Goal: Information Seeking & Learning: Learn about a topic

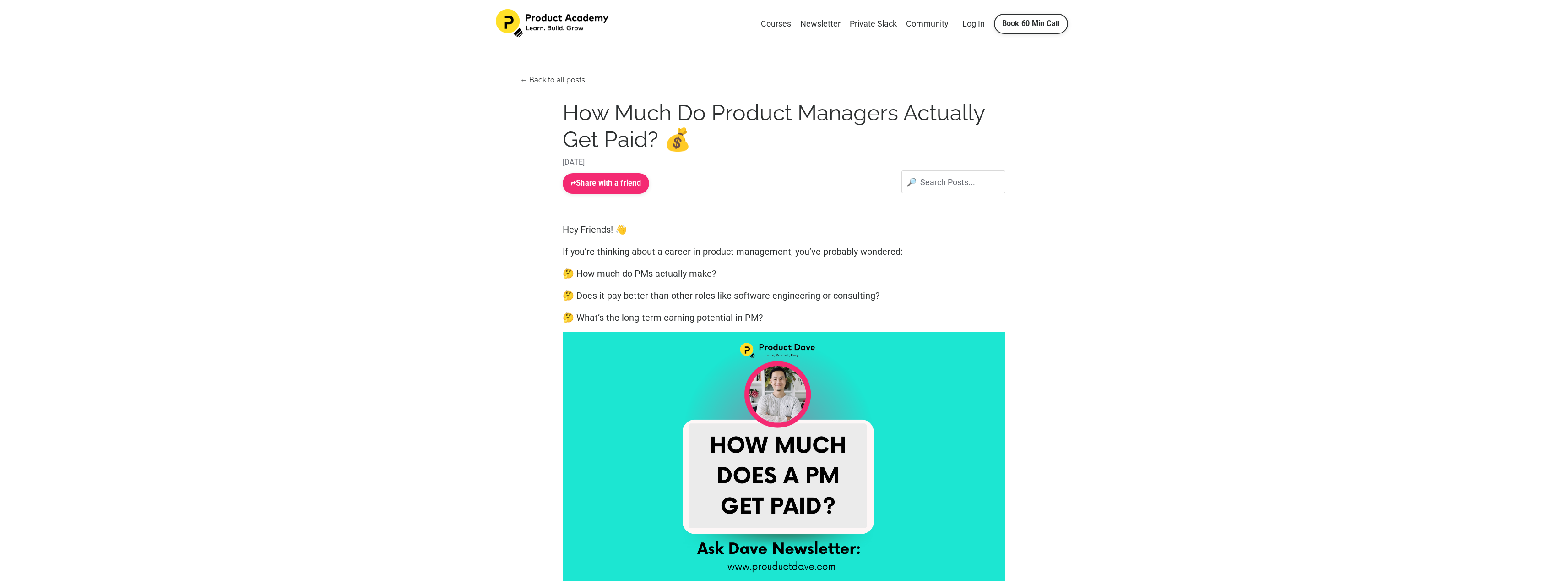
scroll to position [1, 0]
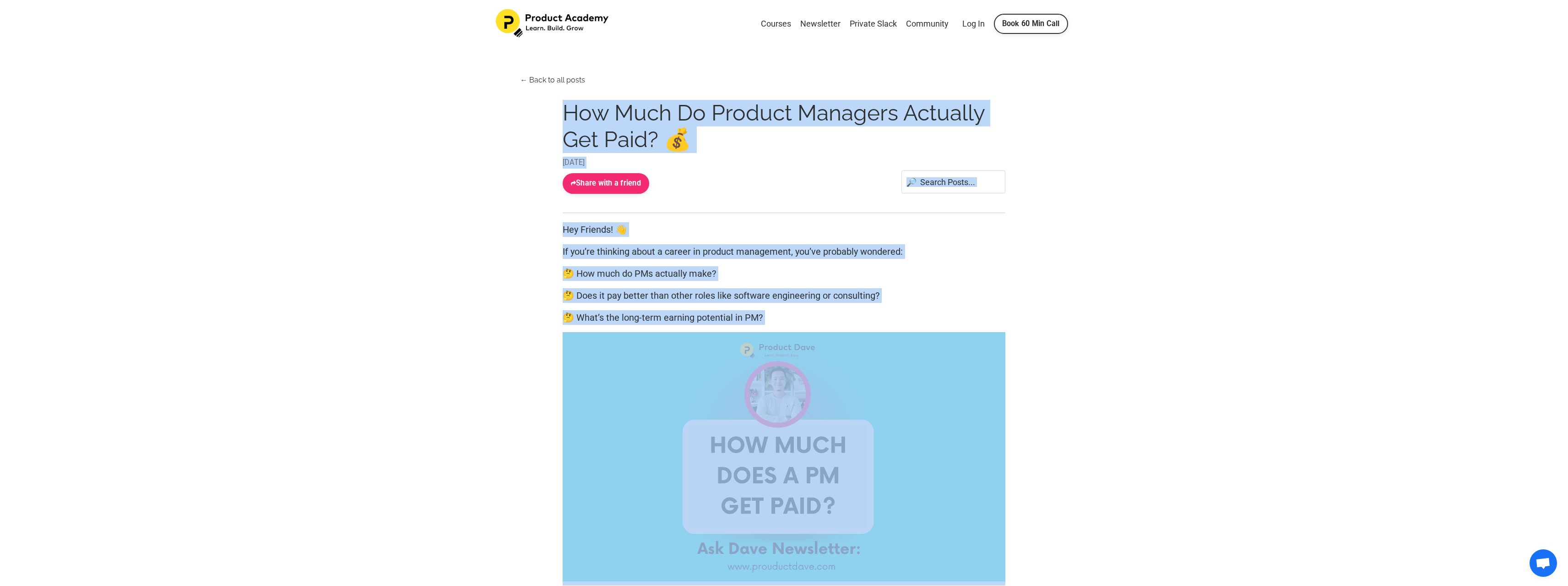
drag, startPoint x: 478, startPoint y: 98, endPoint x: 1169, endPoint y: 338, distance: 731.5
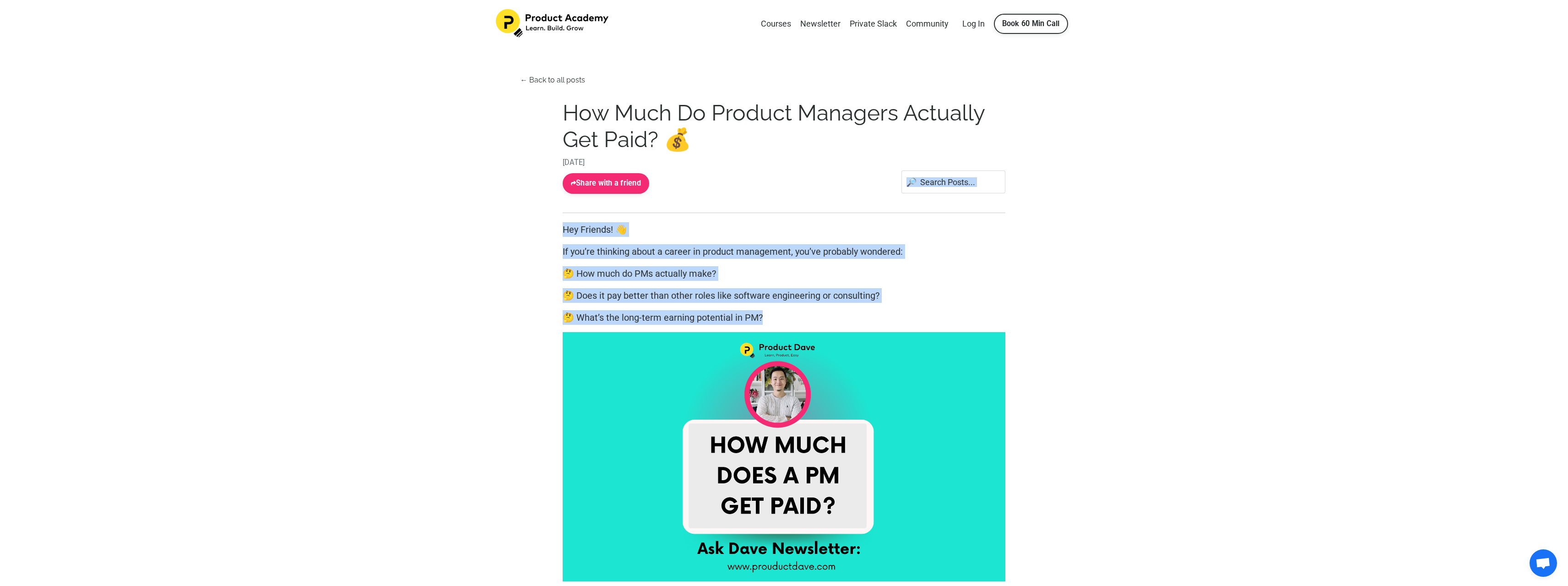
drag, startPoint x: 1079, startPoint y: 311, endPoint x: 447, endPoint y: 194, distance: 642.7
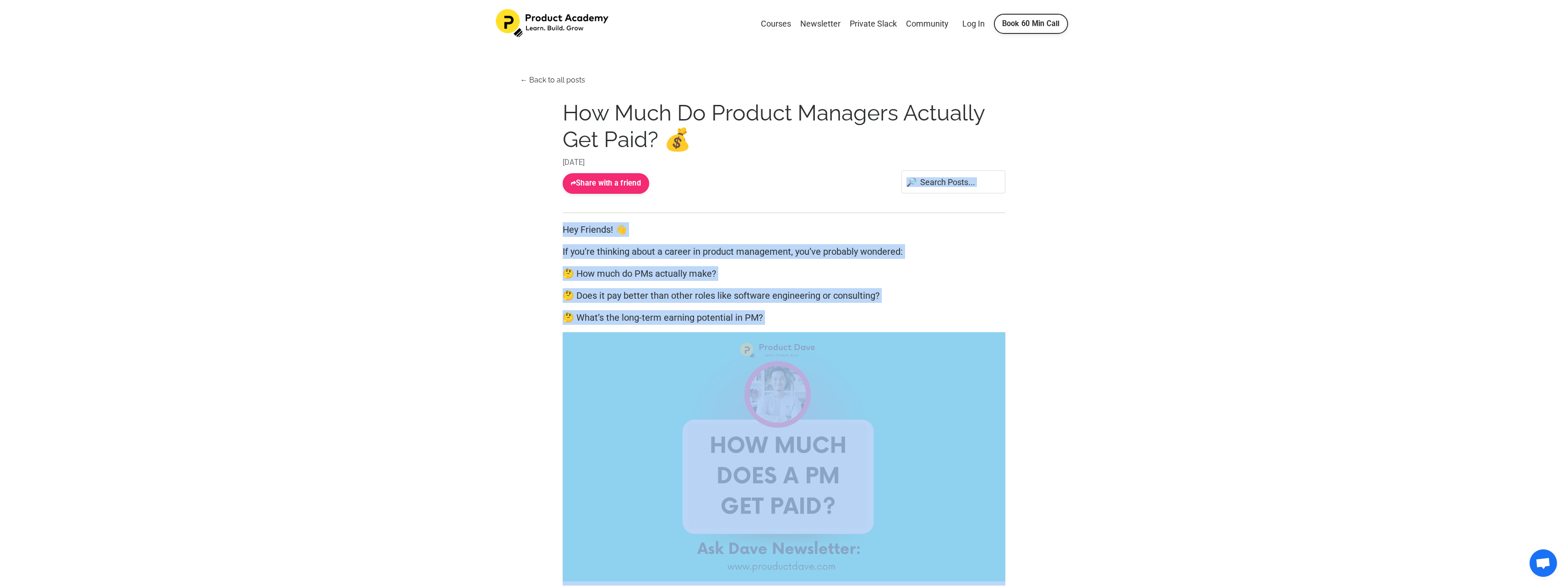
drag, startPoint x: 447, startPoint y: 194, endPoint x: 981, endPoint y: 347, distance: 555.5
click at [966, 320] on p "🤔 What’s the long-term earning potential in PM?" at bounding box center [784, 318] width 443 height 15
drag, startPoint x: 966, startPoint y: 320, endPoint x: 475, endPoint y: 232, distance: 498.8
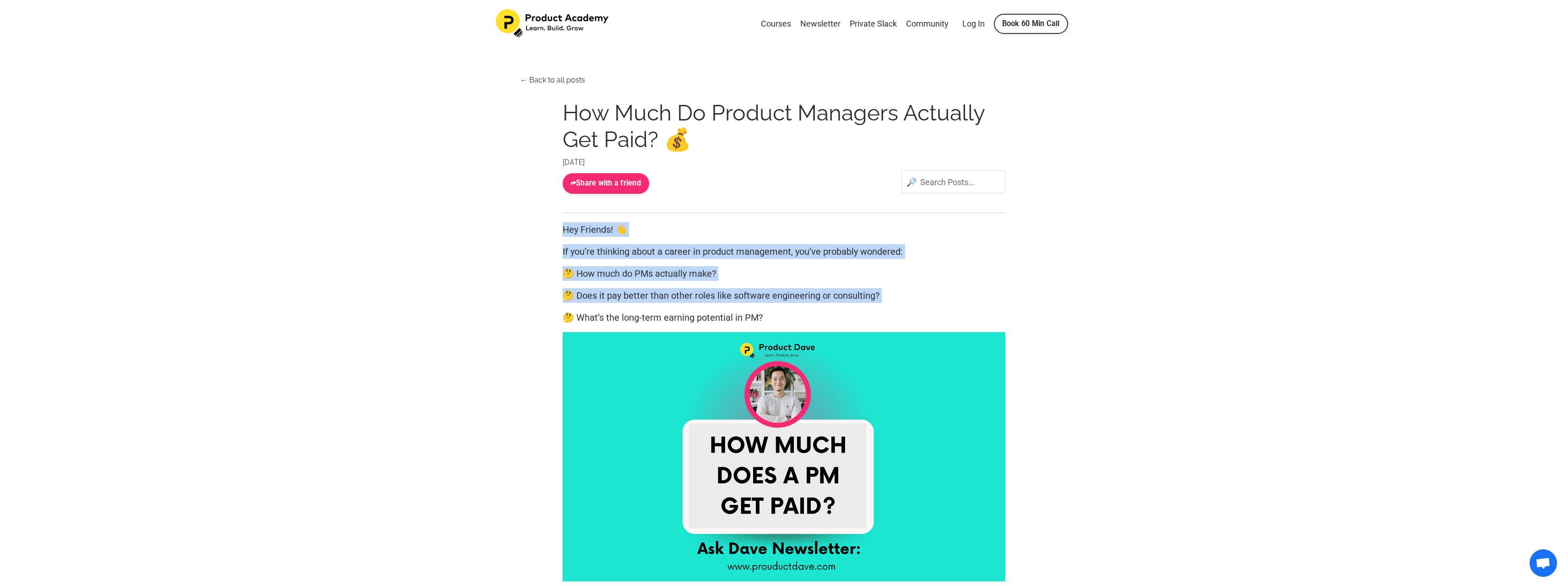
drag, startPoint x: 475, startPoint y: 232, endPoint x: 1041, endPoint y: 305, distance: 570.7
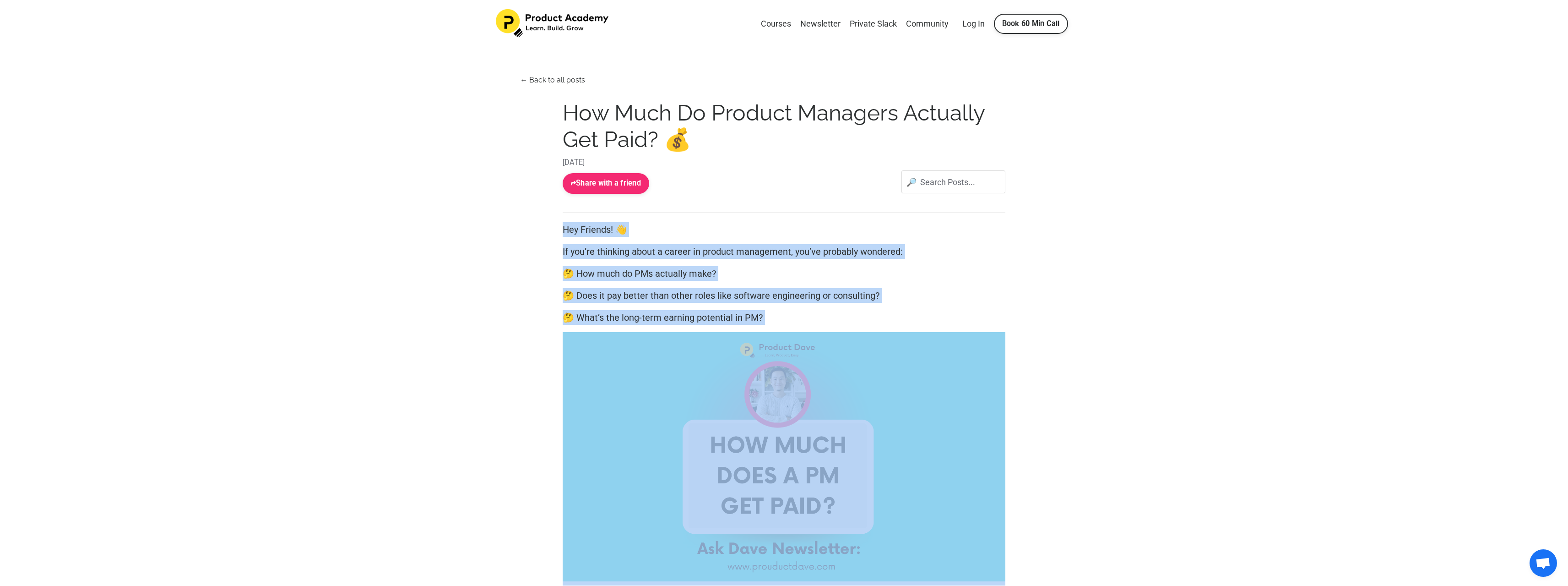
drag, startPoint x: 1041, startPoint y: 305, endPoint x: 367, endPoint y: 217, distance: 679.7
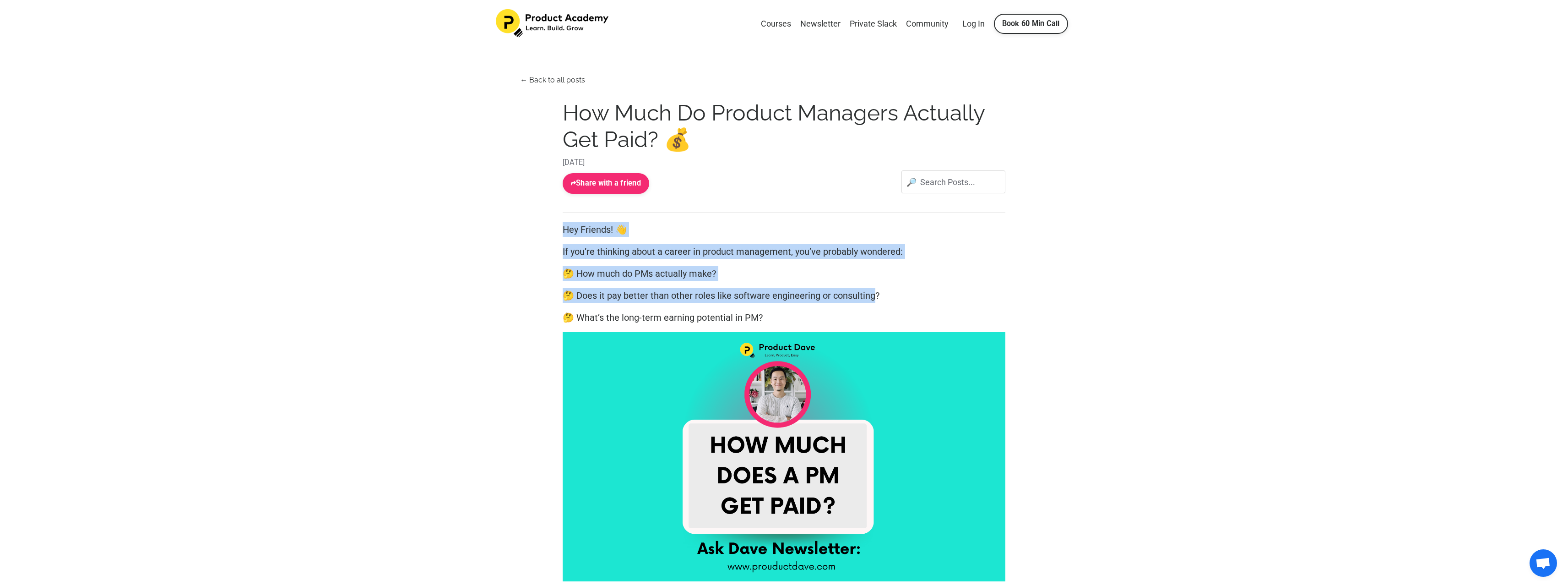
drag, startPoint x: 366, startPoint y: 217, endPoint x: 956, endPoint y: 298, distance: 595.5
click at [956, 298] on p "🤔 Does it pay better than other roles like software engineering or consulting?" at bounding box center [784, 295] width 443 height 15
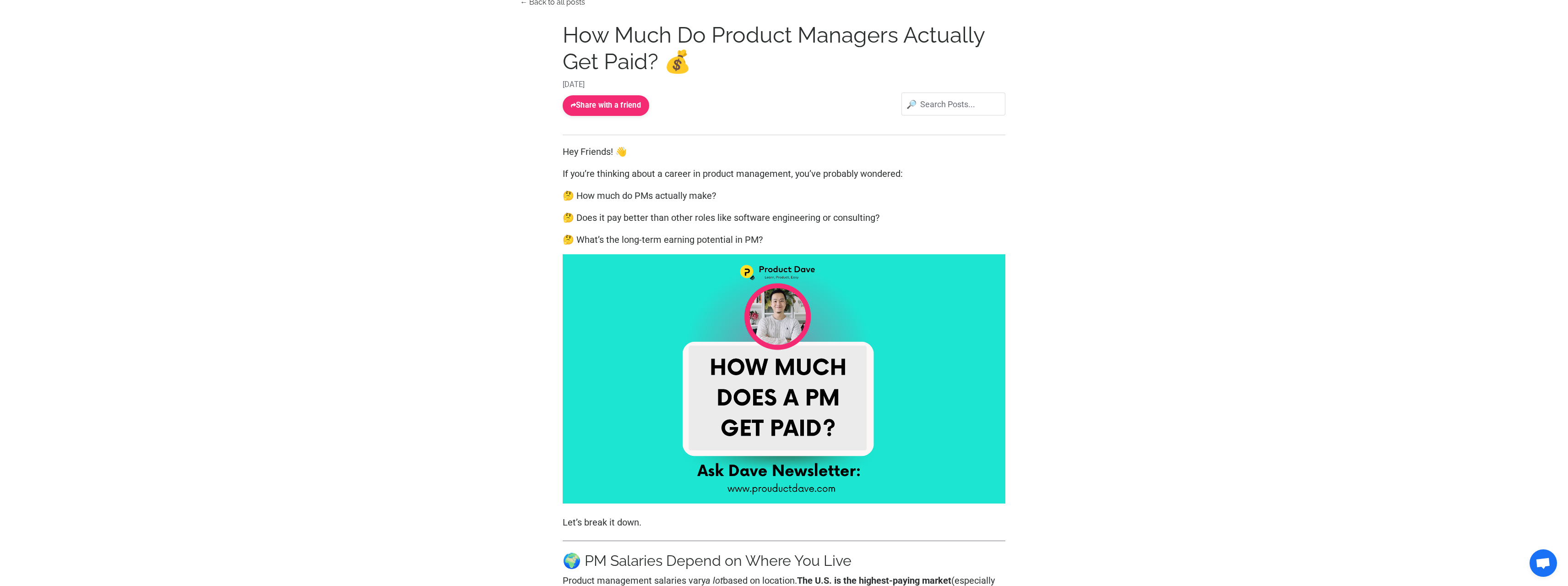
scroll to position [229, 0]
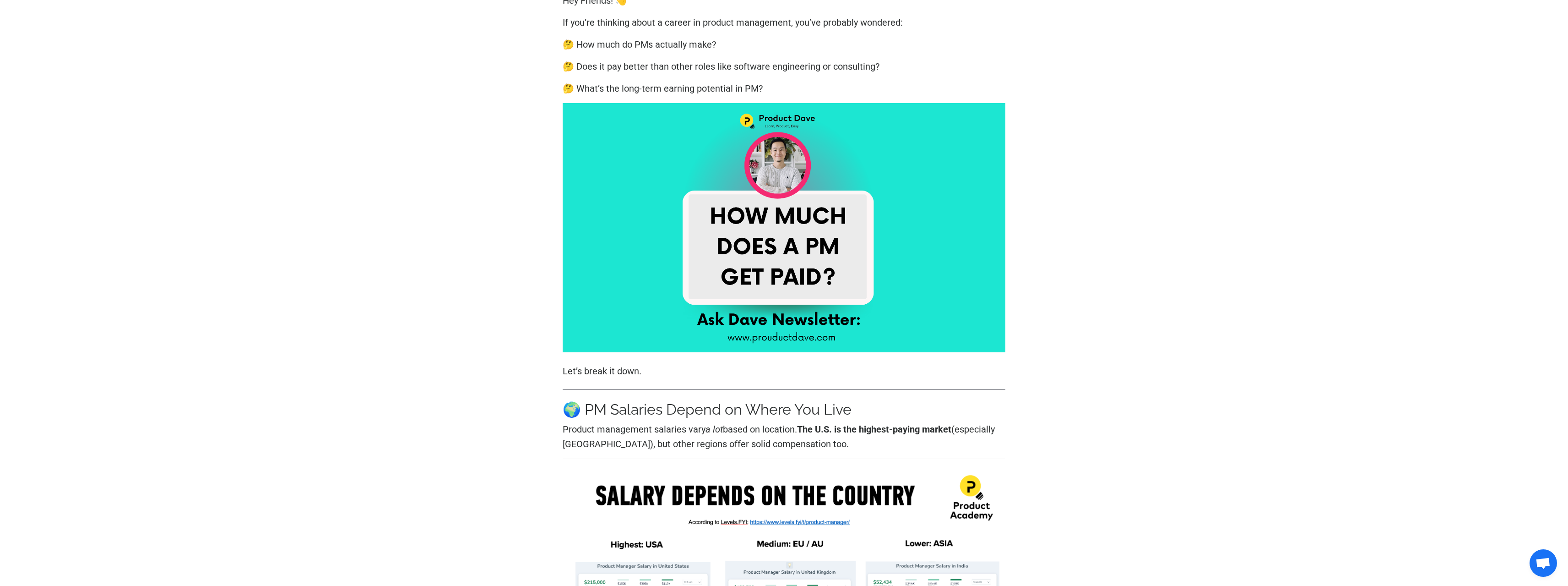
drag, startPoint x: 425, startPoint y: 272, endPoint x: 566, endPoint y: 360, distance: 166.2
drag, startPoint x: 1142, startPoint y: 387, endPoint x: 1143, endPoint y: 420, distance: 33.0
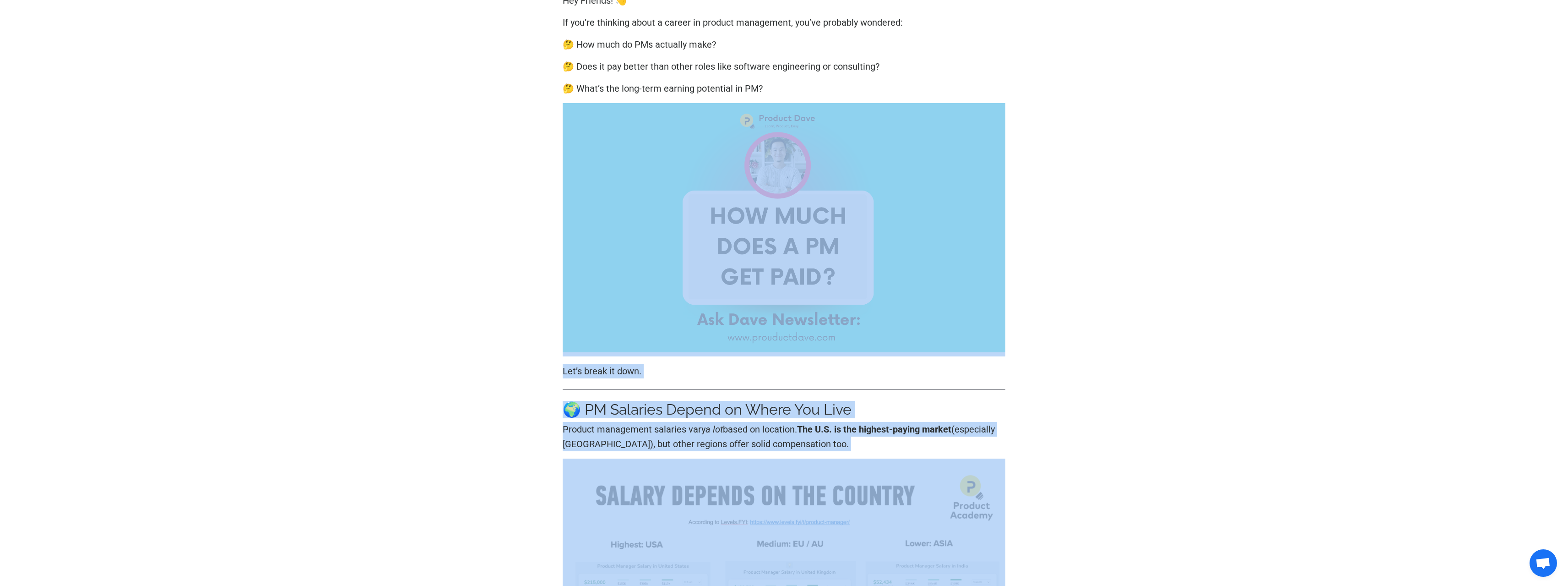
drag, startPoint x: 897, startPoint y: 383, endPoint x: 353, endPoint y: 327, distance: 546.9
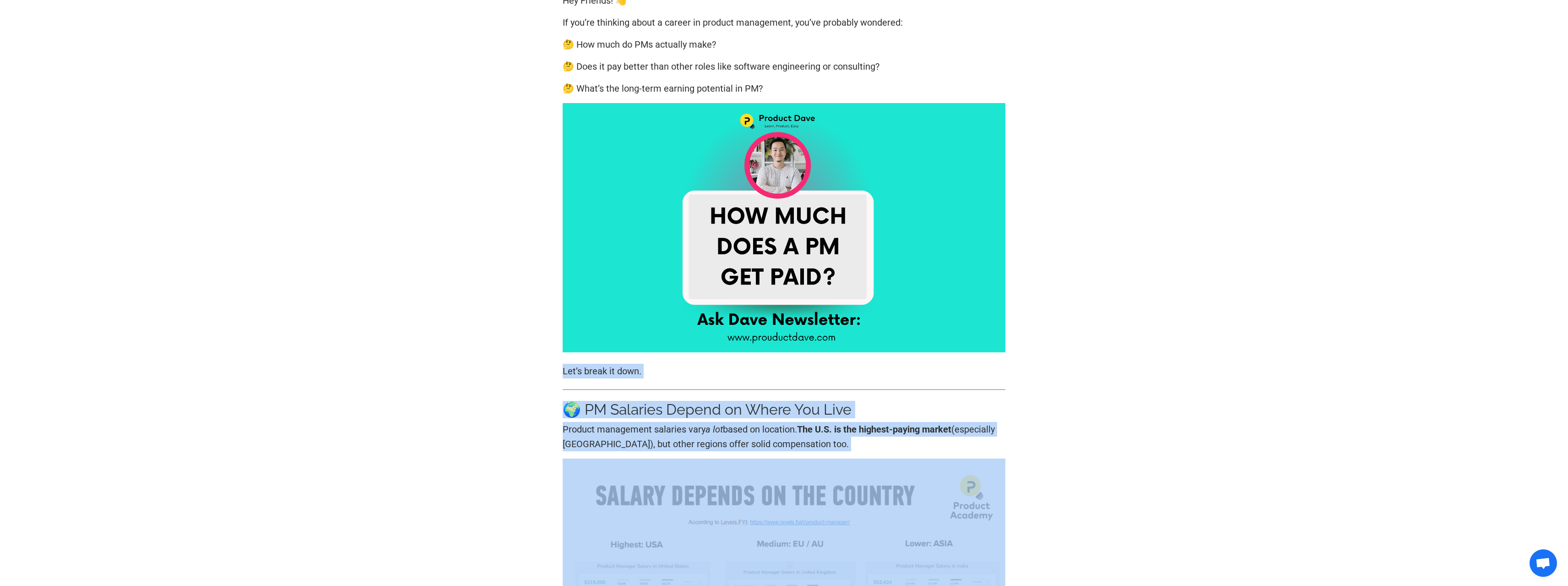
drag, startPoint x: 349, startPoint y: 358, endPoint x: 1301, endPoint y: 465, distance: 958.0
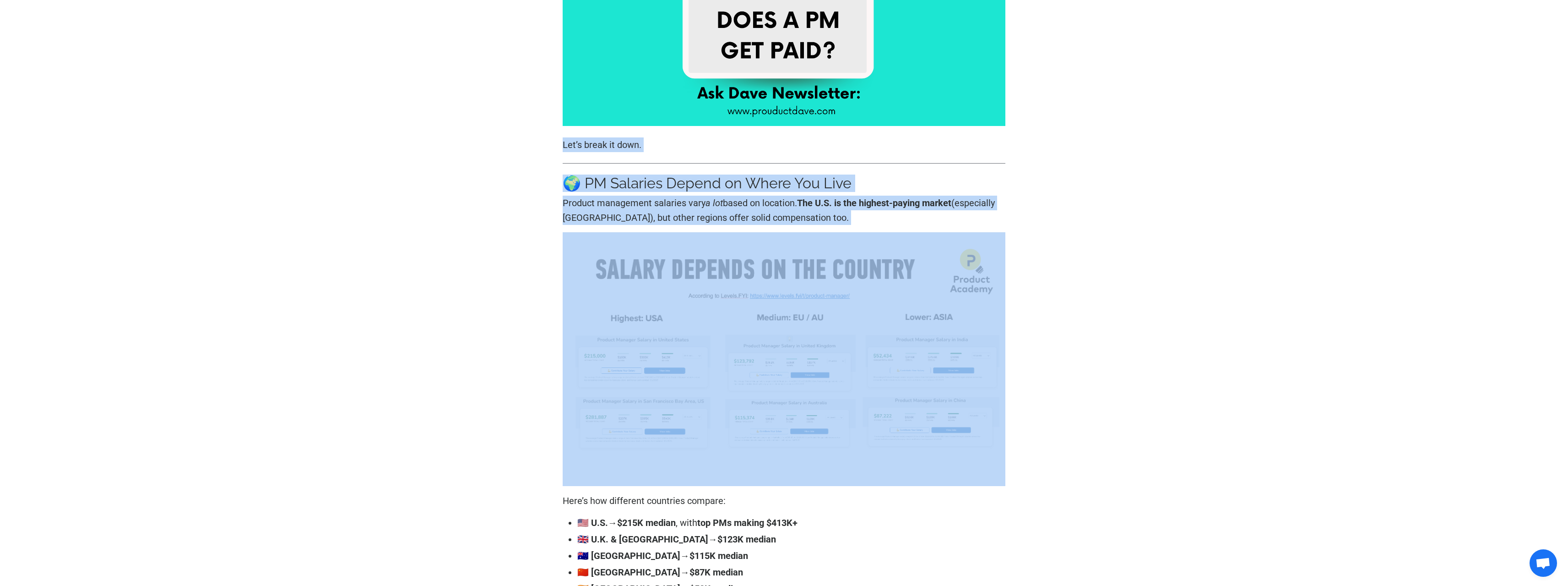
scroll to position [550, 0]
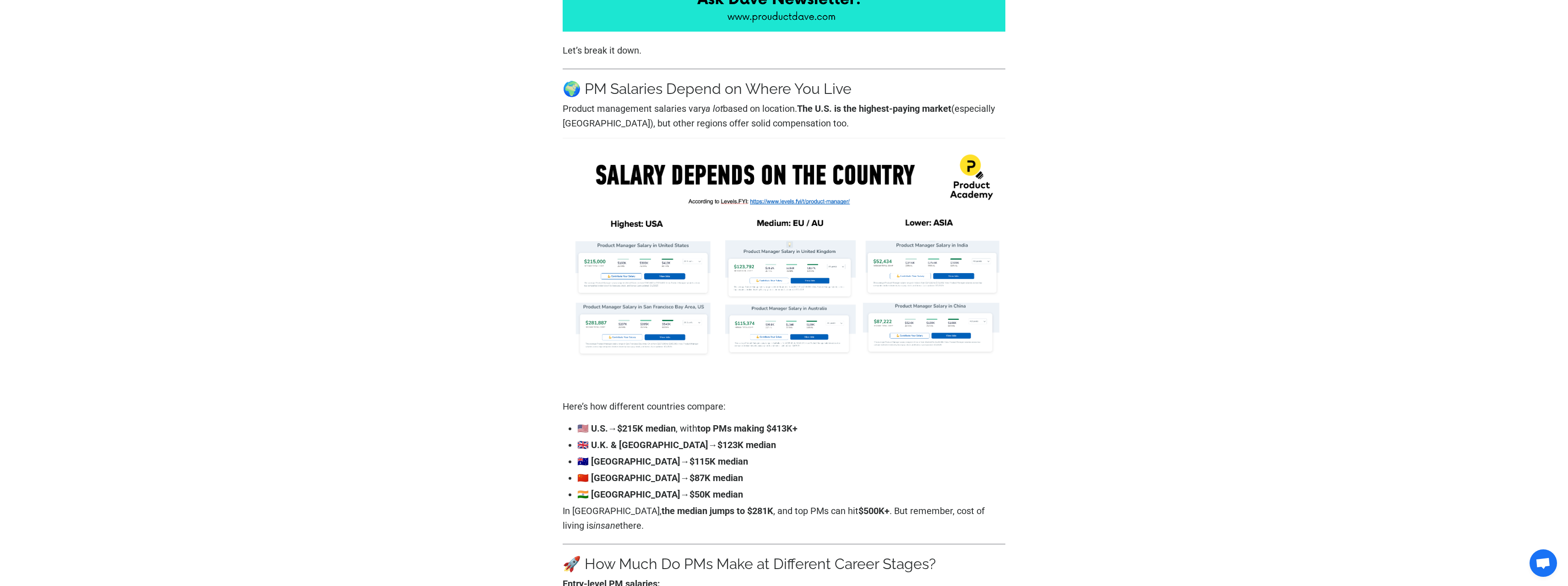
drag, startPoint x: 1139, startPoint y: 467, endPoint x: 1122, endPoint y: 465, distance: 17.1
drag, startPoint x: 1136, startPoint y: 540, endPoint x: 1051, endPoint y: 499, distance: 94.4
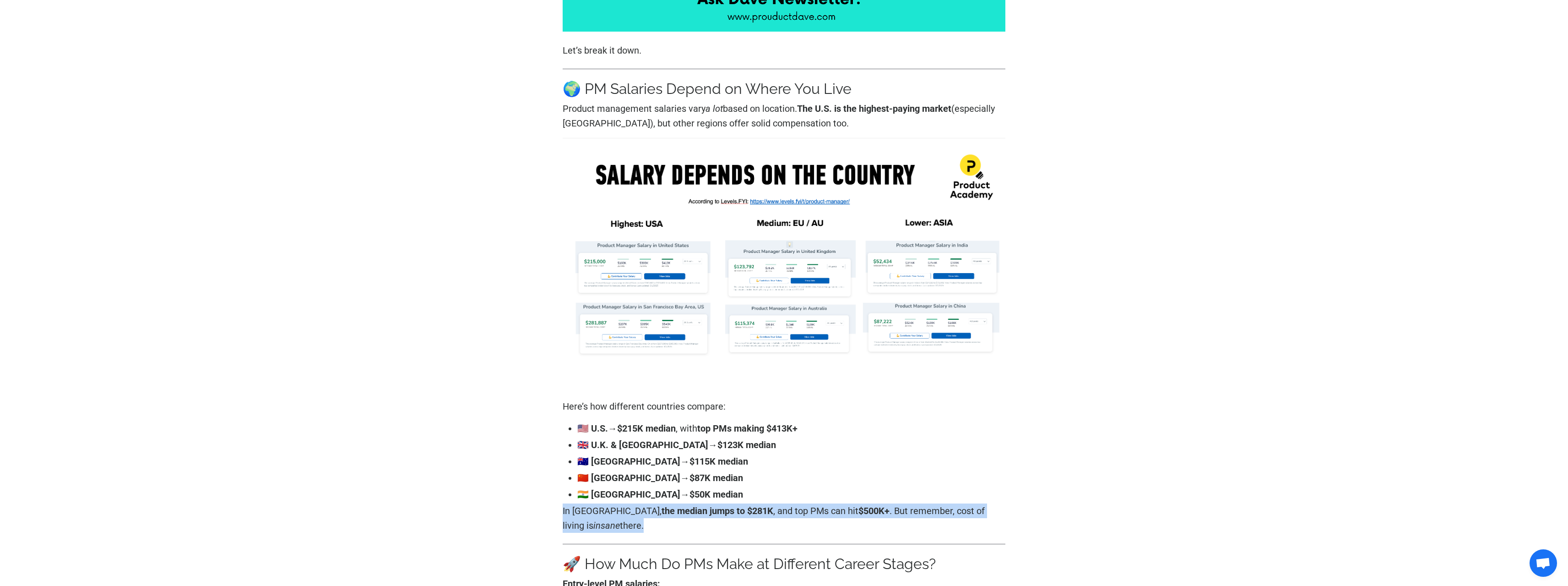
drag, startPoint x: 1094, startPoint y: 522, endPoint x: 574, endPoint y: 374, distance: 540.7
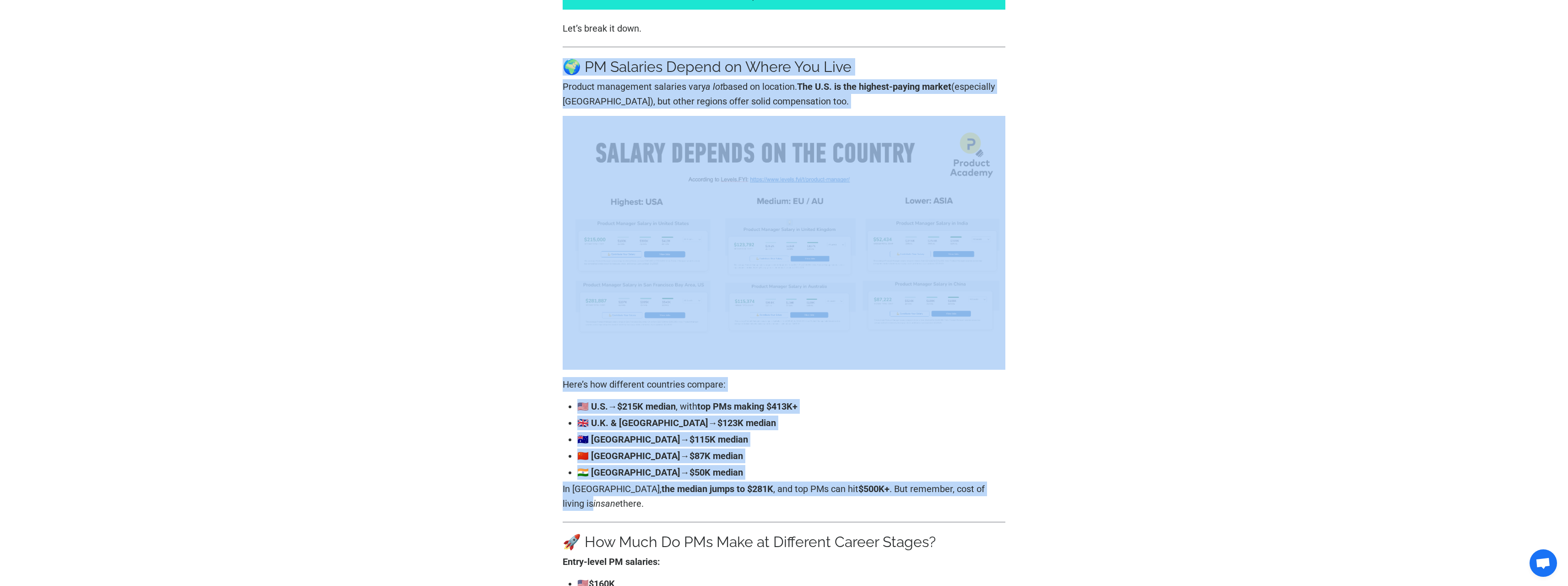
scroll to position [641, 0]
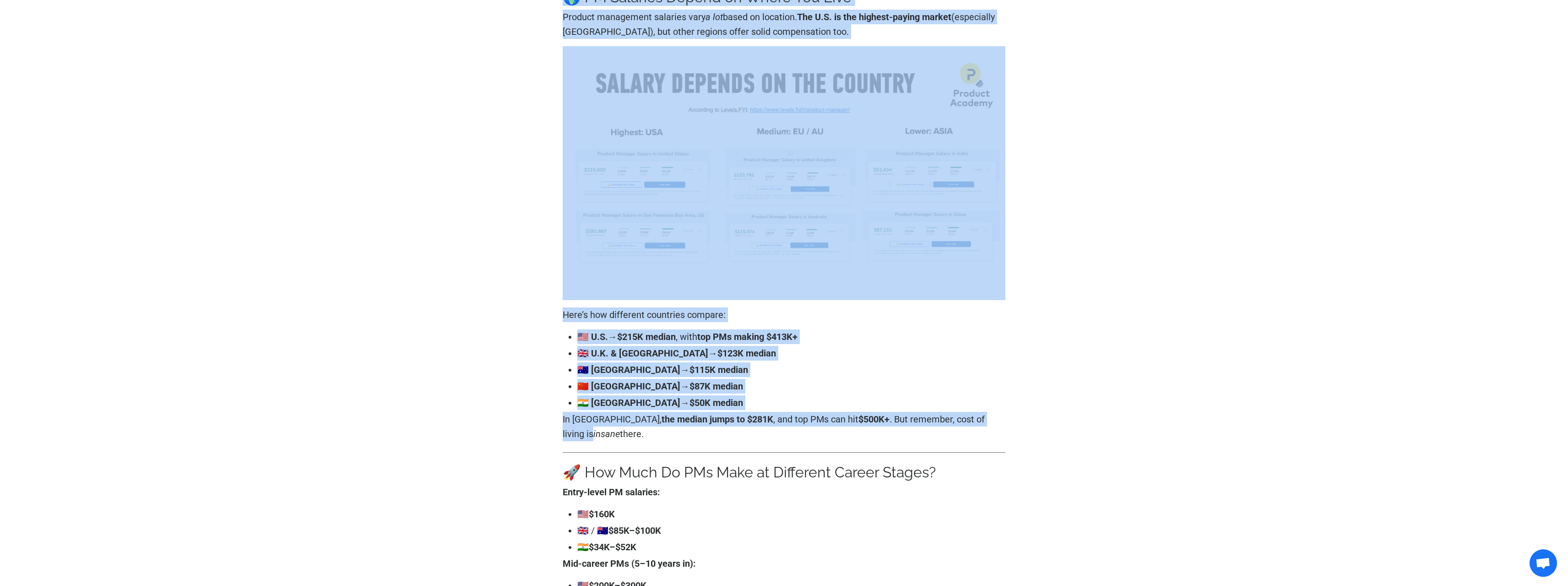
drag, startPoint x: 453, startPoint y: 163, endPoint x: 961, endPoint y: 437, distance: 577.2
click at [961, 437] on p "In [GEOGRAPHIC_DATA], the median jumps to $281K , and top PMs can hit $500K+ . …" at bounding box center [784, 427] width 443 height 30
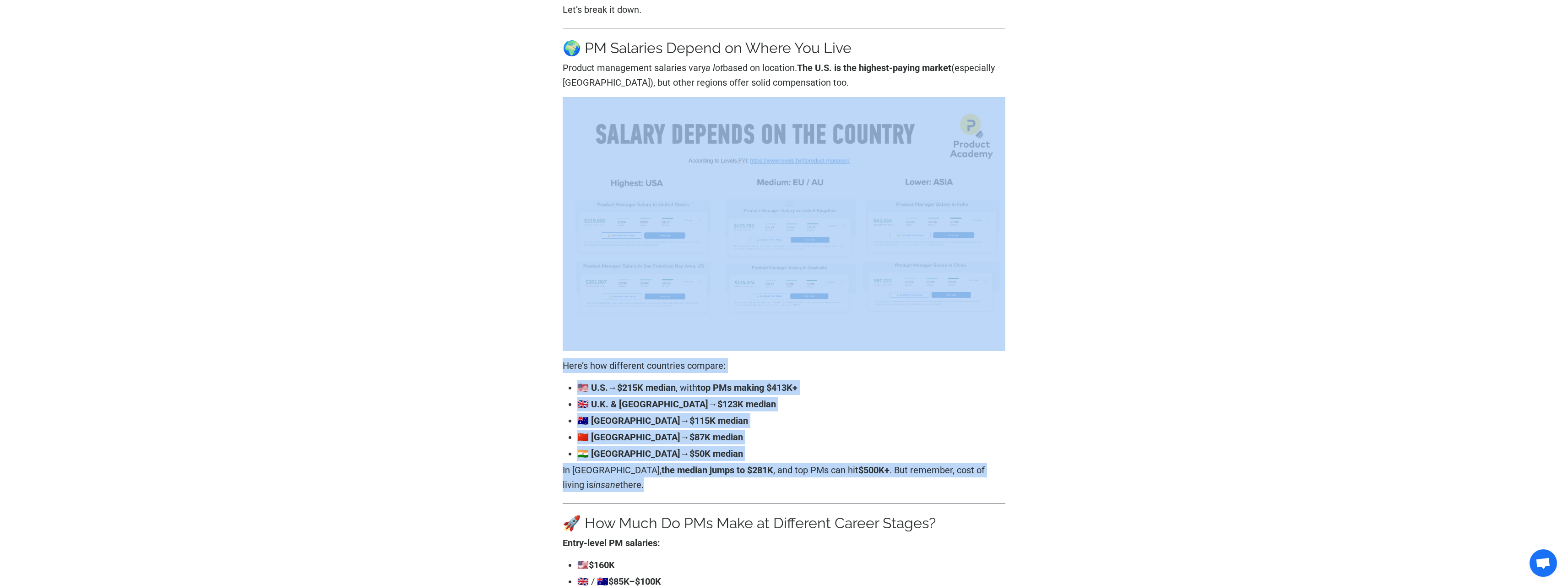
scroll to position [458, 0]
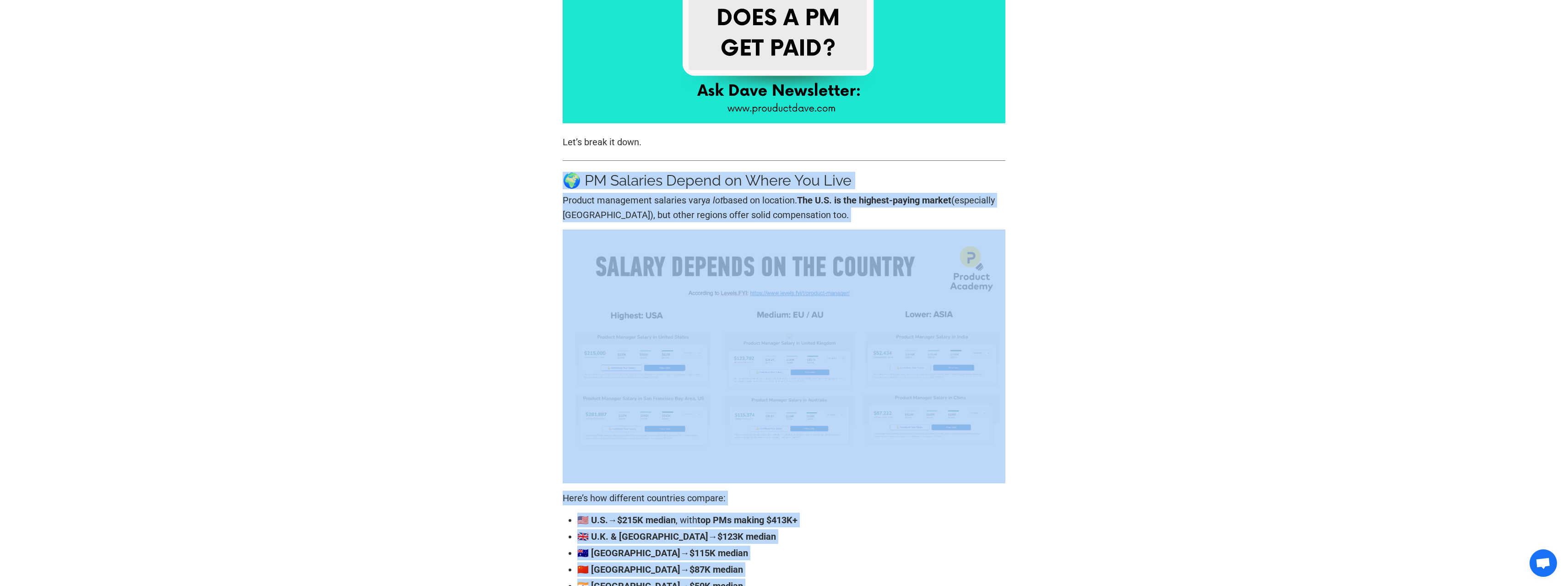
drag, startPoint x: 961, startPoint y: 437, endPoint x: 447, endPoint y: 153, distance: 587.2
drag, startPoint x: 447, startPoint y: 153, endPoint x: 451, endPoint y: 210, distance: 57.1
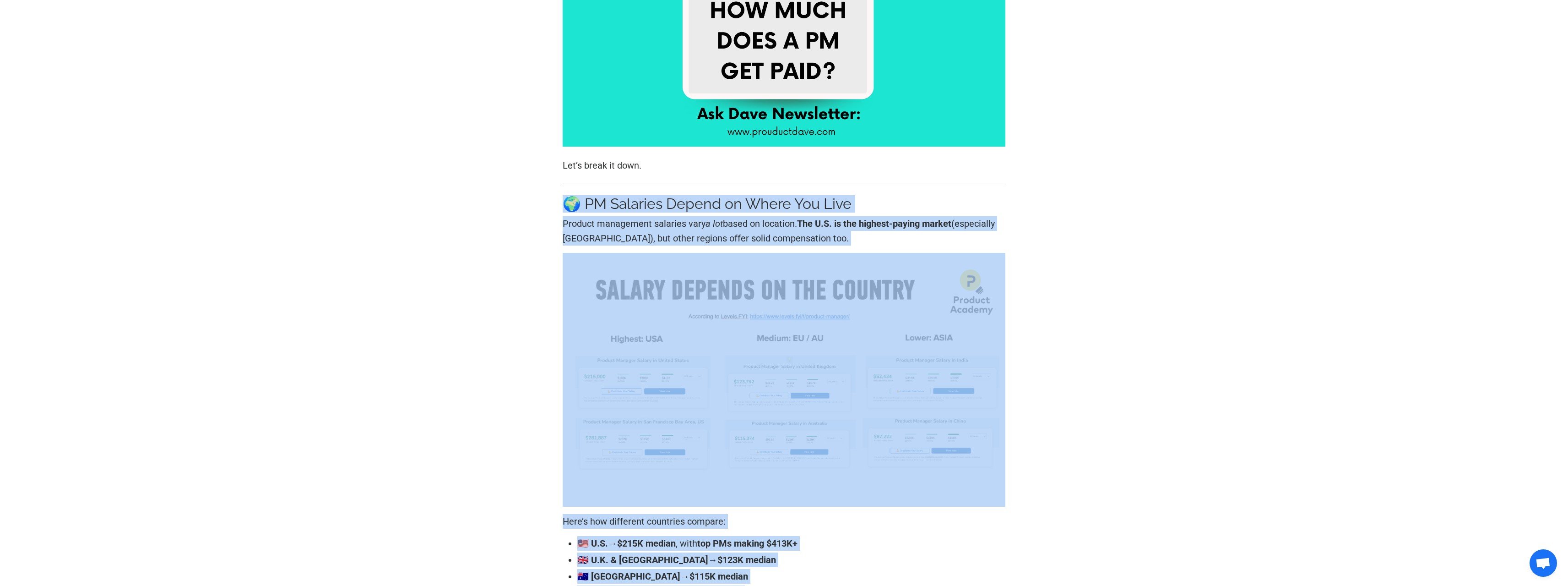
scroll to position [137, 0]
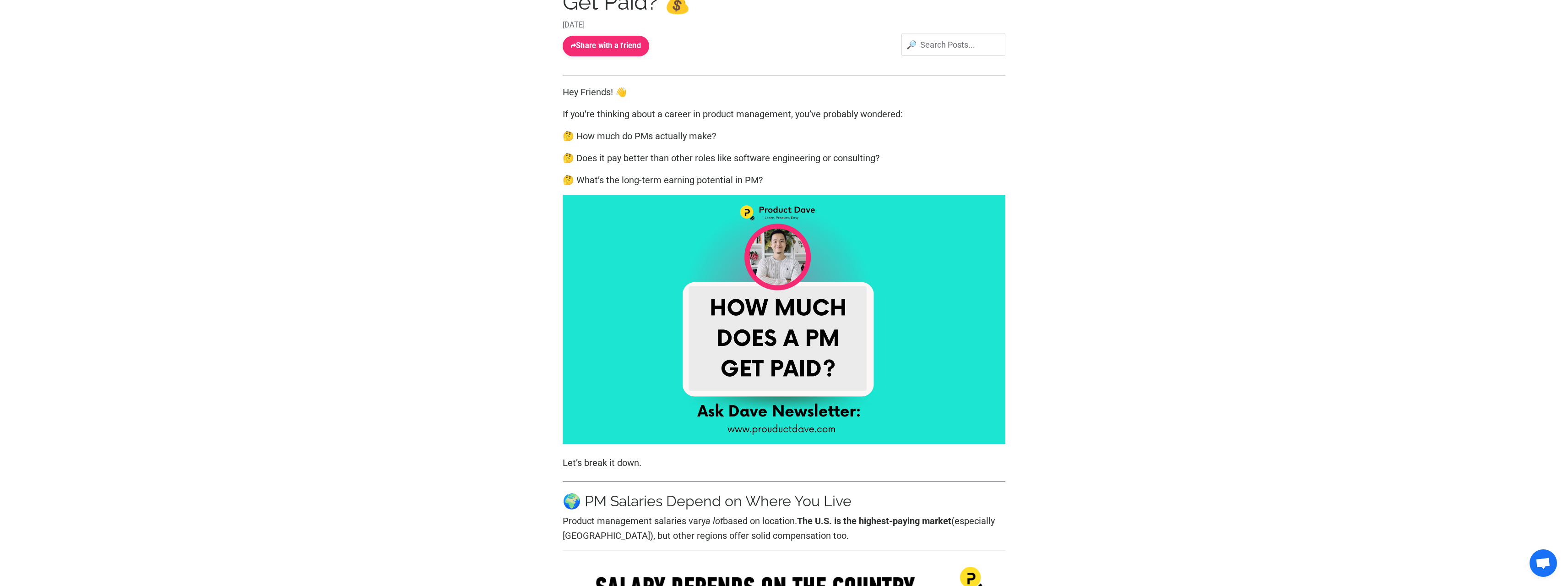
drag, startPoint x: 451, startPoint y: 218, endPoint x: 460, endPoint y: 232, distance: 16.6
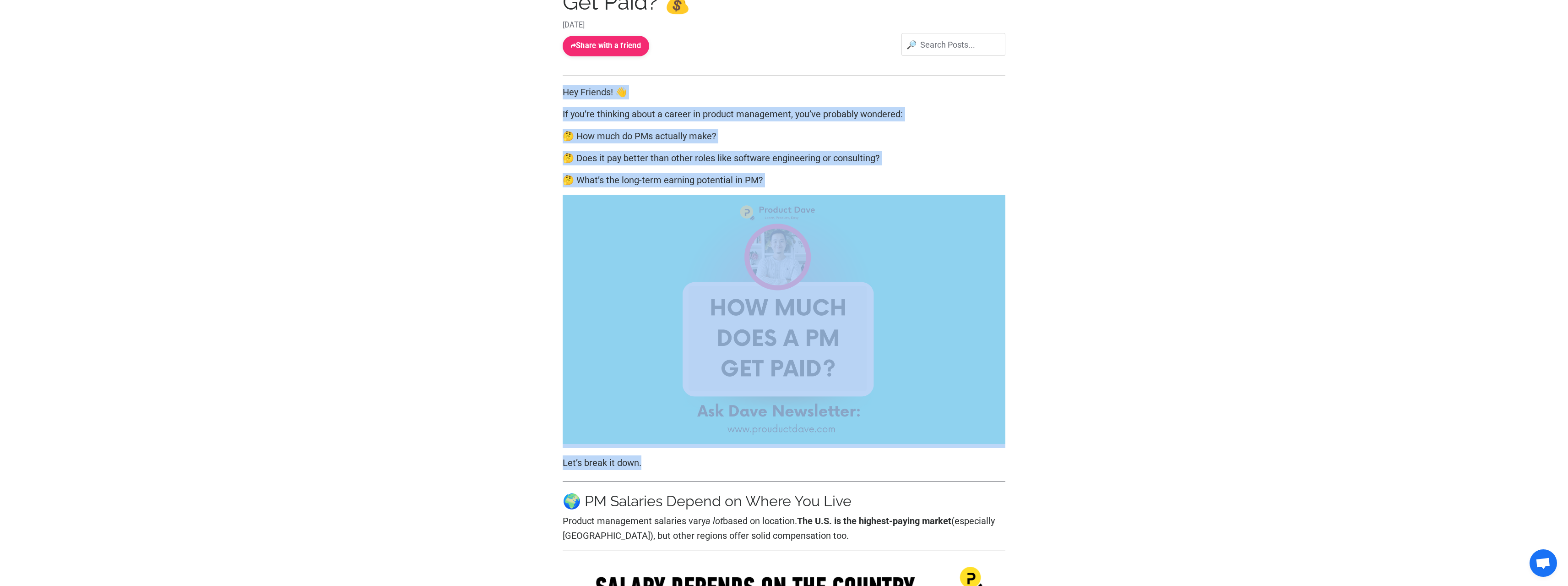
drag, startPoint x: 710, startPoint y: 447, endPoint x: 375, endPoint y: 92, distance: 488.1
drag, startPoint x: 375, startPoint y: 92, endPoint x: 857, endPoint y: 462, distance: 607.6
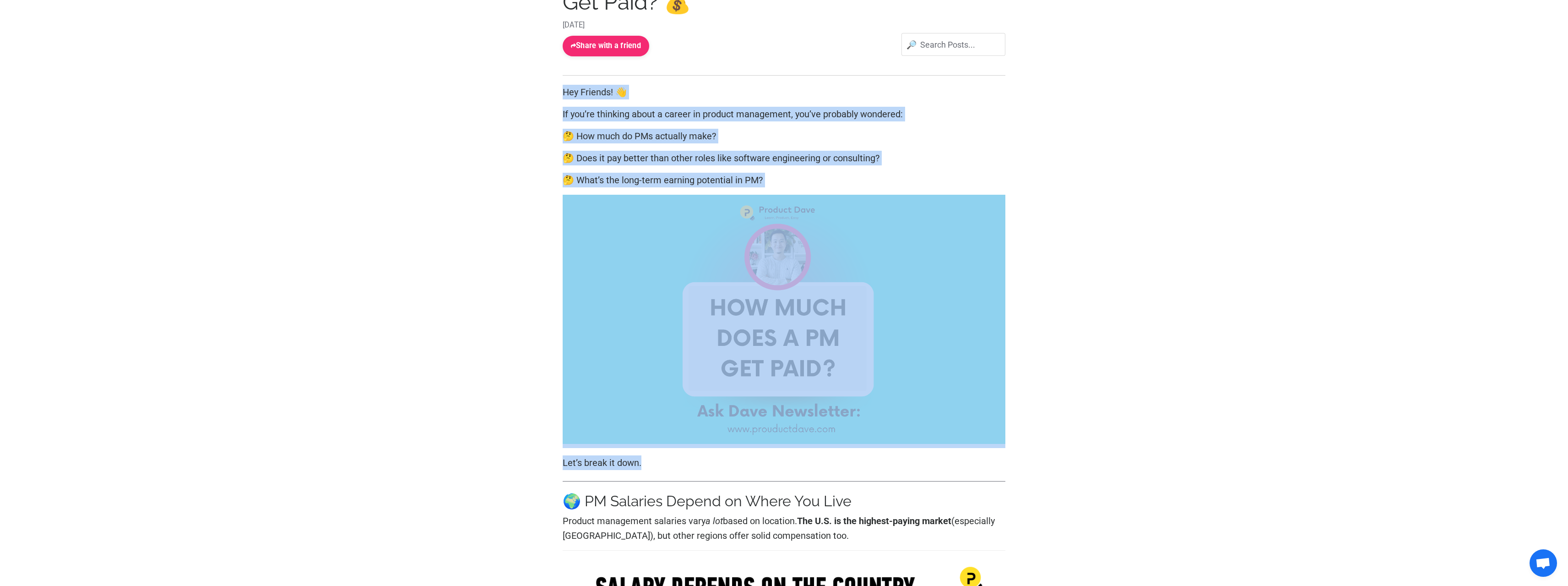
click at [857, 461] on p "Let’s break it down." at bounding box center [784, 462] width 443 height 15
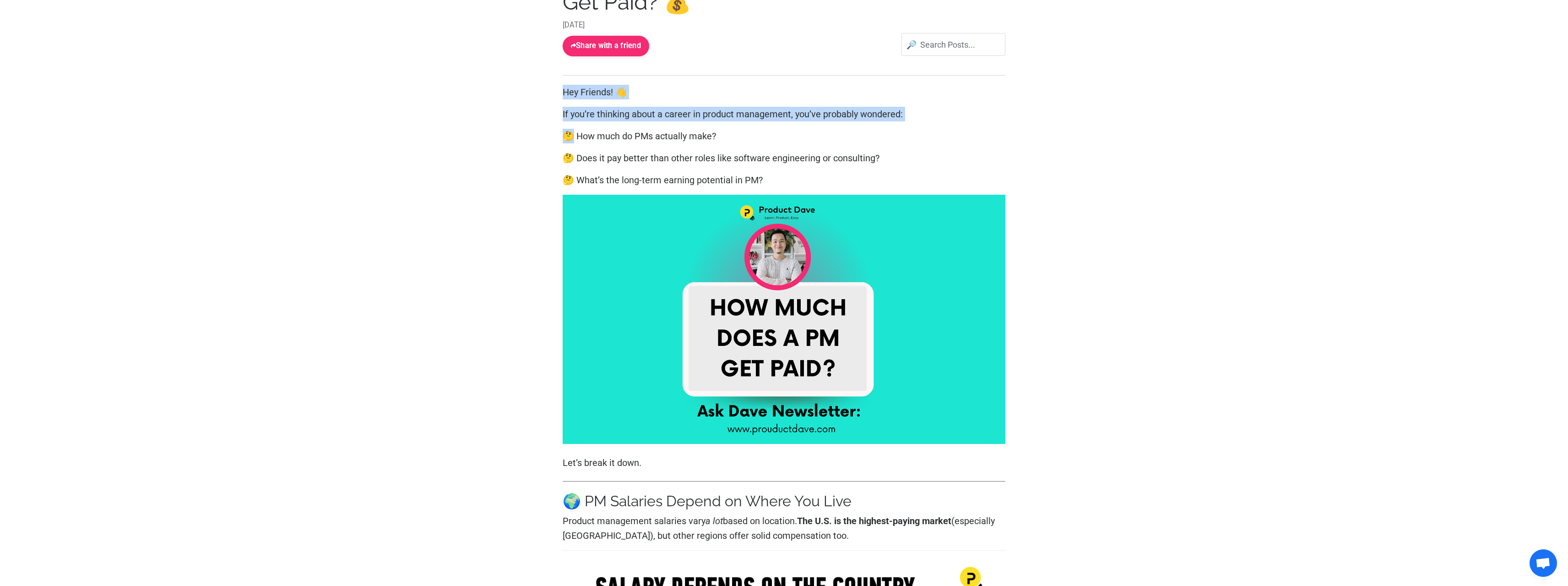
drag, startPoint x: 857, startPoint y: 461, endPoint x: 421, endPoint y: 129, distance: 548.0
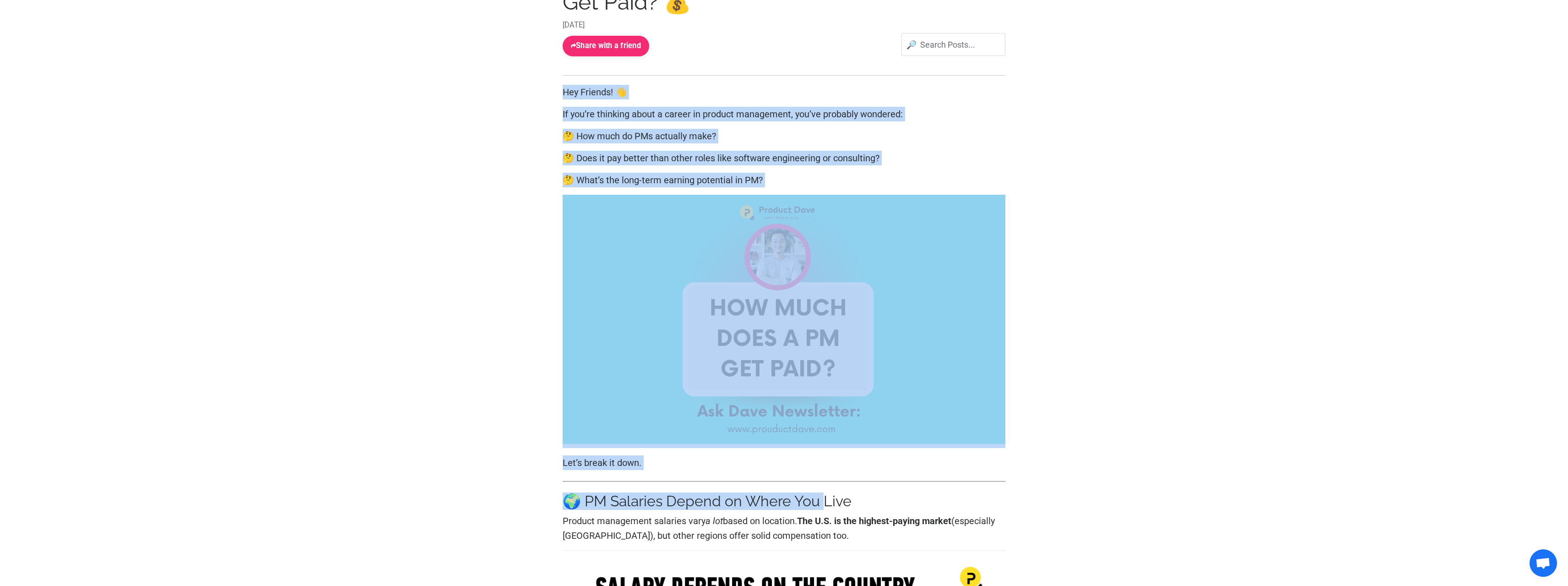
drag, startPoint x: 427, startPoint y: 93, endPoint x: 801, endPoint y: 481, distance: 538.9
drag, startPoint x: 778, startPoint y: 458, endPoint x: 383, endPoint y: 83, distance: 544.7
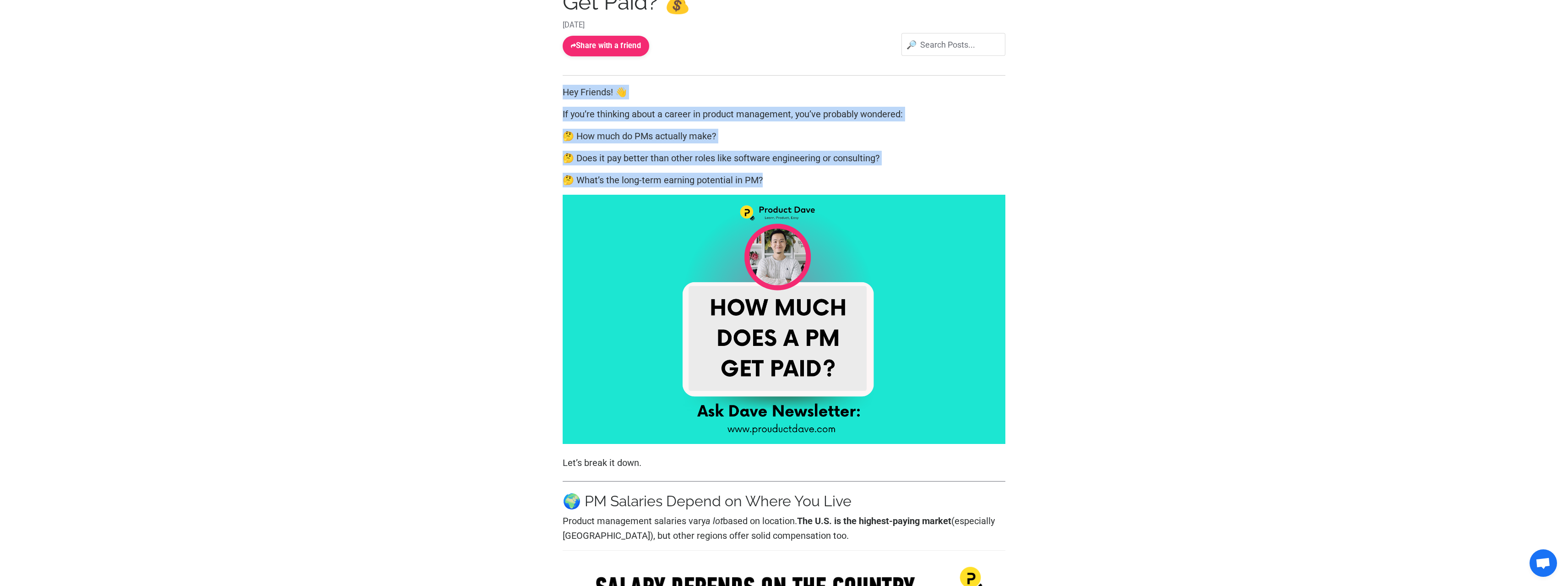
drag, startPoint x: 385, startPoint y: 83, endPoint x: 846, endPoint y: 173, distance: 469.7
click at [846, 173] on p "🤔 What’s the long-term earning potential in PM?" at bounding box center [784, 180] width 443 height 15
drag, startPoint x: 534, startPoint y: 87, endPoint x: 914, endPoint y: 191, distance: 394.0
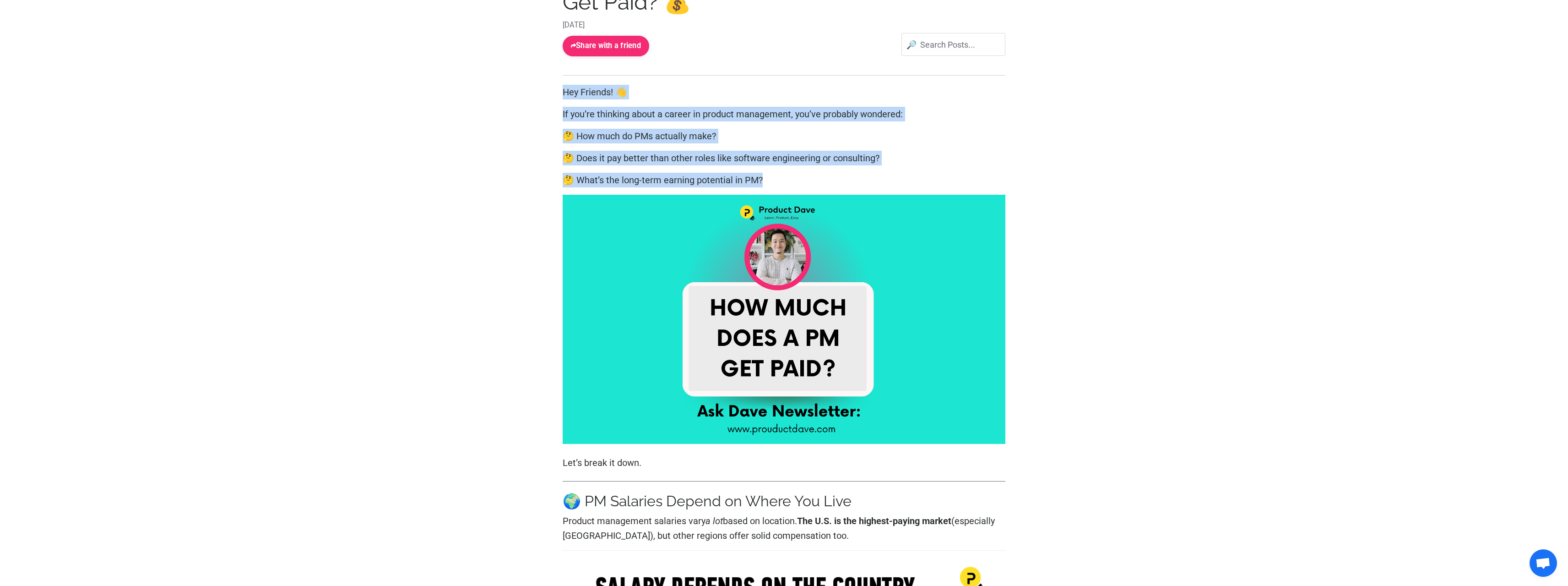
click at [916, 182] on p "🤔 What’s the long-term earning potential in PM?" at bounding box center [784, 180] width 443 height 15
drag, startPoint x: 916, startPoint y: 185, endPoint x: 423, endPoint y: 86, distance: 502.8
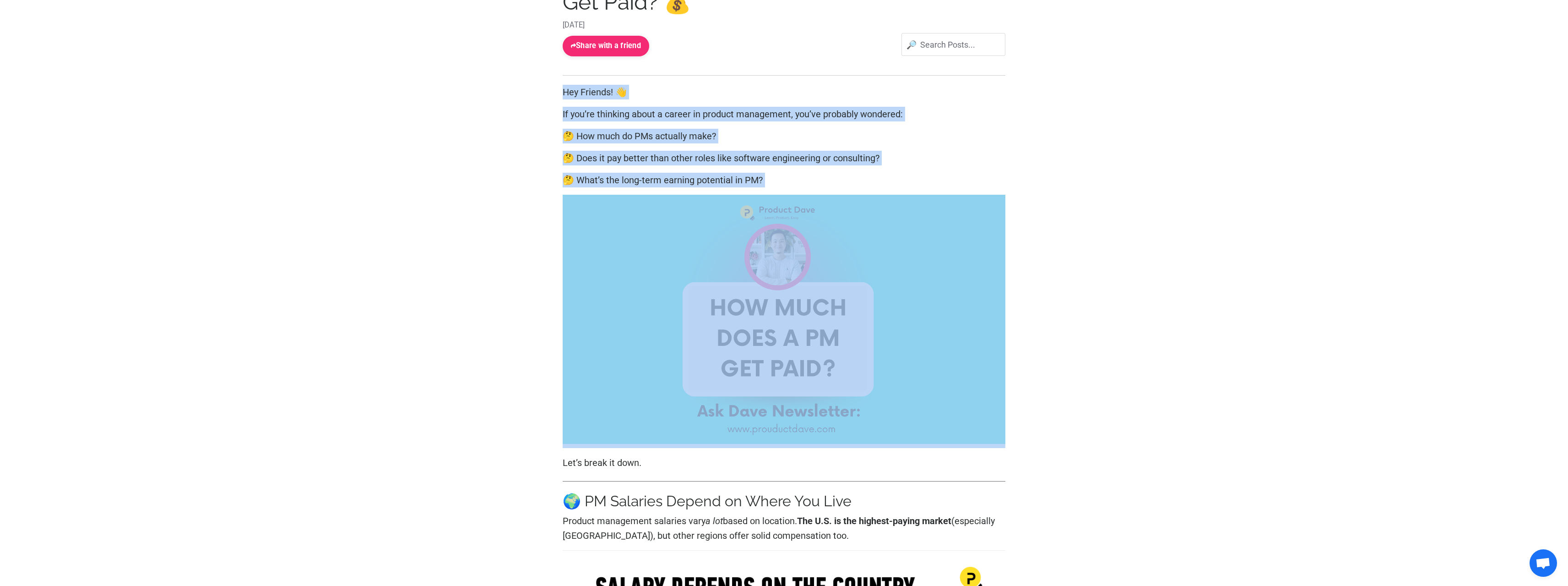
drag, startPoint x: 423, startPoint y: 86, endPoint x: 868, endPoint y: 173, distance: 453.4
click at [869, 173] on p "🤔 What’s the long-term earning potential in PM?" at bounding box center [784, 180] width 443 height 15
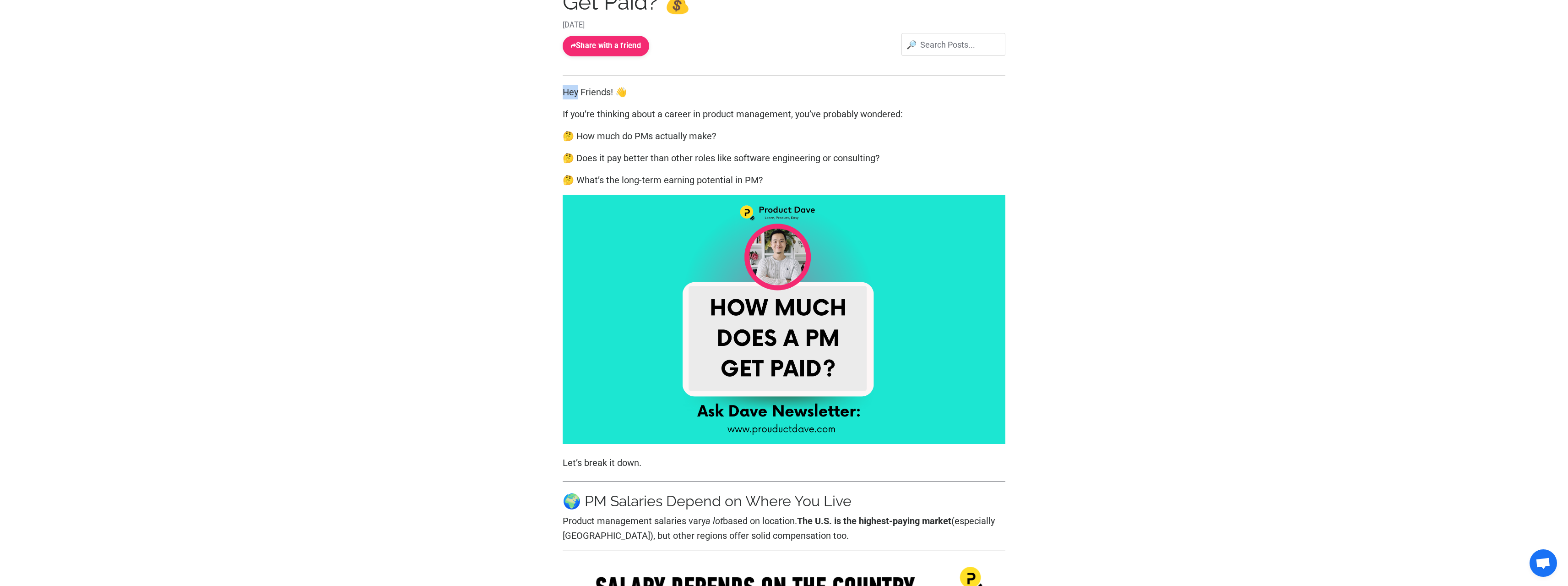
drag, startPoint x: 869, startPoint y: 173, endPoint x: 413, endPoint y: 85, distance: 464.4
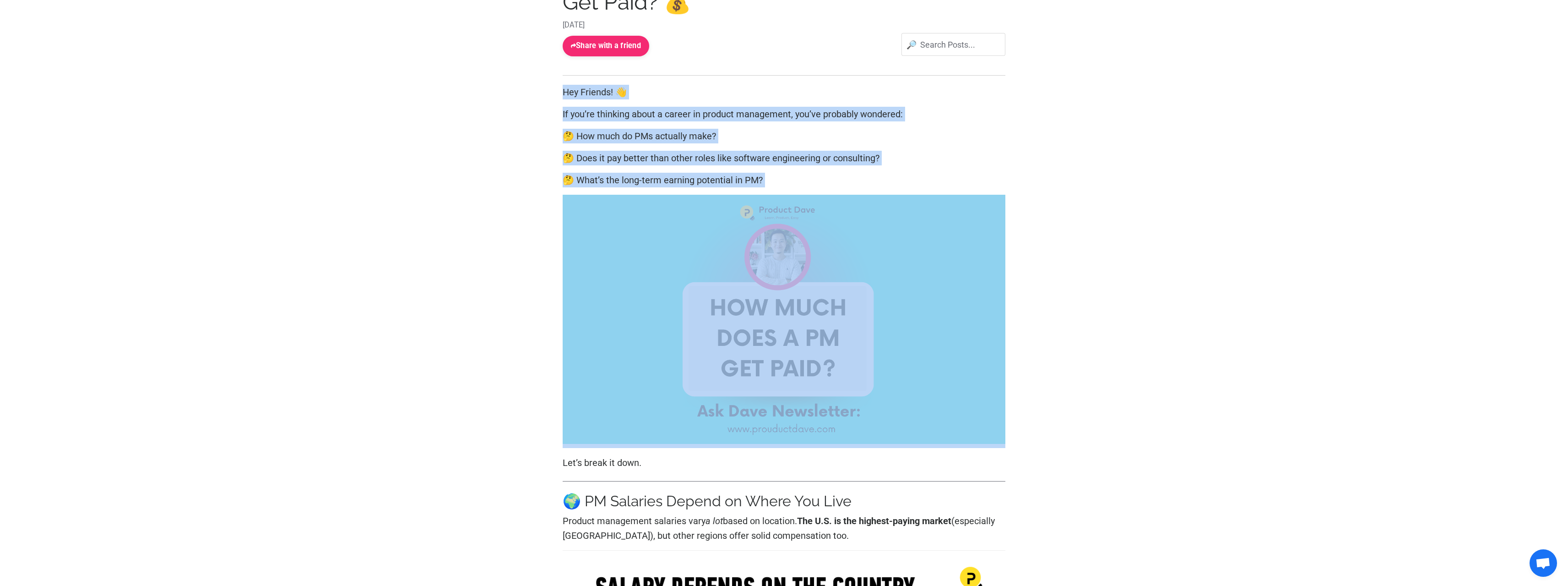
drag, startPoint x: 413, startPoint y: 85, endPoint x: 960, endPoint y: 183, distance: 555.7
click at [961, 183] on p "🤔 What’s the long-term earning potential in PM?" at bounding box center [784, 180] width 443 height 15
drag, startPoint x: 961, startPoint y: 183, endPoint x: 384, endPoint y: 89, distance: 584.6
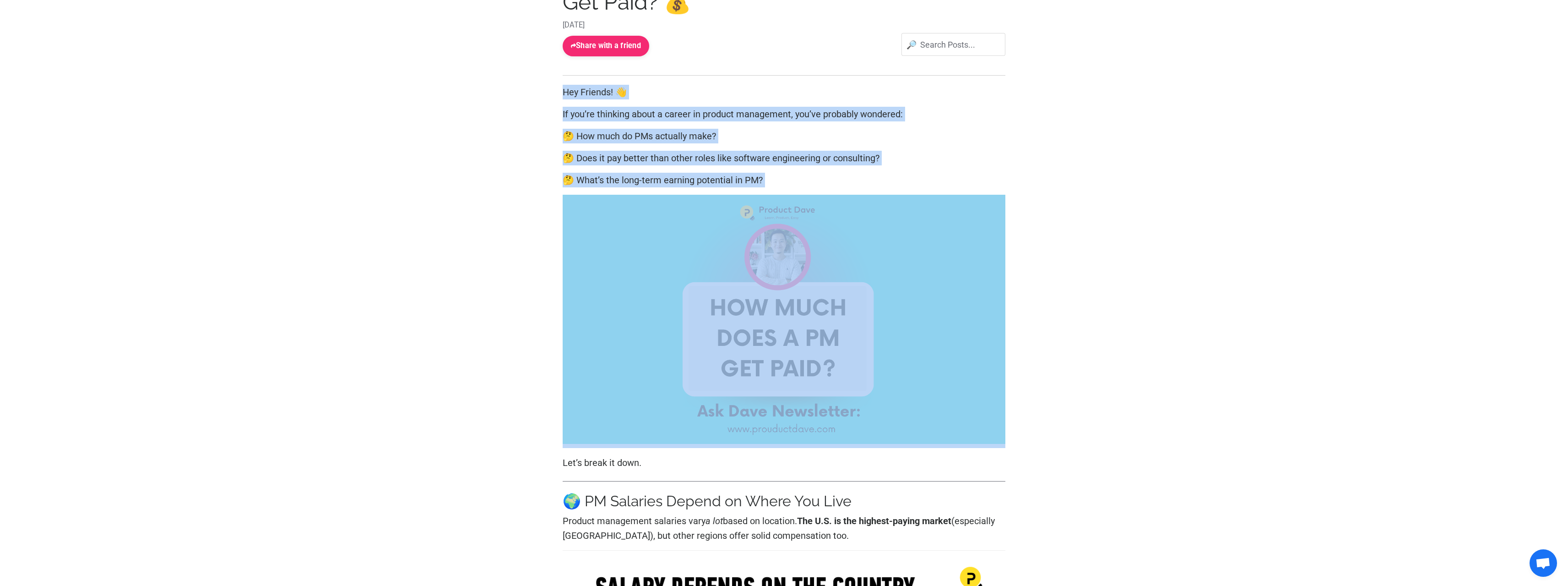
drag
click at [949, 465] on p "Let’s break it down." at bounding box center [784, 462] width 443 height 15
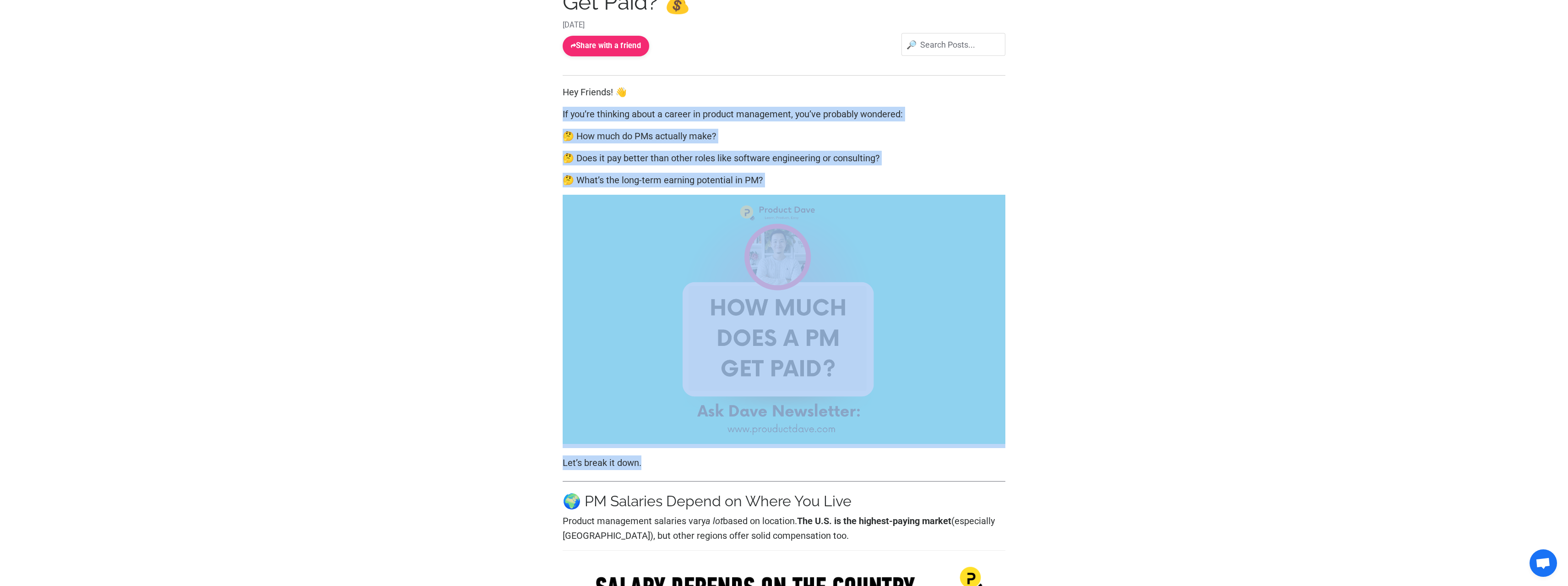
drag, startPoint x: 427, startPoint y: 99, endPoint x: 1004, endPoint y: 477, distance: 689.8
drag, startPoint x: 1125, startPoint y: 486, endPoint x: 1126, endPoint y: 466, distance: 20.0
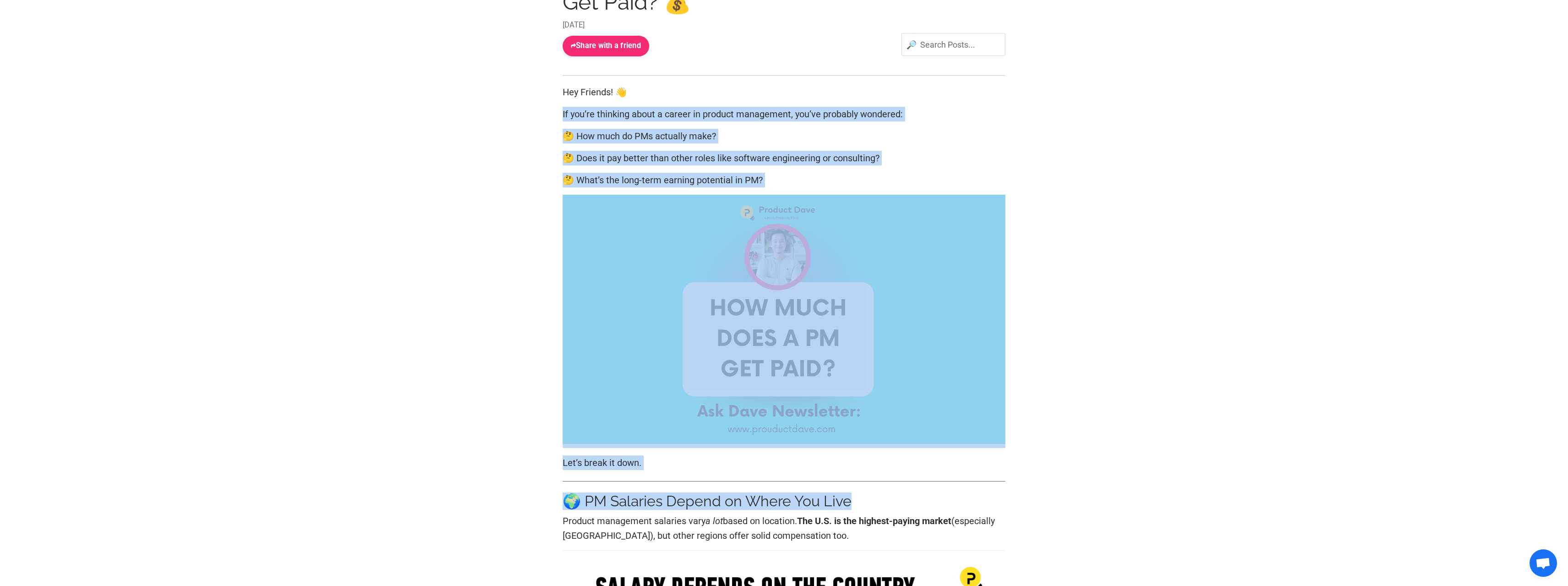
drag, startPoint x: 1120, startPoint y: 461, endPoint x: 1115, endPoint y: 461, distance: 5.0
drag, startPoint x: 1109, startPoint y: 459, endPoint x: 1103, endPoint y: 459, distance: 6.0
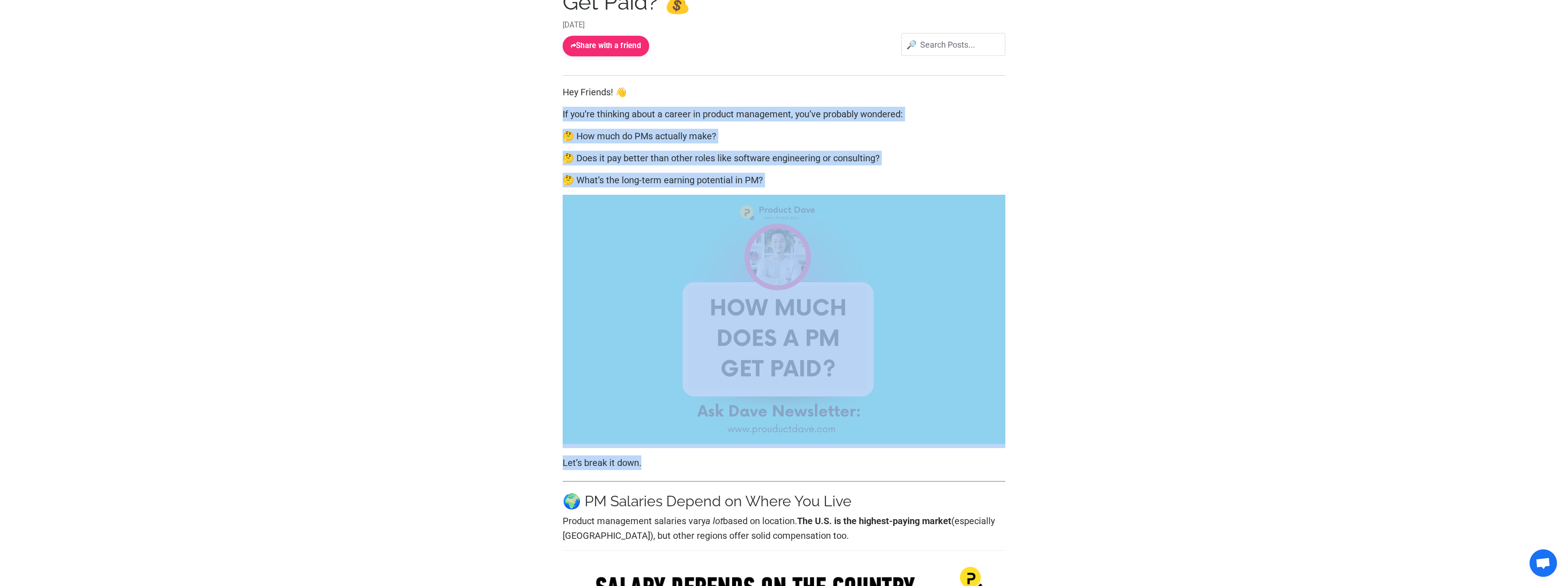
drag, startPoint x: 1051, startPoint y: 463, endPoint x: 425, endPoint y: 87, distance: 730.2
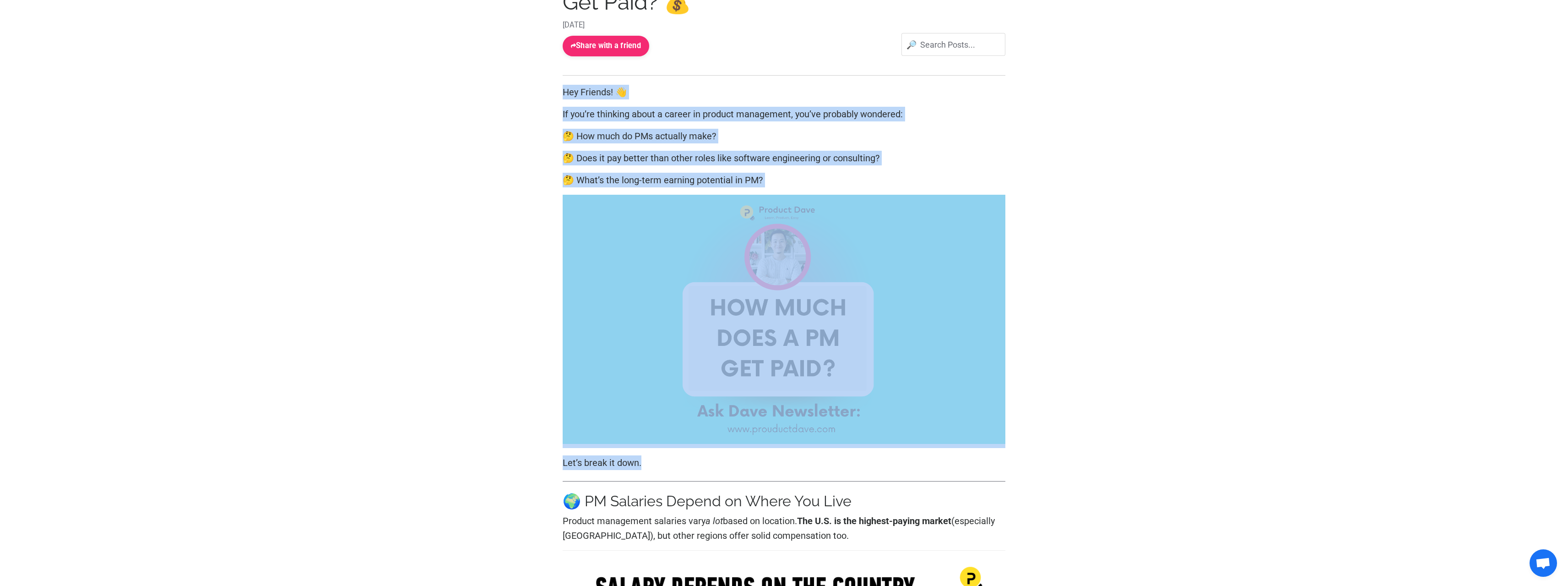
drag, startPoint x: 425, startPoint y: 87, endPoint x: 1065, endPoint y: 464, distance: 742.8
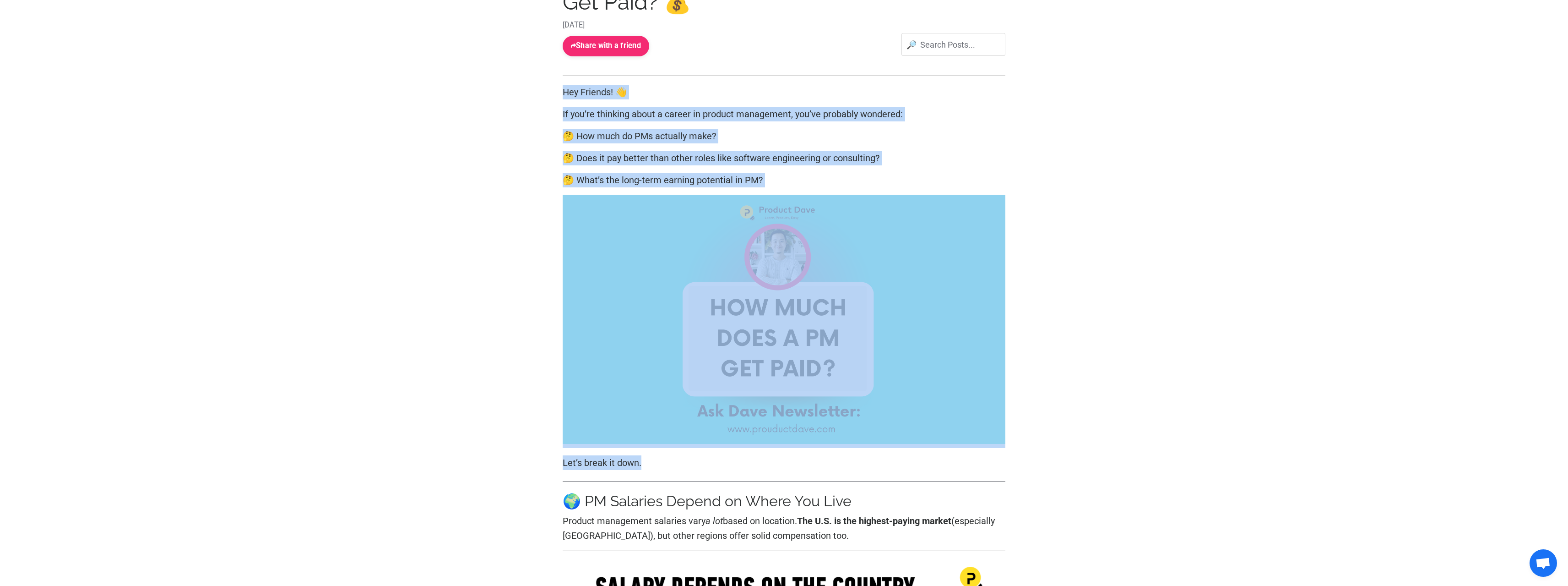
drag, startPoint x: 1065, startPoint y: 464, endPoint x: 431, endPoint y: 64, distance: 749.6
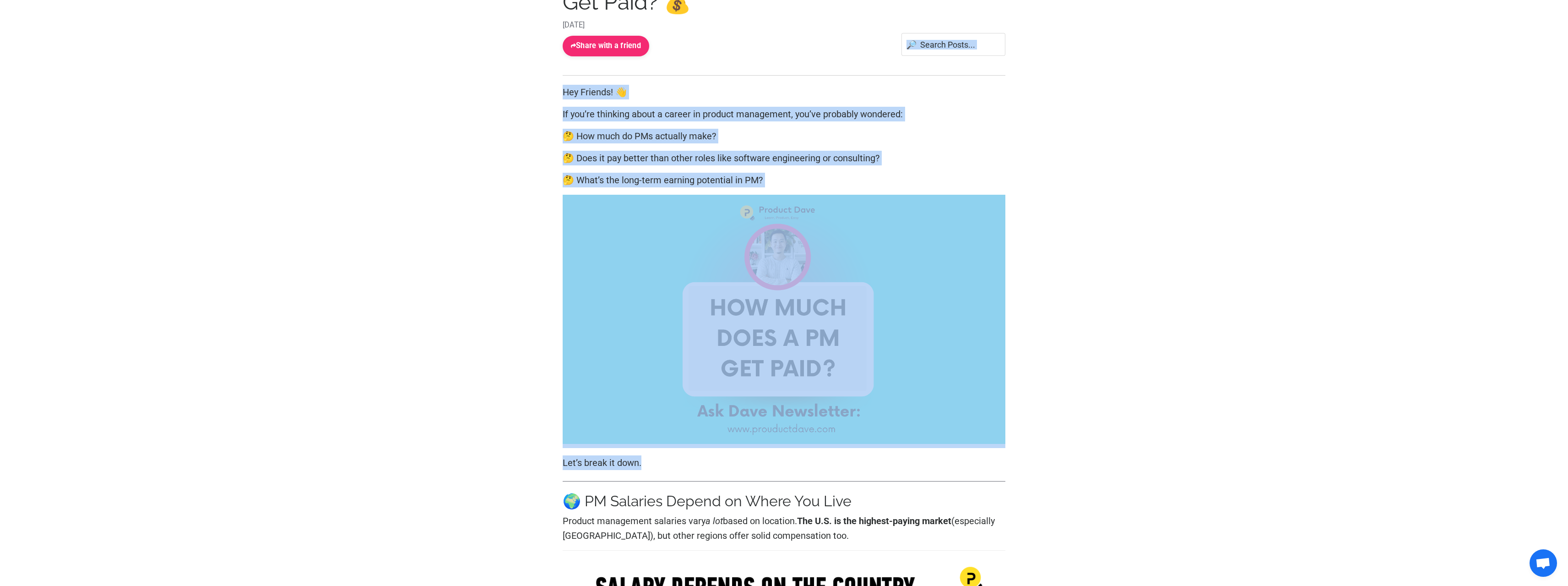
drag, startPoint x: 431, startPoint y: 64, endPoint x: 1132, endPoint y: 467, distance: 808.6
drag, startPoint x: 1131, startPoint y: 467, endPoint x: 465, endPoint y: 90, distance: 765.3
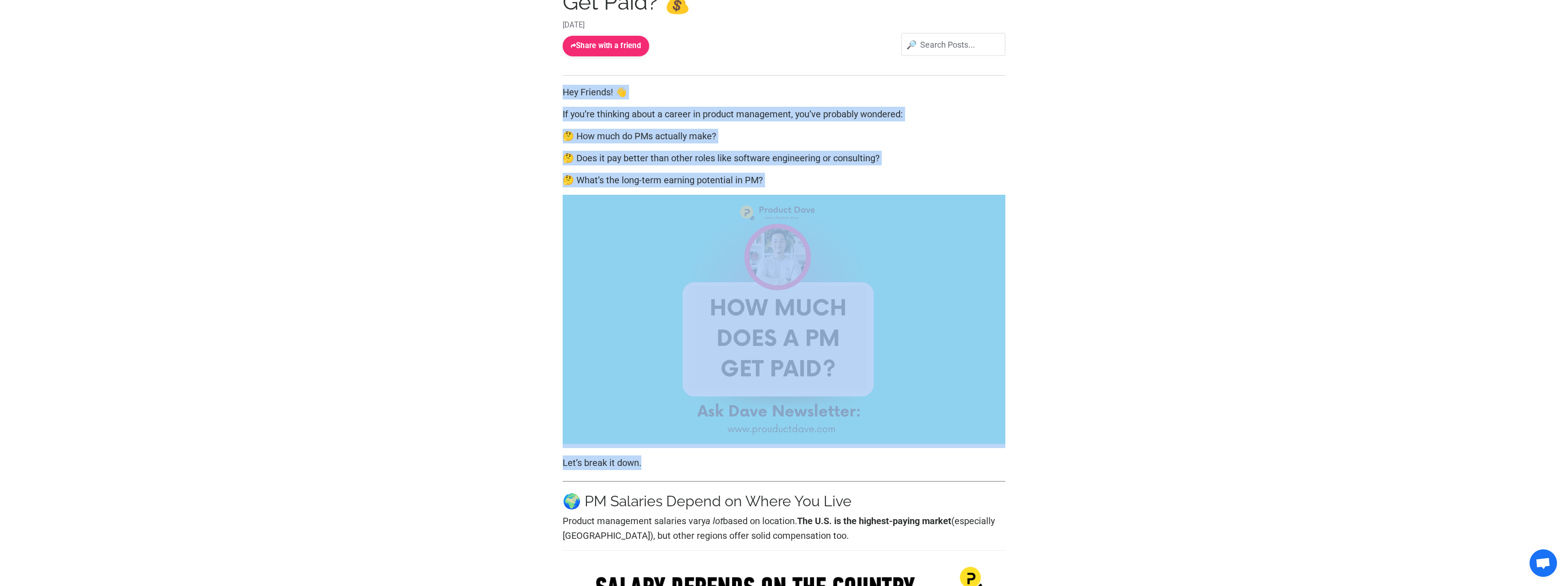
drag, startPoint x: 465, startPoint y: 90, endPoint x: 1087, endPoint y: 471, distance: 729.4
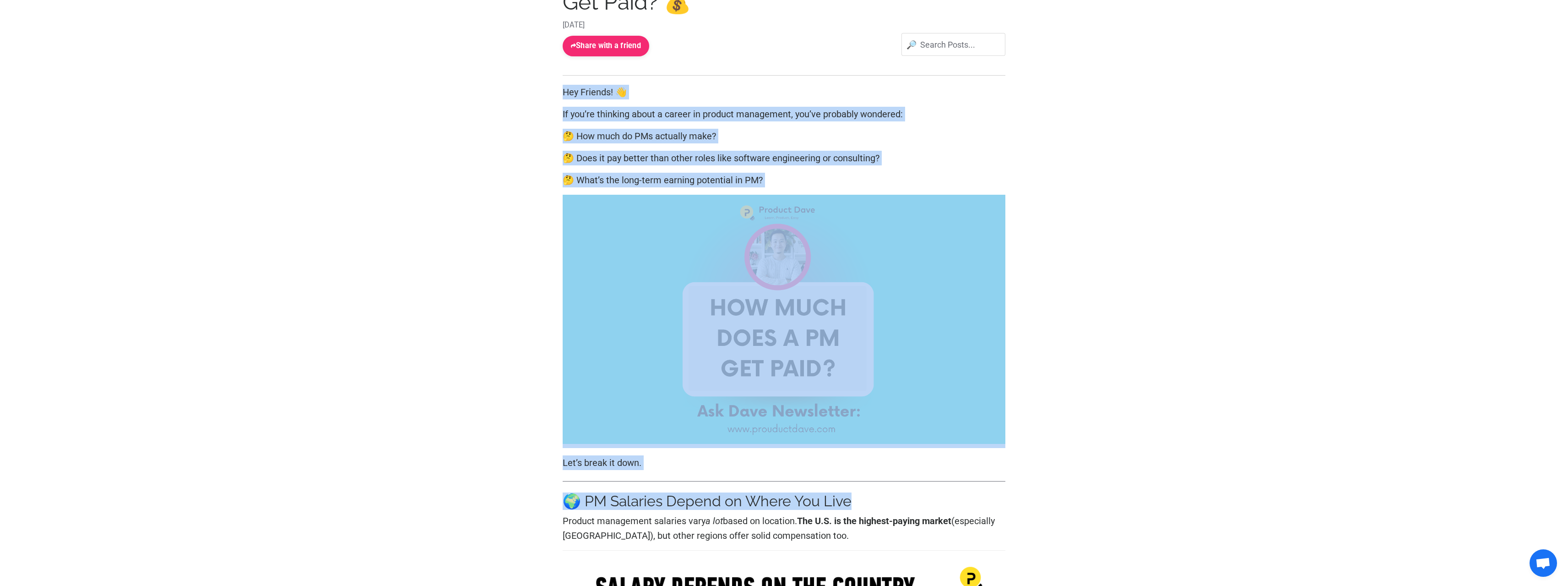
drag, startPoint x: 1113, startPoint y: 490, endPoint x: 541, endPoint y: 95, distance: 695.1
drag, startPoint x: 541, startPoint y: 93, endPoint x: 1043, endPoint y: 461, distance: 622.4
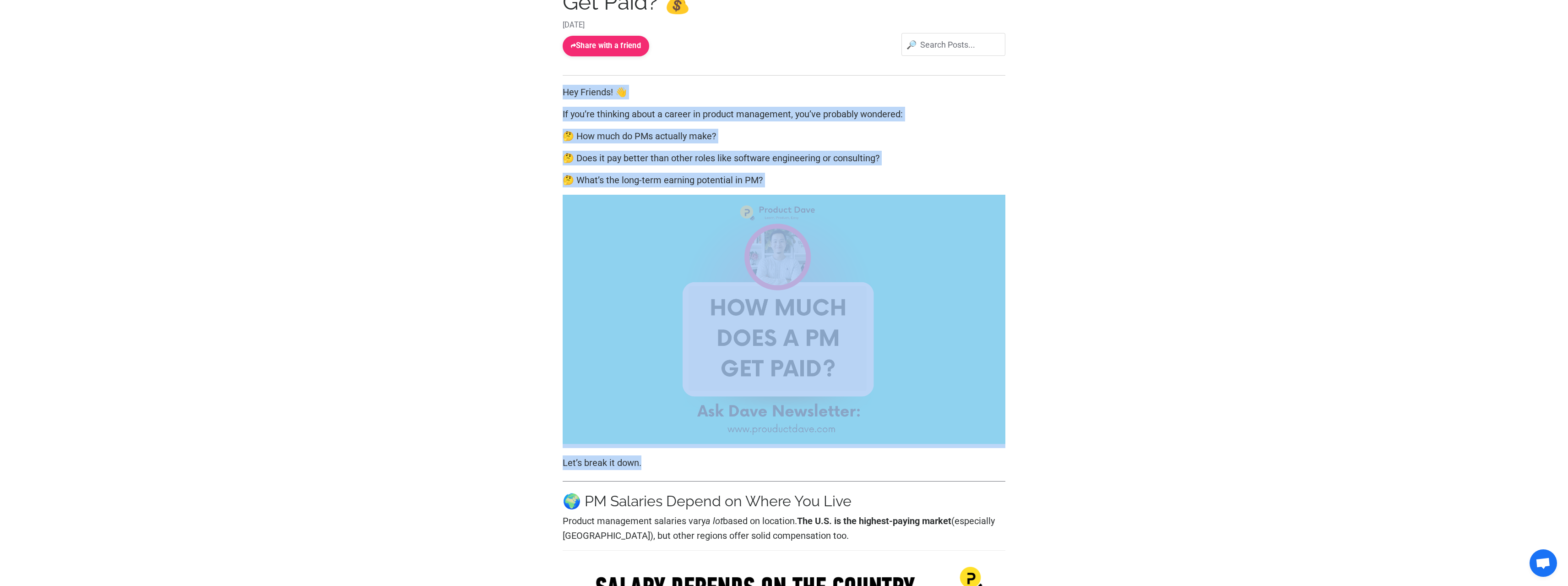
drag, startPoint x: 1043, startPoint y: 461, endPoint x: 467, endPoint y: 76, distance: 692.8
drag, startPoint x: 531, startPoint y: 111, endPoint x: 1079, endPoint y: 451, distance: 644.9
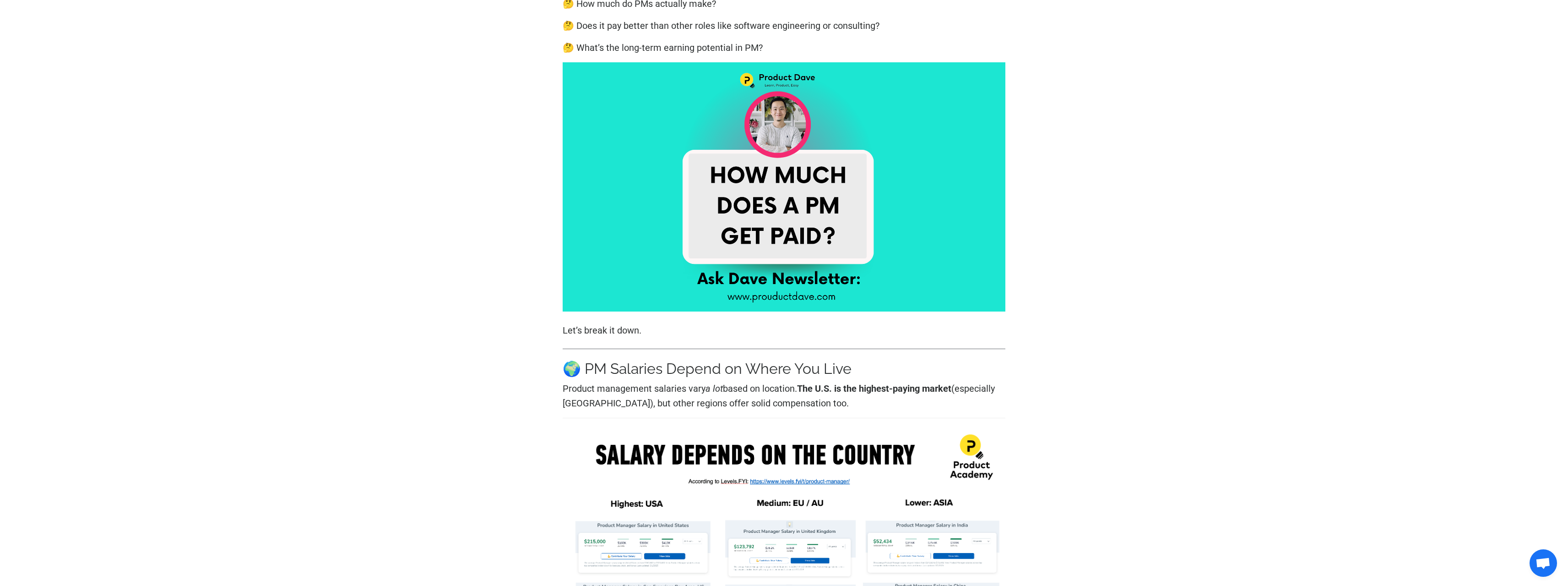
scroll to position [503, 0]
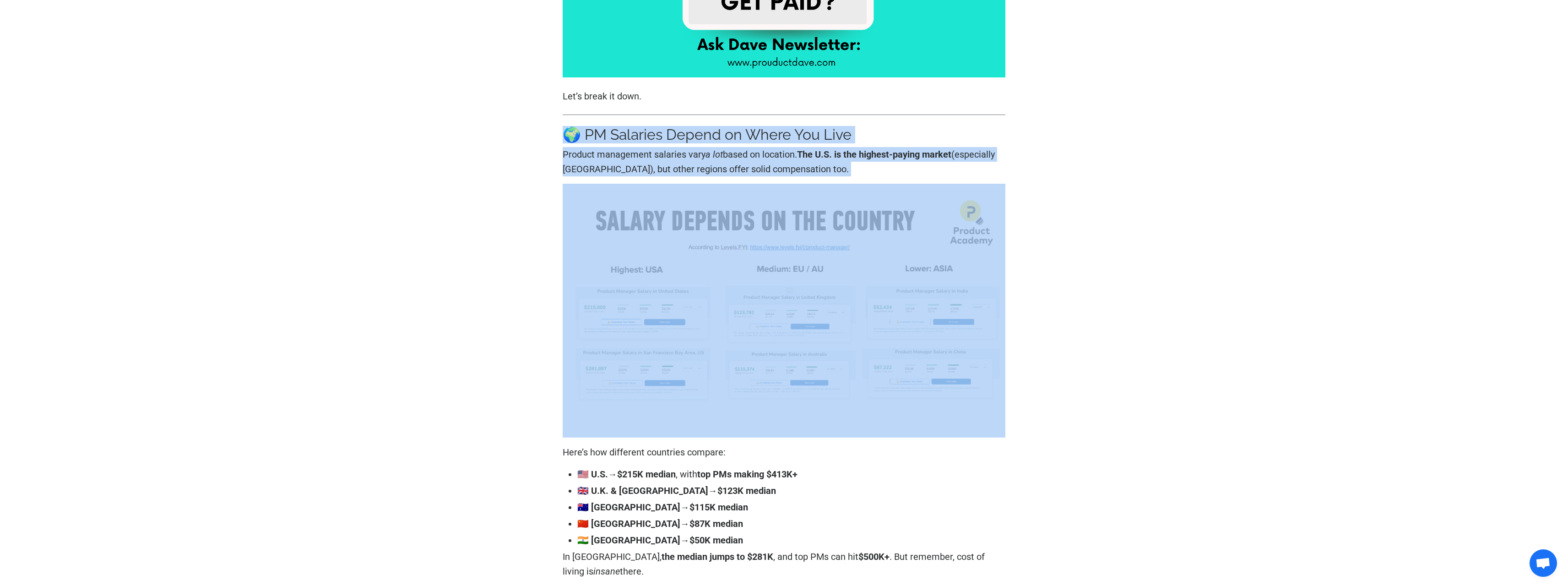
drag, startPoint x: 232, startPoint y: 142, endPoint x: 1114, endPoint y: 348, distance: 905.7
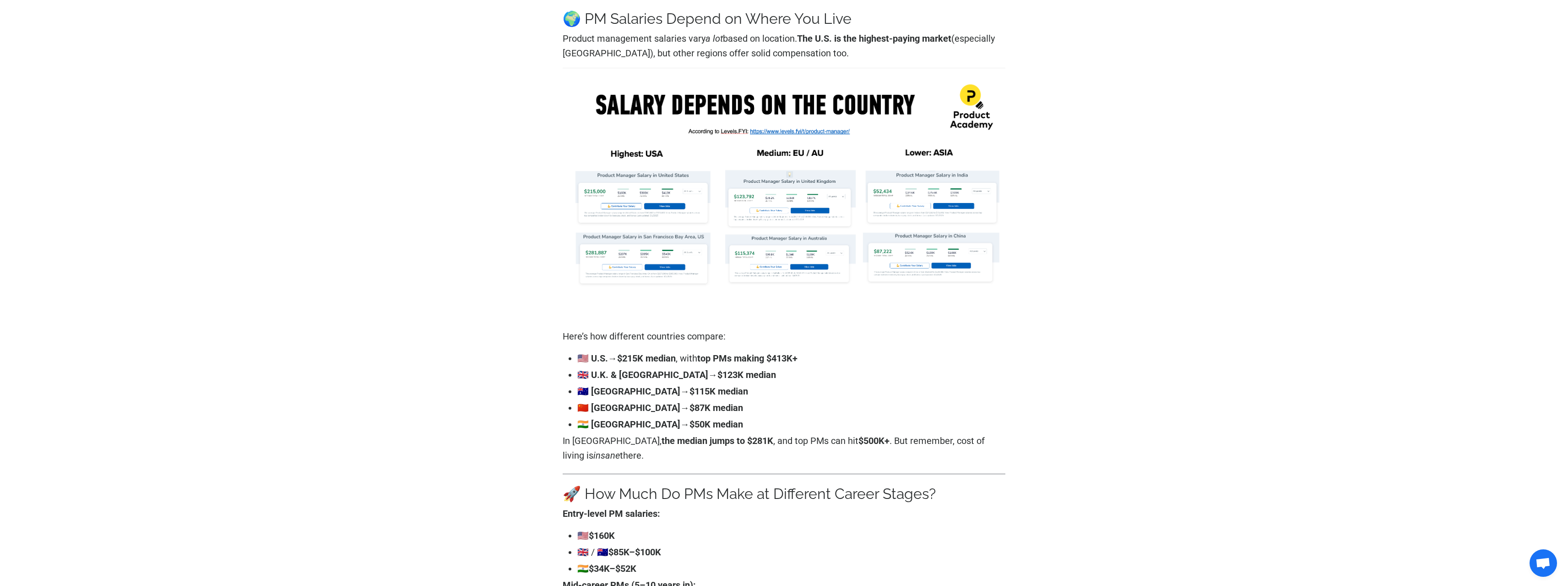
scroll to position [687, 0]
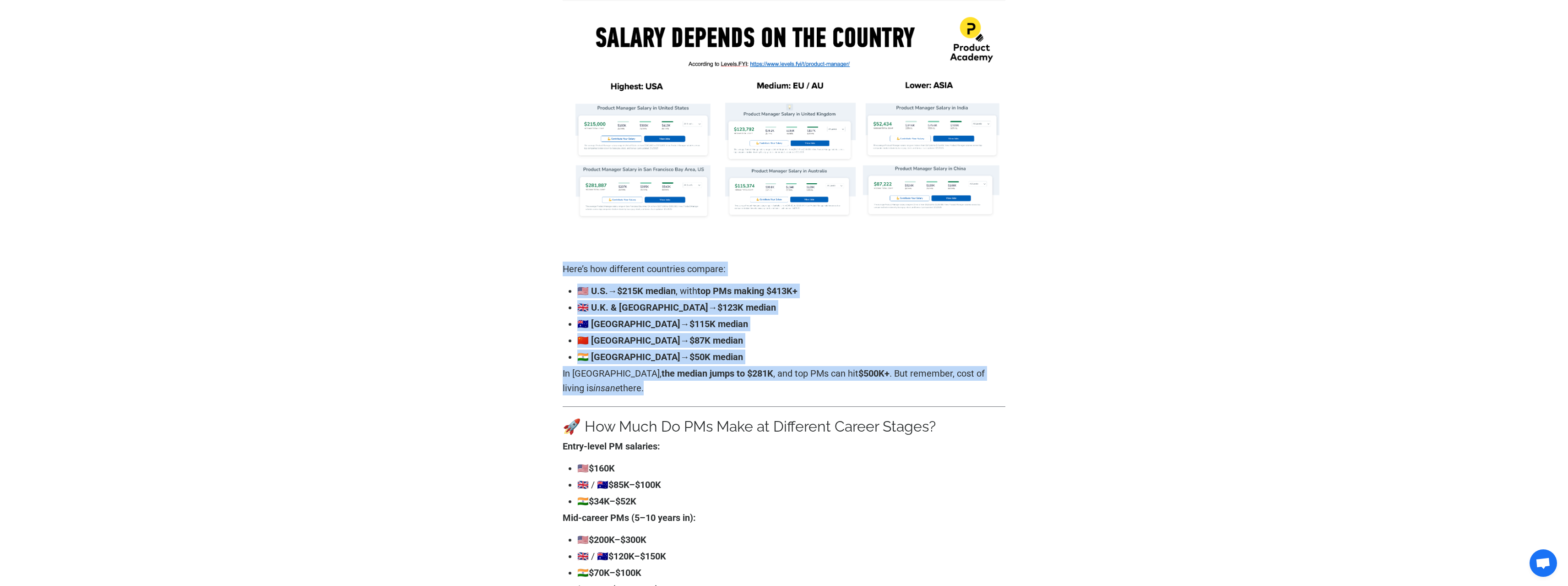
drag, startPoint x: 848, startPoint y: 404, endPoint x: 429, endPoint y: 263, distance: 442.1
drag, startPoint x: 429, startPoint y: 262, endPoint x: 802, endPoint y: 385, distance: 392.8
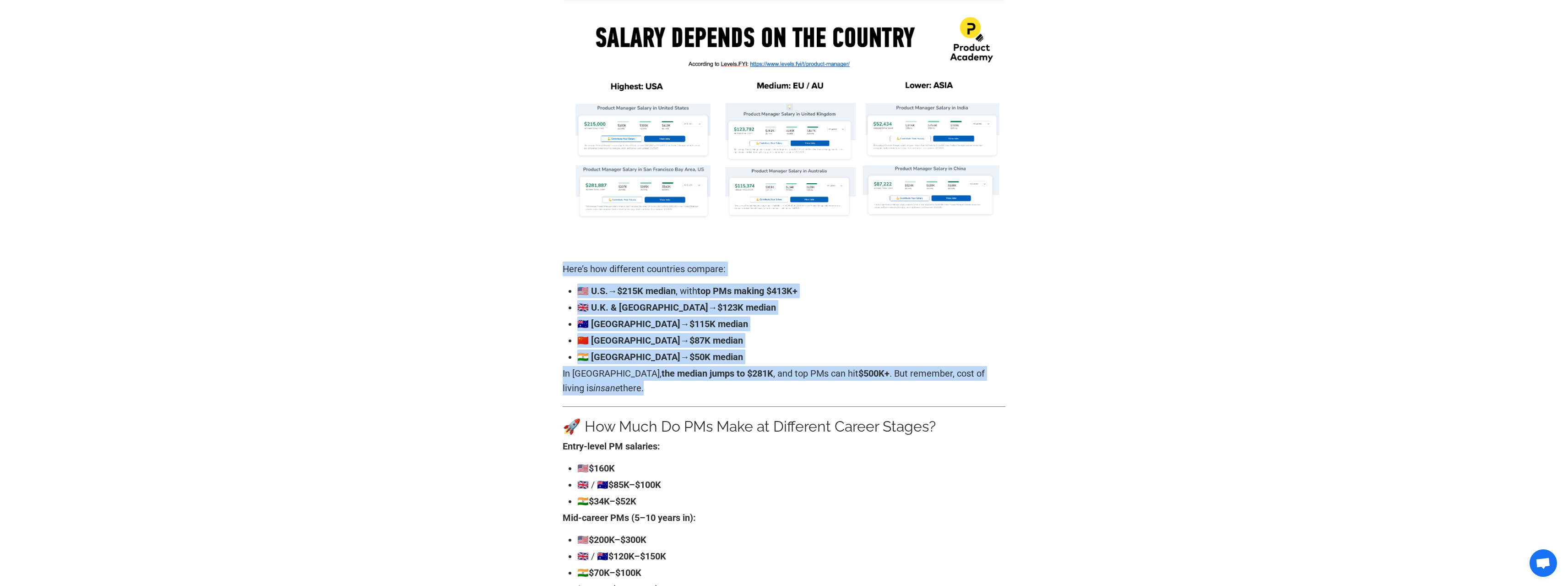
click at [803, 385] on p "In [GEOGRAPHIC_DATA], the median jumps to $281K , and top PMs can hit $500K+ . …" at bounding box center [784, 380] width 443 height 30
drag, startPoint x: 803, startPoint y: 385, endPoint x: 531, endPoint y: 275, distance: 293.4
drag, startPoint x: 531, startPoint y: 275, endPoint x: 740, endPoint y: 372, distance: 230.4
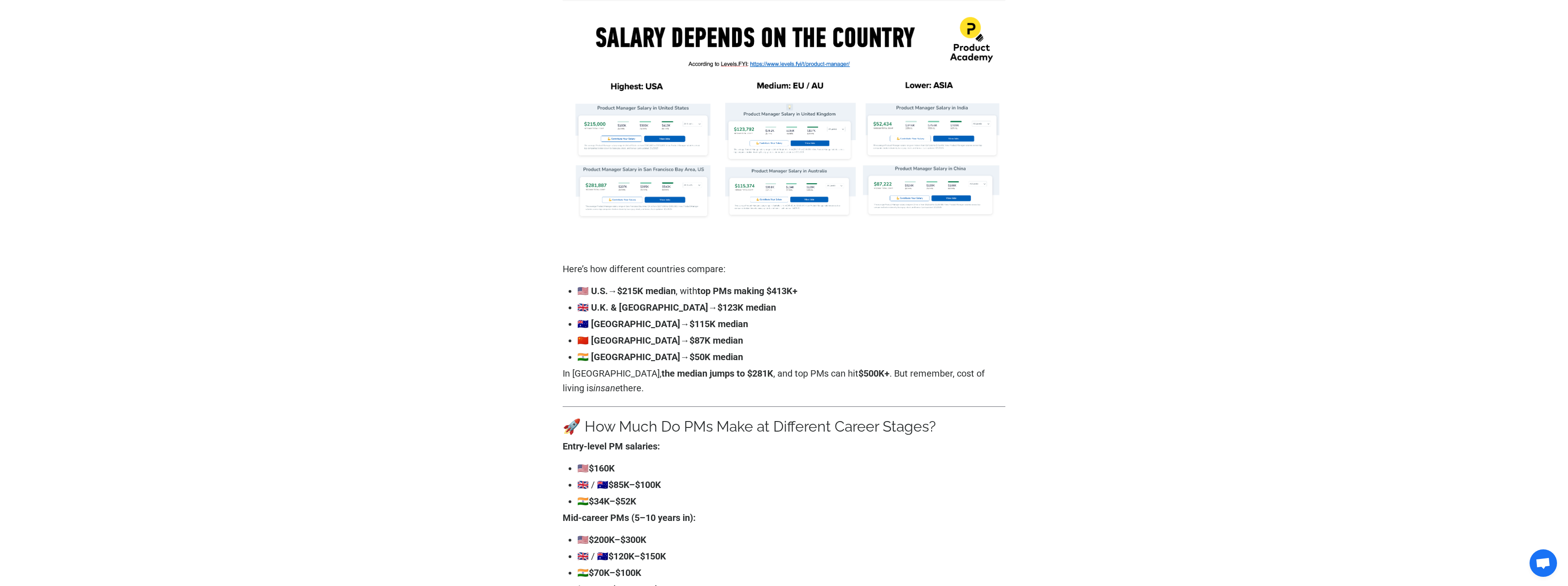
click at [743, 385] on p "In [GEOGRAPHIC_DATA], the median jumps to $281K , and top PMs can hit $500K+ . …" at bounding box center [784, 380] width 443 height 30
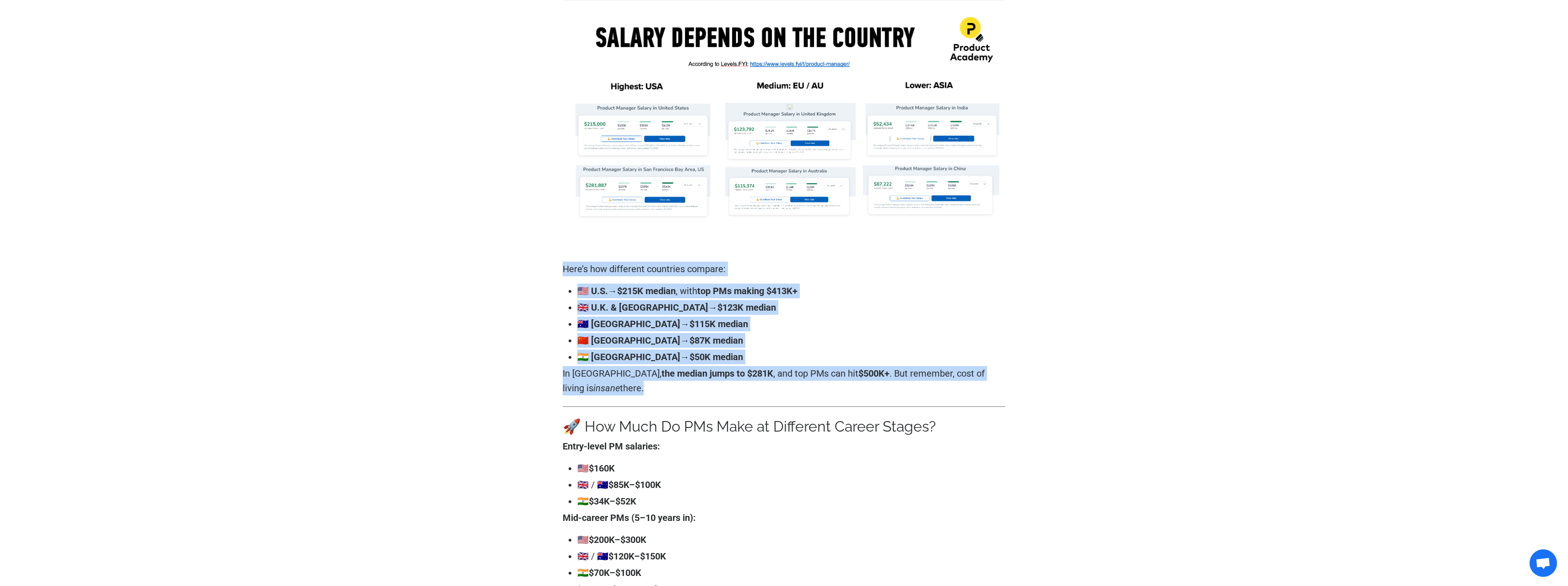
drag, startPoint x: 743, startPoint y: 385, endPoint x: 420, endPoint y: 253, distance: 348.9
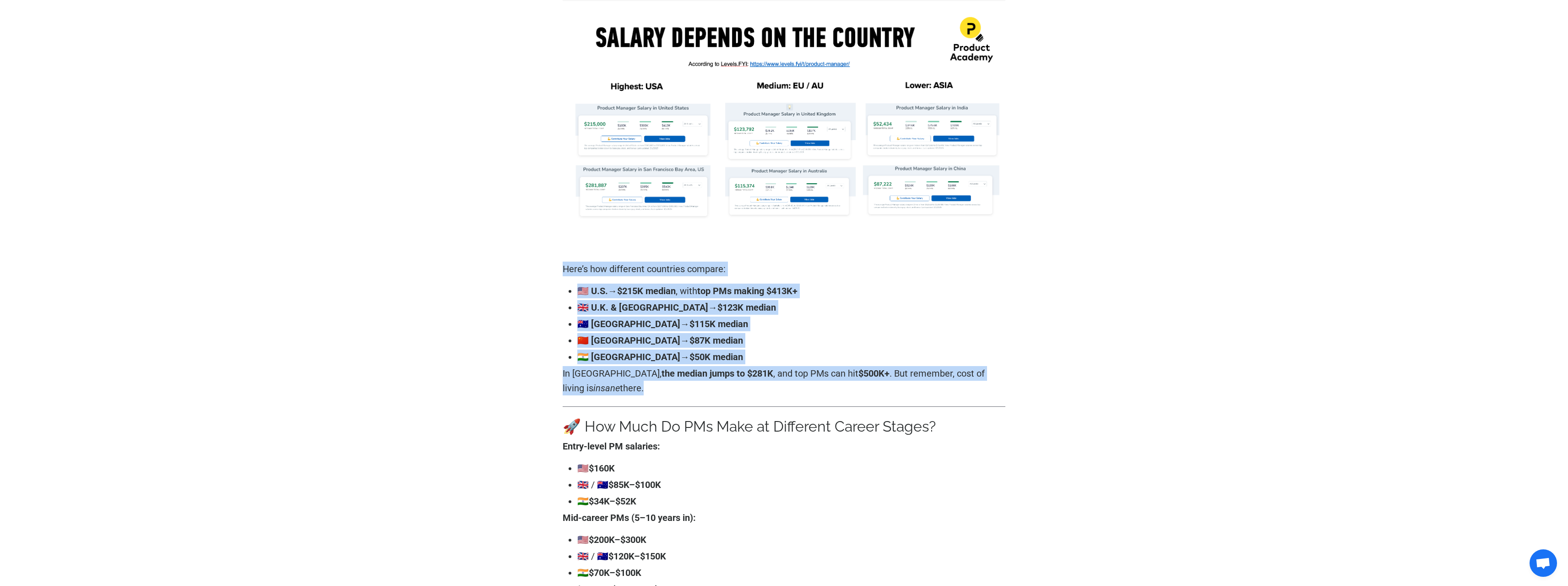
drag, startPoint x: 454, startPoint y: 269, endPoint x: 767, endPoint y: 395, distance: 337.4
click at [774, 394] on p "In [GEOGRAPHIC_DATA], the median jumps to $281K , and top PMs can hit $500K+ . …" at bounding box center [784, 380] width 443 height 30
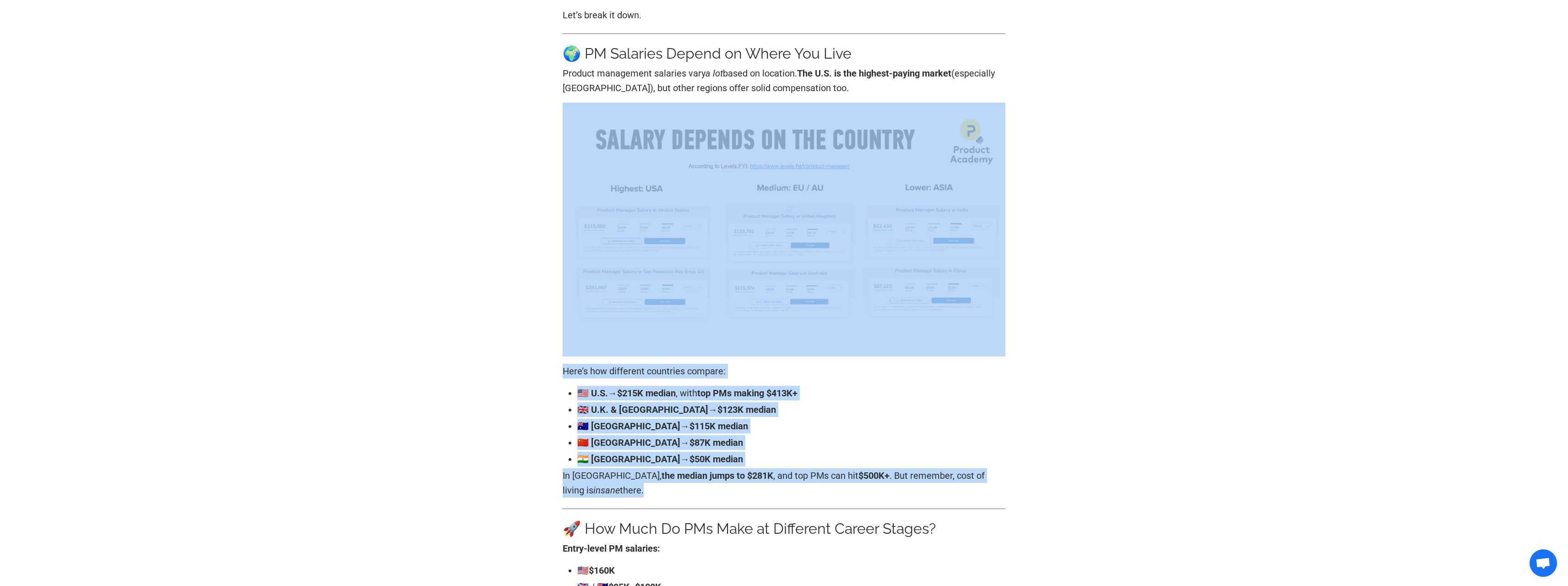
scroll to position [458, 0]
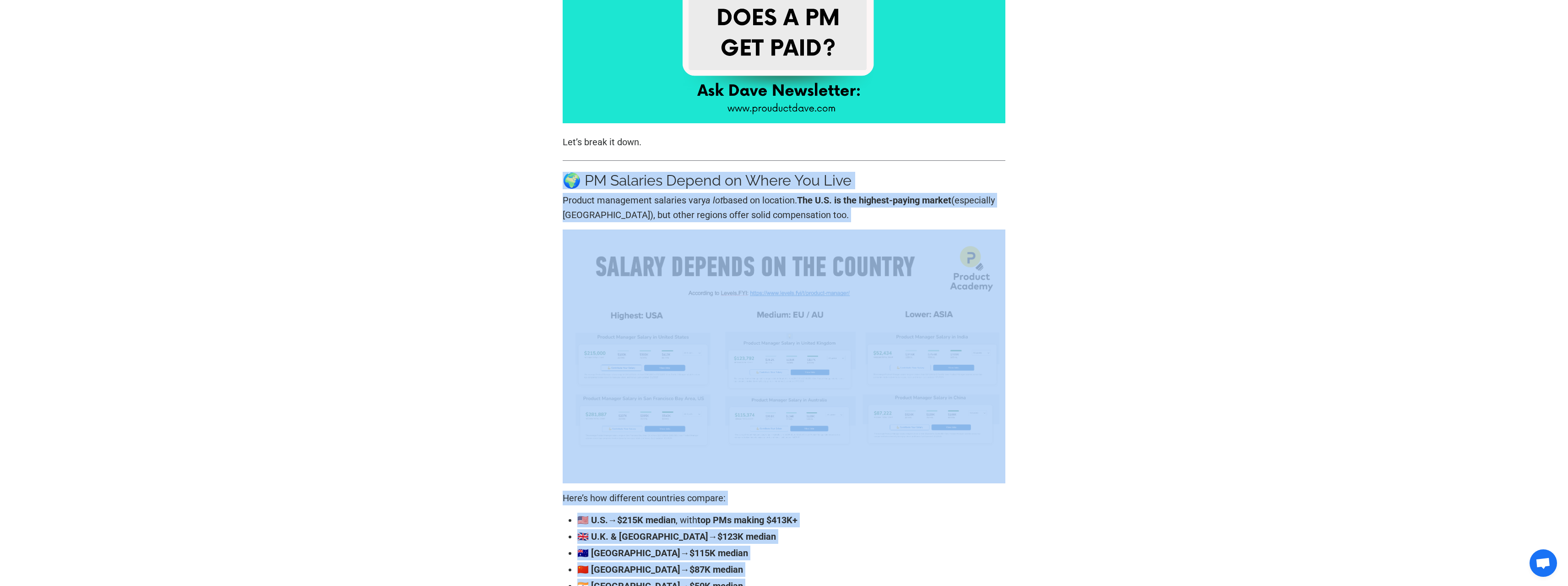
drag, startPoint x: 774, startPoint y: 394, endPoint x: 550, endPoint y: 158, distance: 325.4
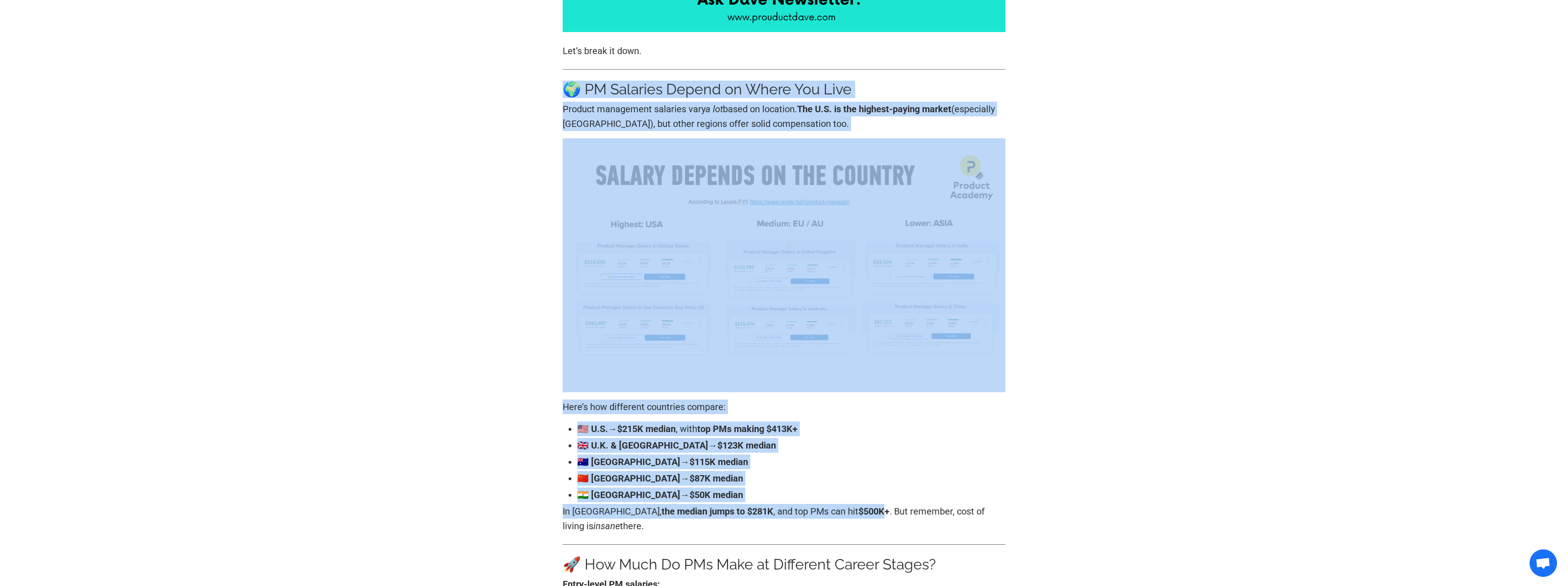
scroll to position [687, 0]
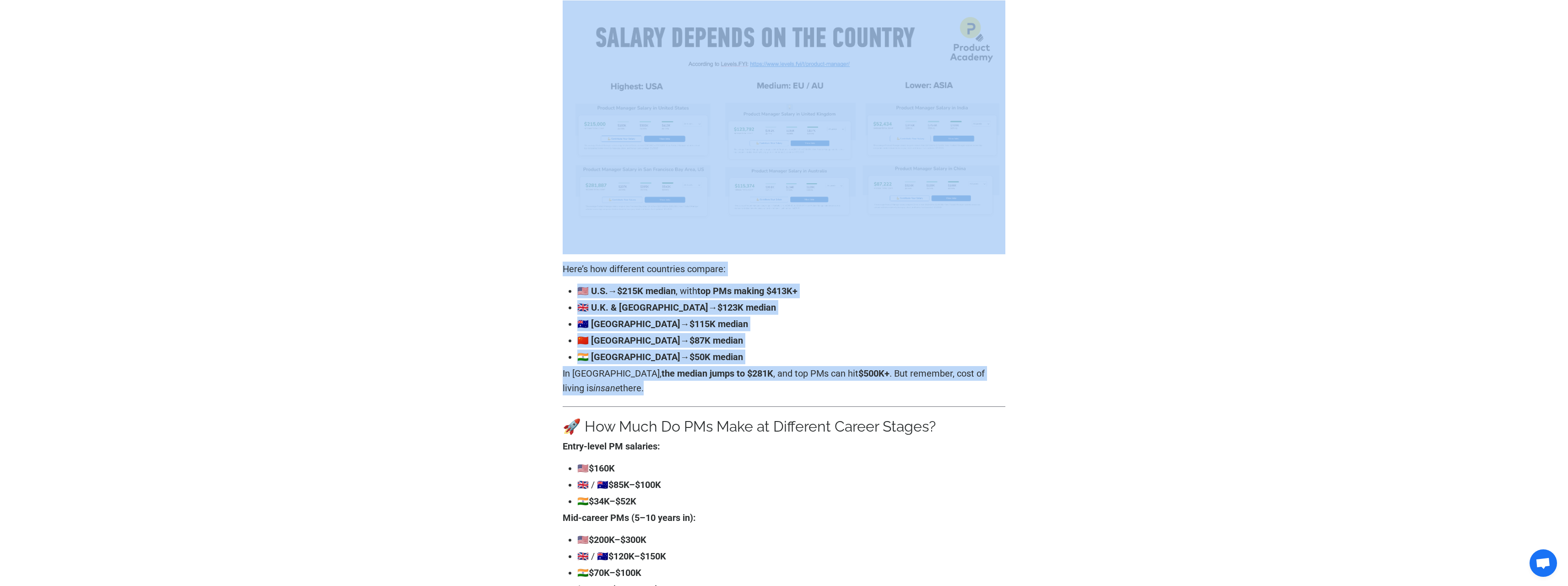
drag, startPoint x: 550, startPoint y: 158, endPoint x: 832, endPoint y: 386, distance: 362.6
click at [832, 386] on p "In [GEOGRAPHIC_DATA], the median jumps to $281K , and top PMs can hit $500K+ . …" at bounding box center [784, 380] width 443 height 30
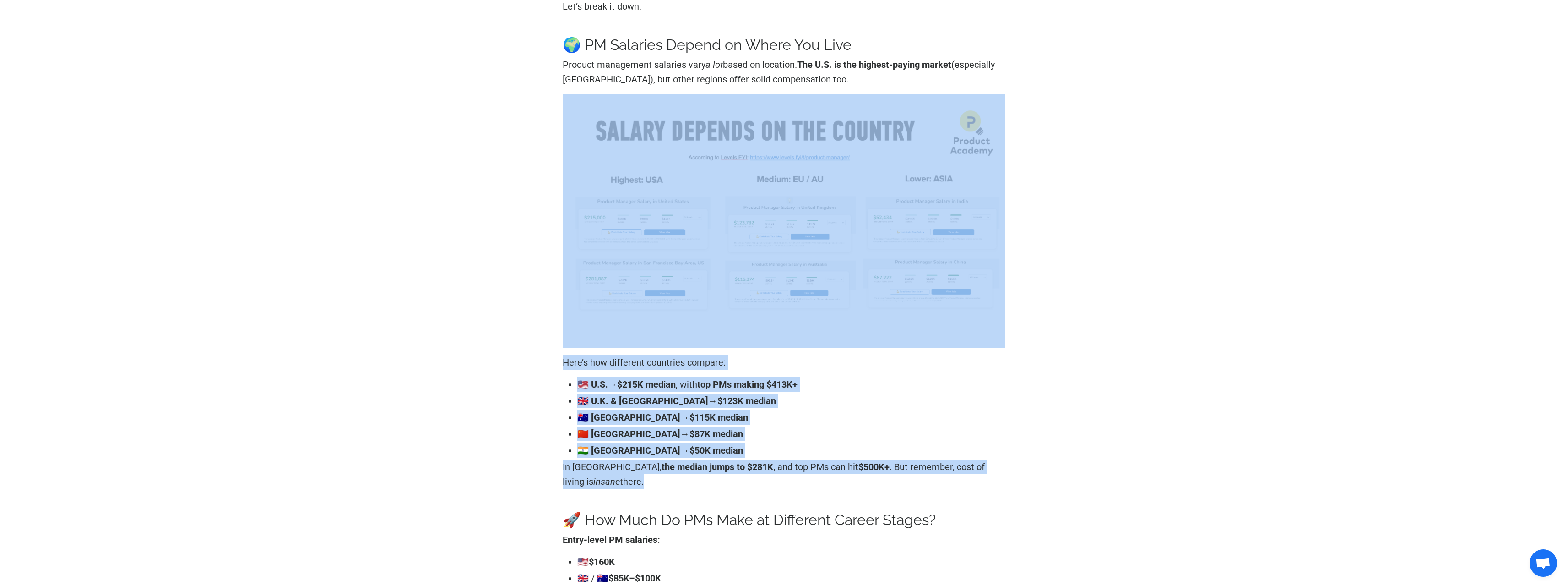
scroll to position [458, 0]
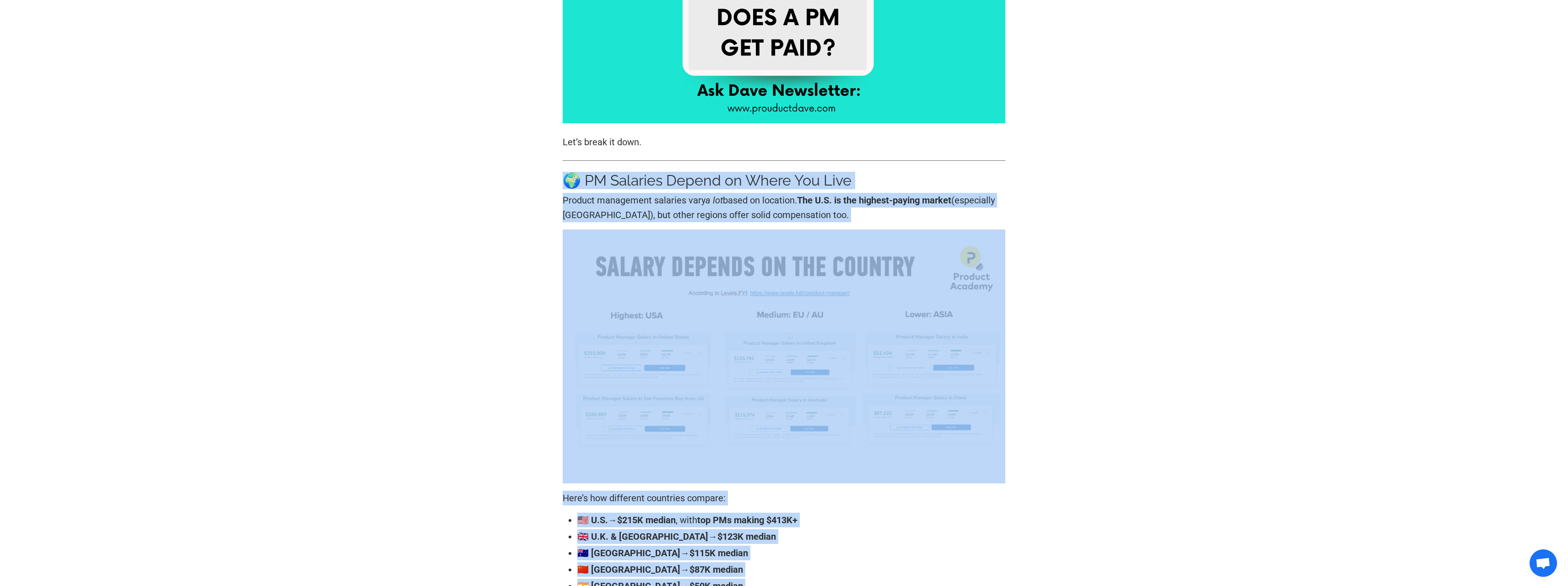
drag, startPoint x: 832, startPoint y: 386, endPoint x: 530, endPoint y: 152, distance: 382.0
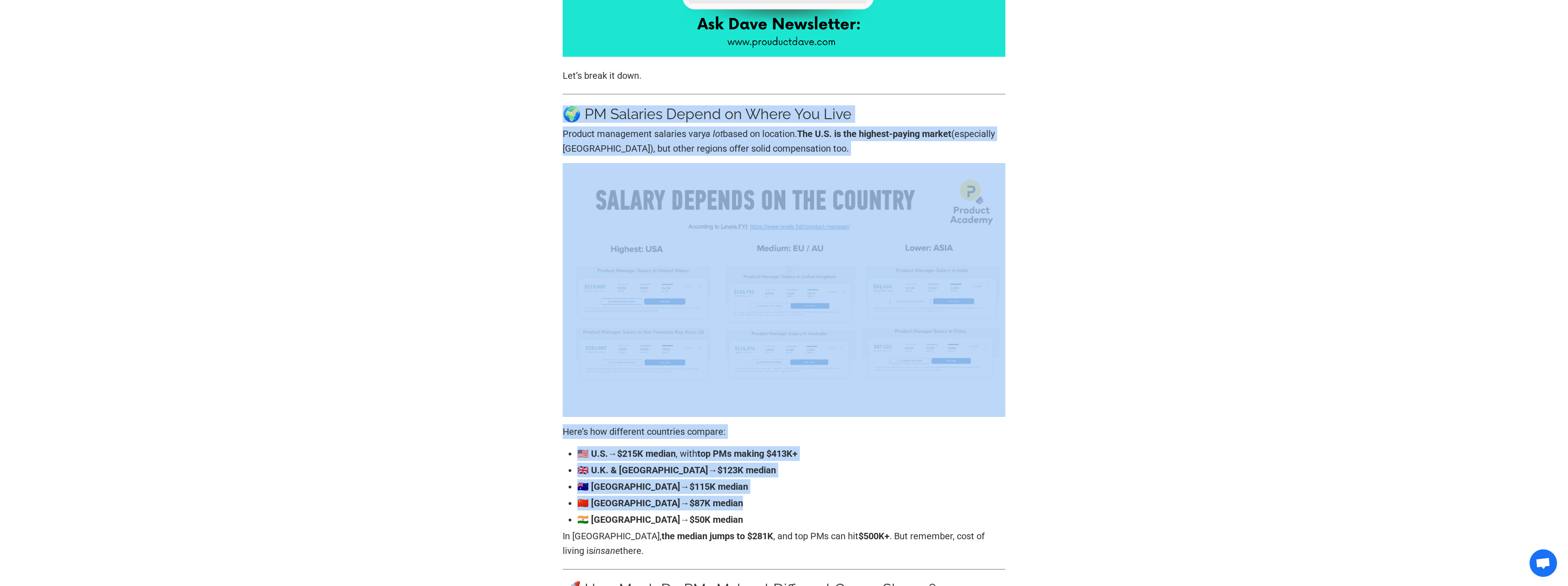
scroll to position [641, 0]
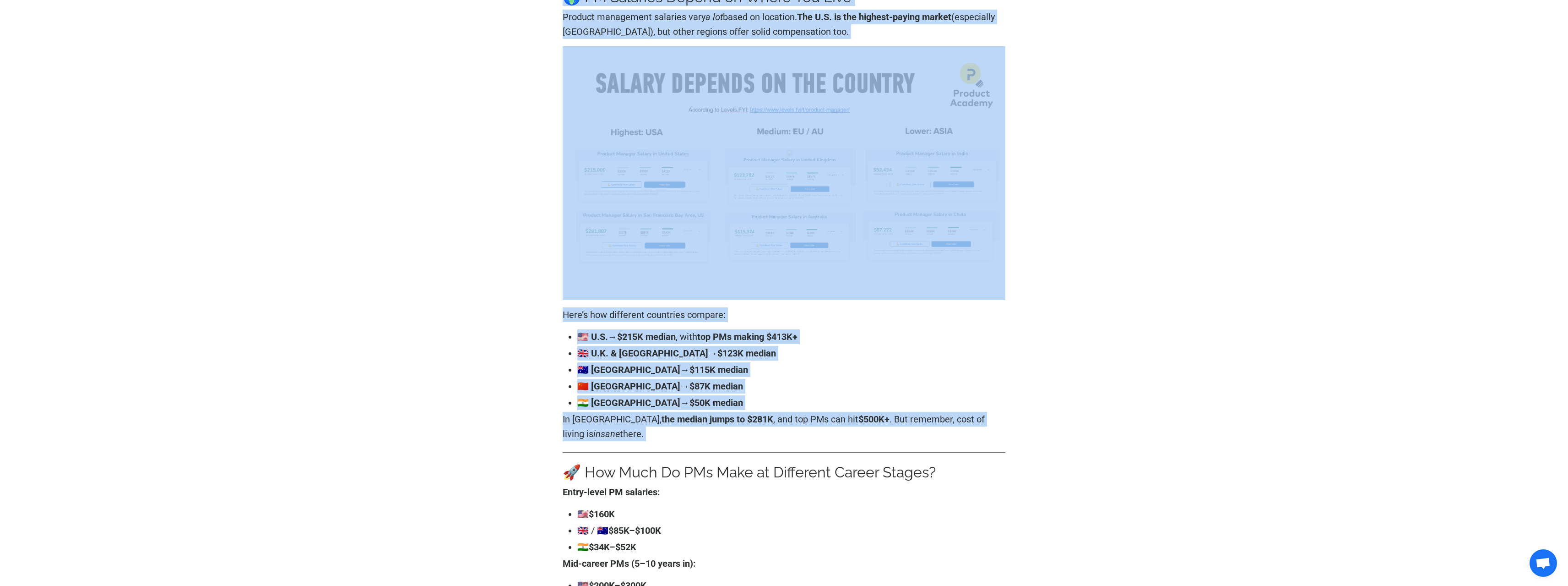
drag, startPoint x: 533, startPoint y: 164, endPoint x: 943, endPoint y: 446, distance: 497.6
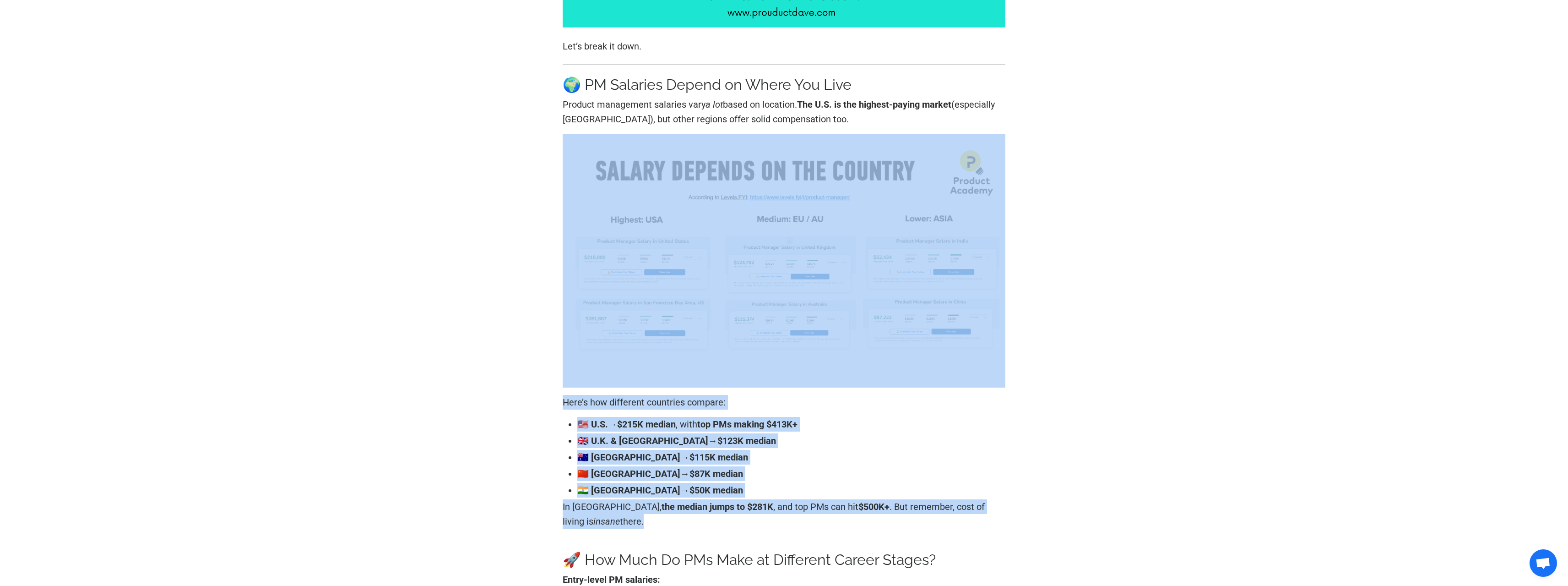
scroll to position [458, 0]
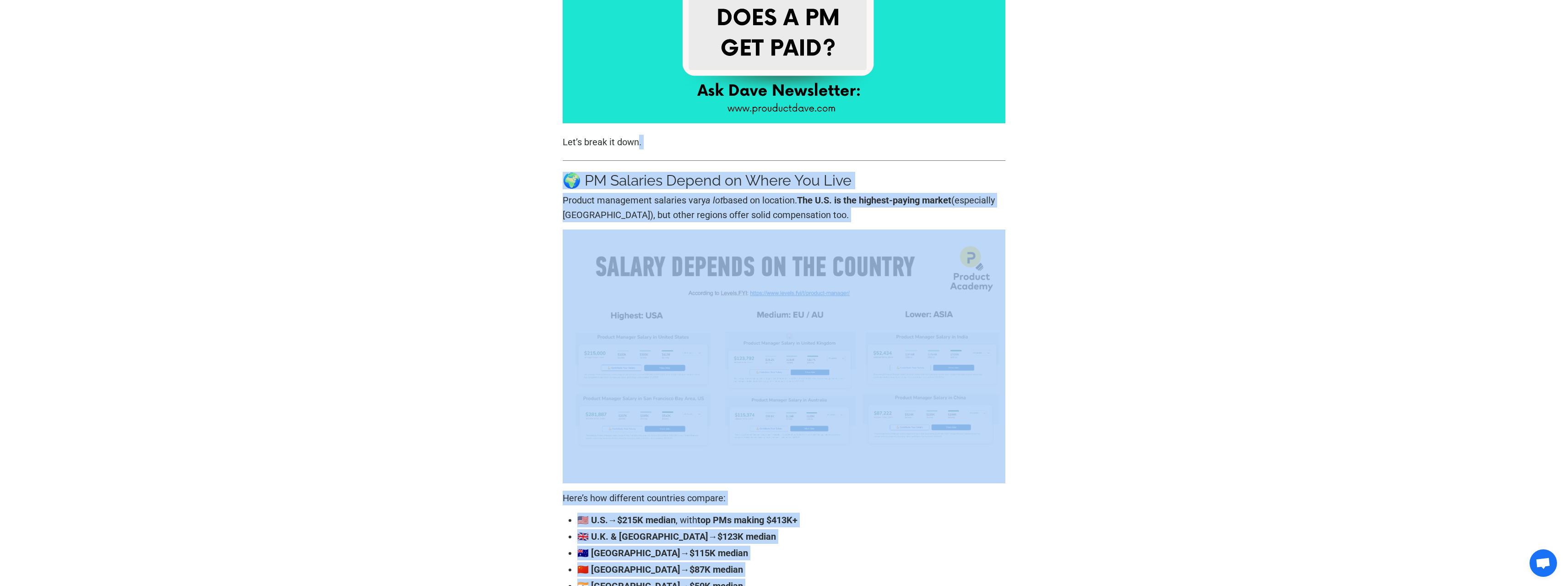
drag, startPoint x: 942, startPoint y: 445, endPoint x: 545, endPoint y: 175, distance: 480.1
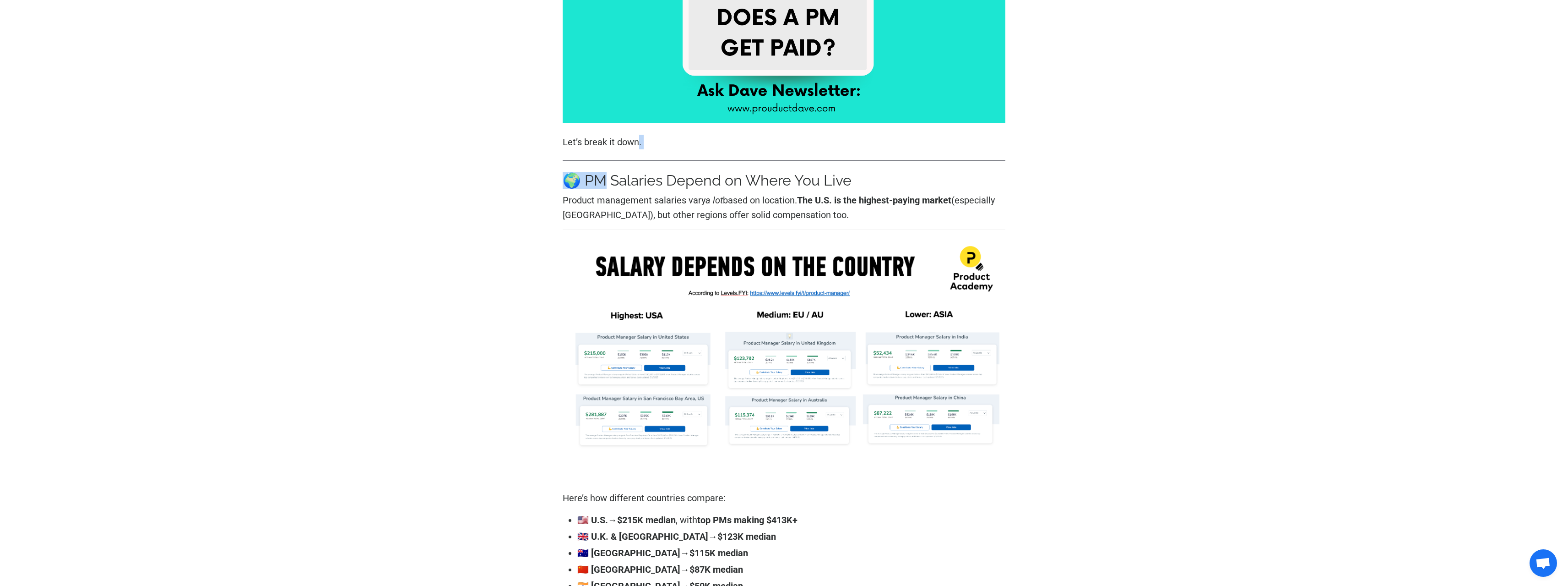
drag, startPoint x: 545, startPoint y: 175, endPoint x: 589, endPoint y: 174, distance: 44.0
click at [588, 172] on h3 "🌍 PM Salaries Depend on Where You Live" at bounding box center [784, 180] width 443 height 17
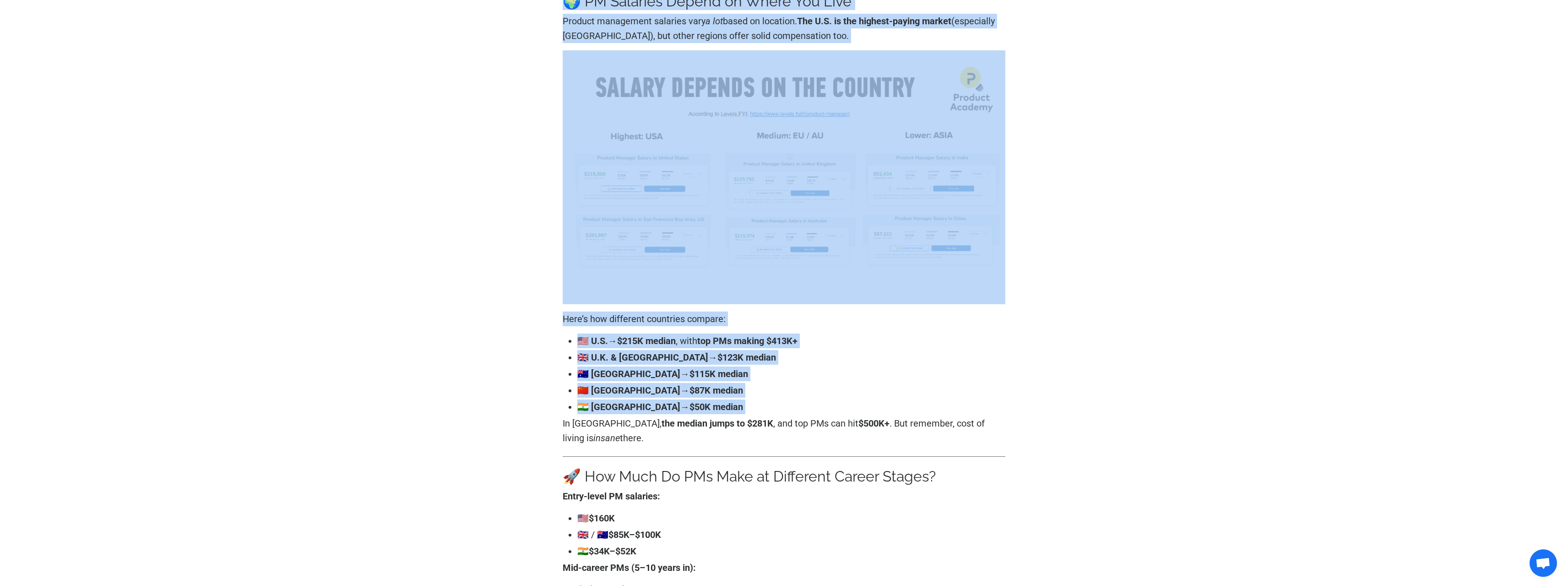
scroll to position [687, 0]
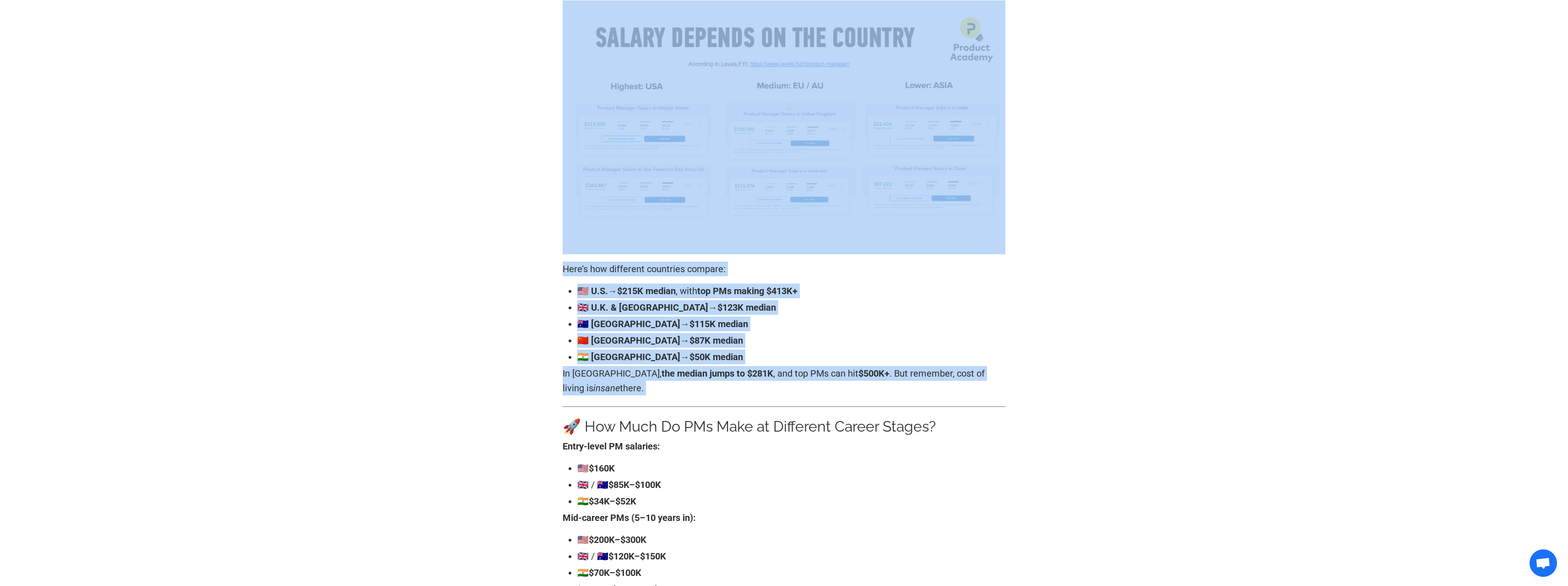
drag, startPoint x: 589, startPoint y: 173, endPoint x: 782, endPoint y: 392, distance: 291.9
click at [782, 392] on p "In [GEOGRAPHIC_DATA], the median jumps to $281K , and top PMs can hit $500K+ . …" at bounding box center [784, 380] width 443 height 30
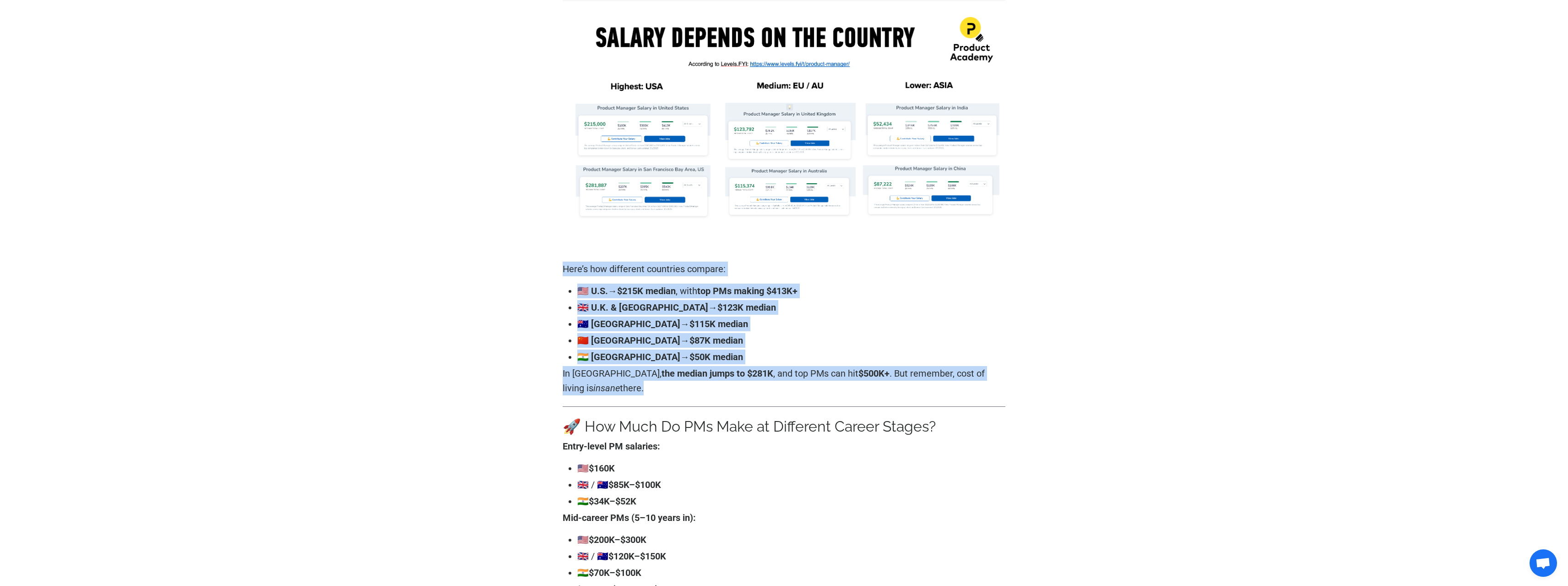
drag, startPoint x: 782, startPoint y: 392, endPoint x: 550, endPoint y: 256, distance: 268.9
drag, startPoint x: 550, startPoint y: 256, endPoint x: 724, endPoint y: 396, distance: 223.3
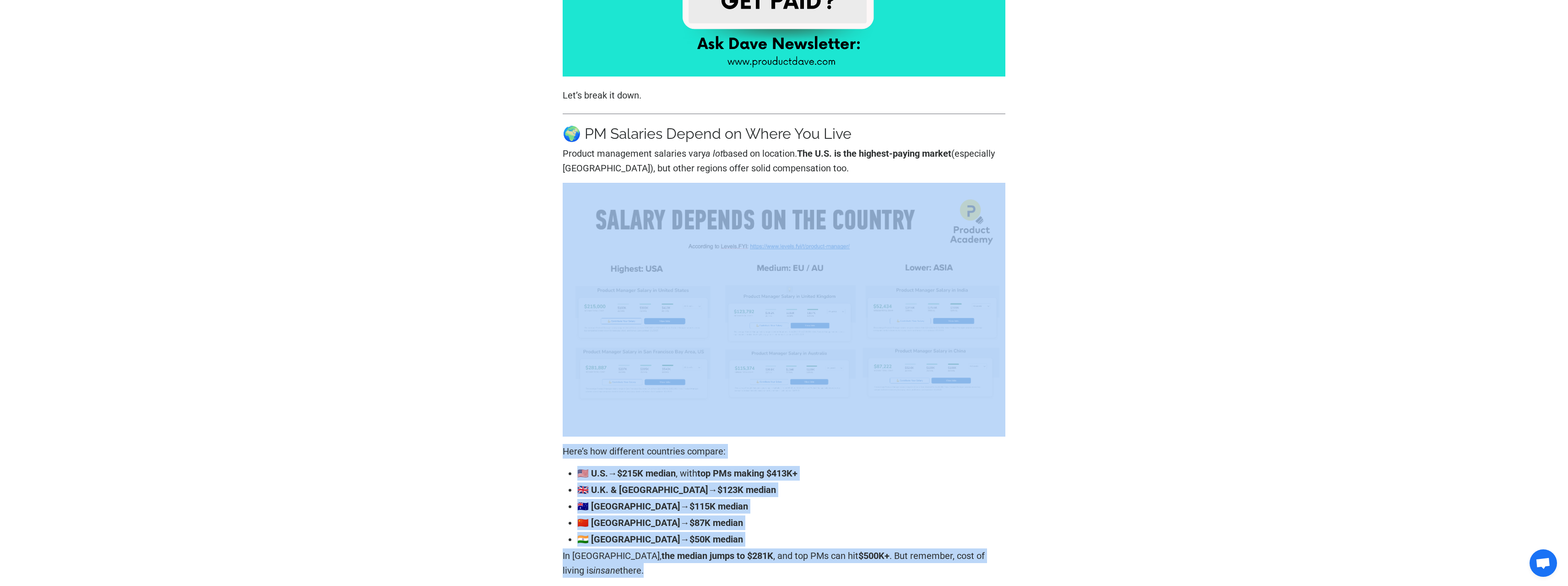
scroll to position [503, 0]
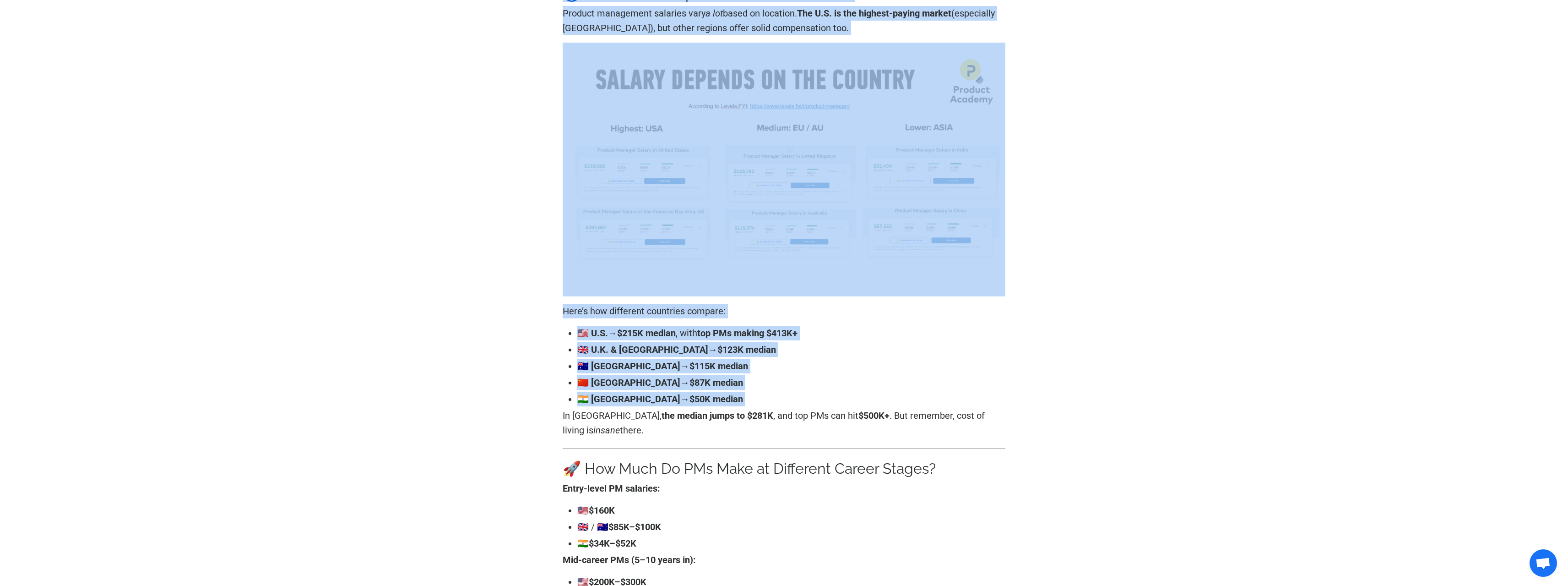
scroll to position [687, 0]
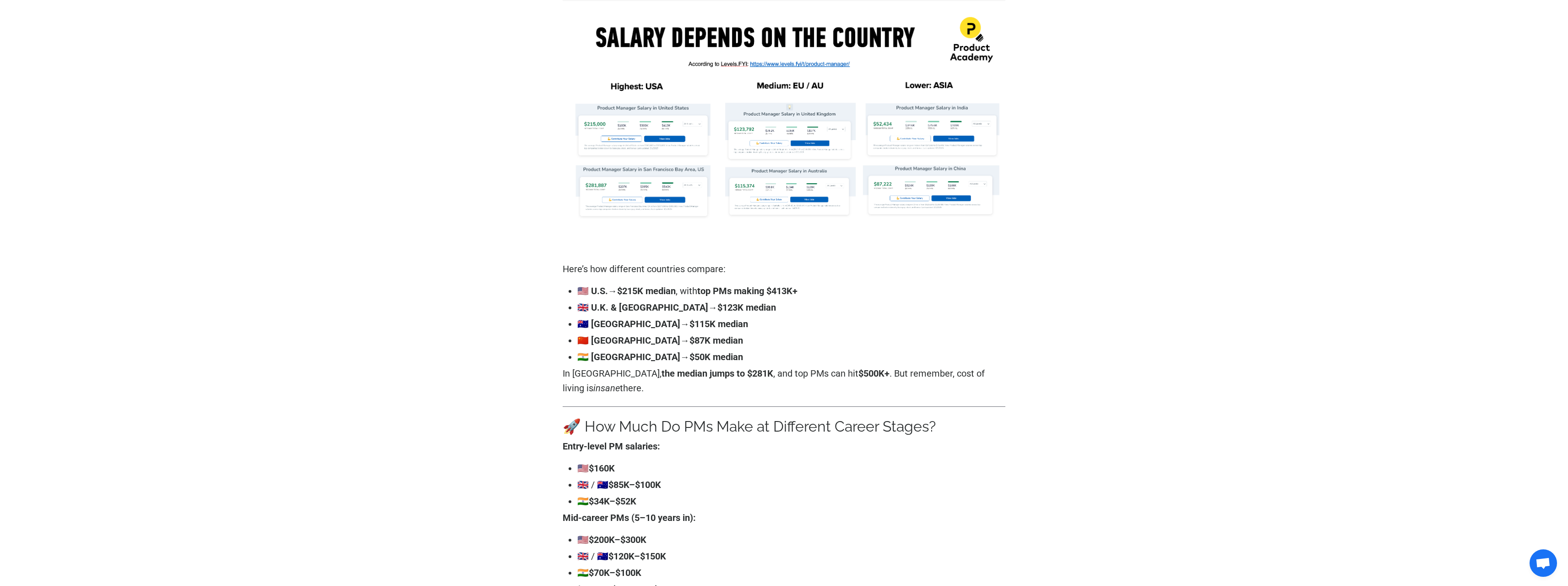
click at [769, 382] on p "In [GEOGRAPHIC_DATA], the median jumps to $281K , and top PMs can hit $500K+ . …" at bounding box center [784, 380] width 443 height 30
click at [770, 384] on p "In [GEOGRAPHIC_DATA], the median jumps to $281K , and top PMs can hit $500K+ . …" at bounding box center [784, 380] width 443 height 30
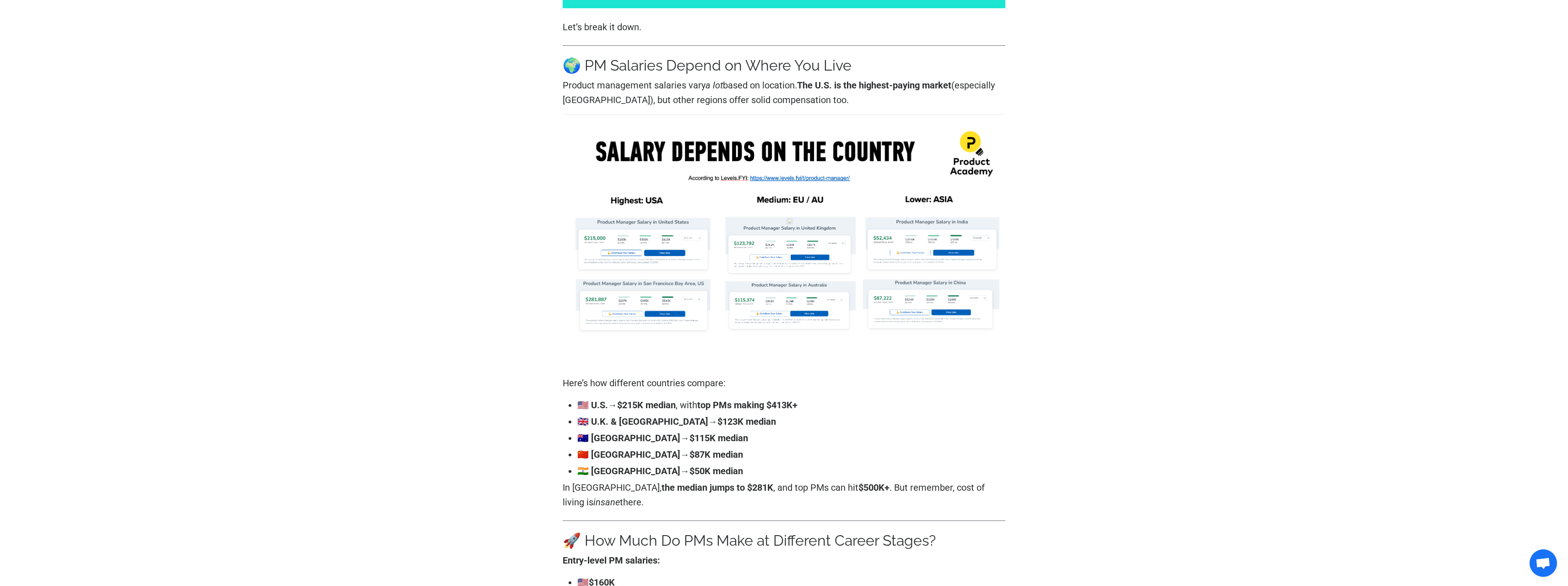
scroll to position [550, 0]
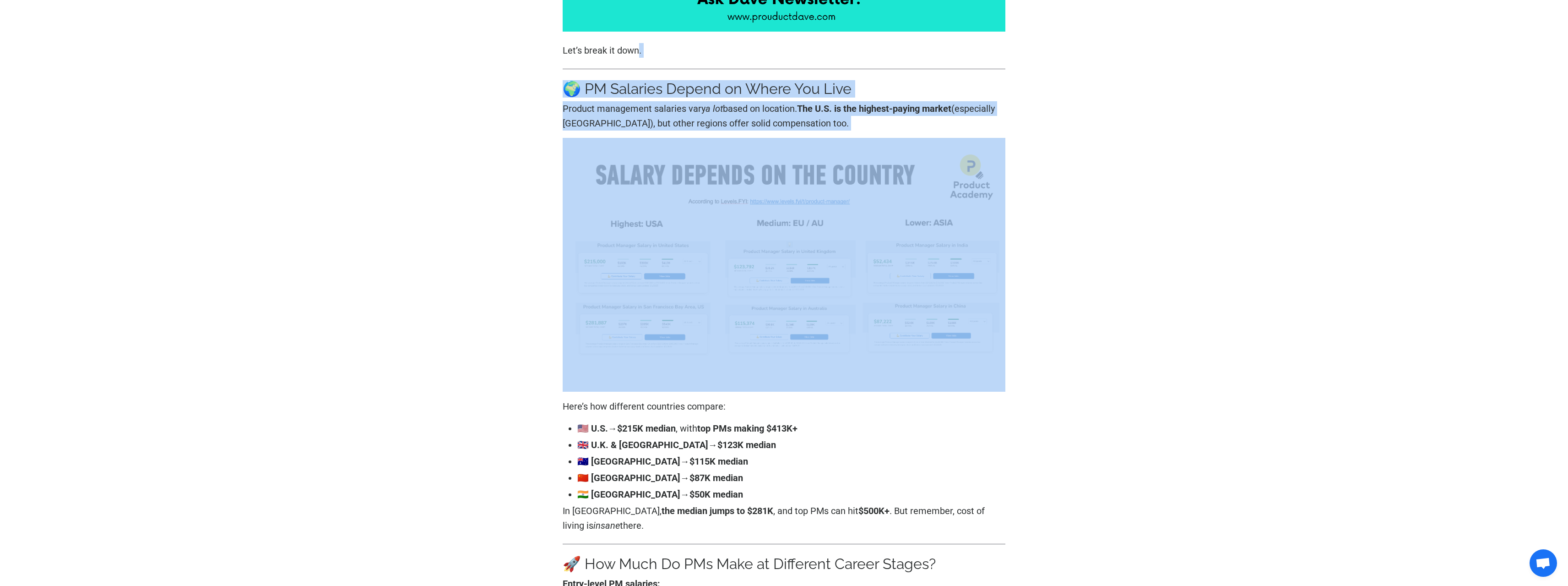
scroll to position [595, 0]
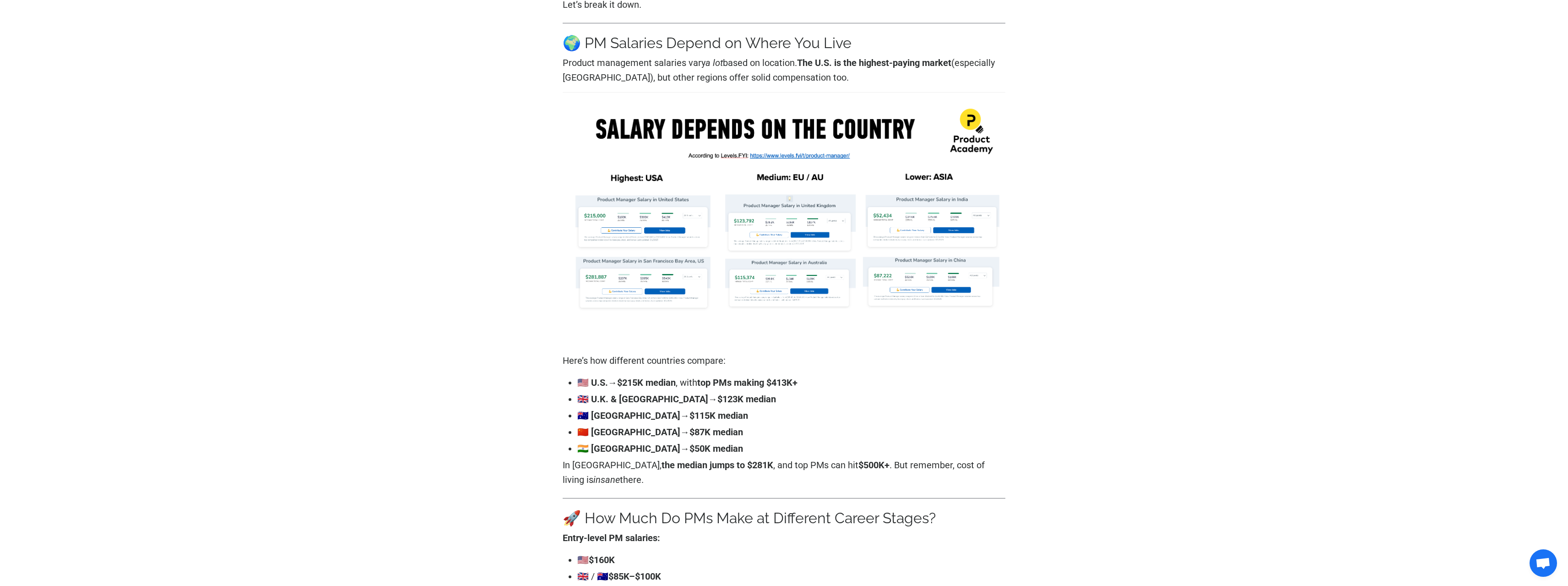
click at [796, 450] on li "🇮🇳 [GEOGRAPHIC_DATA] → $50K median" at bounding box center [791, 448] width 428 height 15
click at [800, 470] on p "In [GEOGRAPHIC_DATA], the median jumps to $281K , and top PMs can hit $500K+ . …" at bounding box center [784, 472] width 443 height 30
click at [800, 471] on p "In [GEOGRAPHIC_DATA], the median jumps to $281K , and top PMs can hit $500K+ . …" at bounding box center [784, 472] width 443 height 30
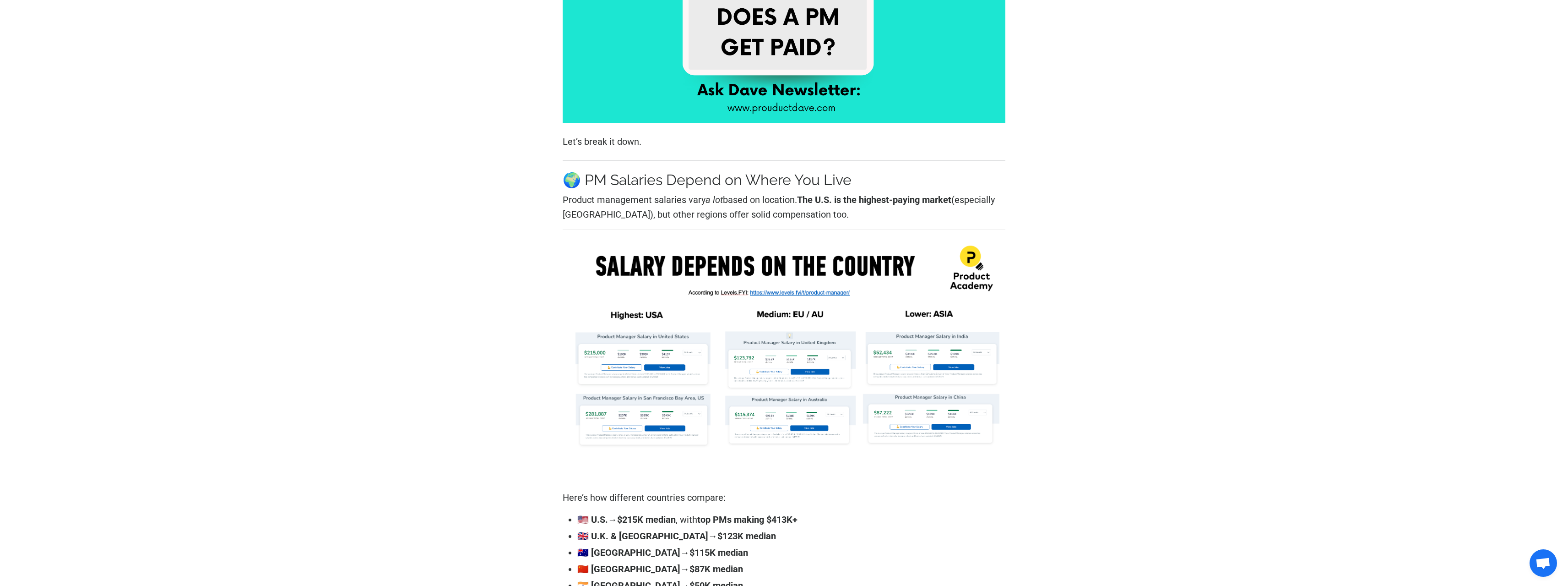
scroll to position [458, 0]
drag, startPoint x: 805, startPoint y: 484, endPoint x: 574, endPoint y: 178, distance: 383.4
click at [574, 178] on h3 "🌍 PM Salaries Depend on Where You Live" at bounding box center [784, 180] width 443 height 17
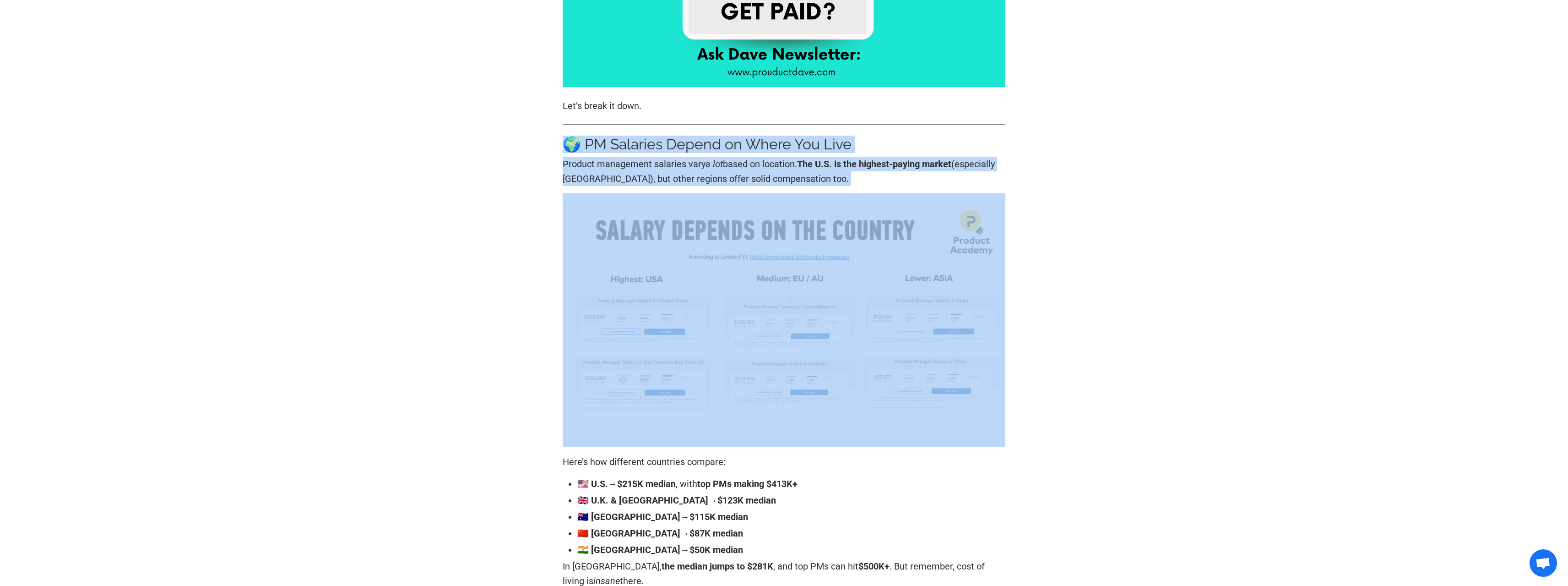
scroll to position [595, 0]
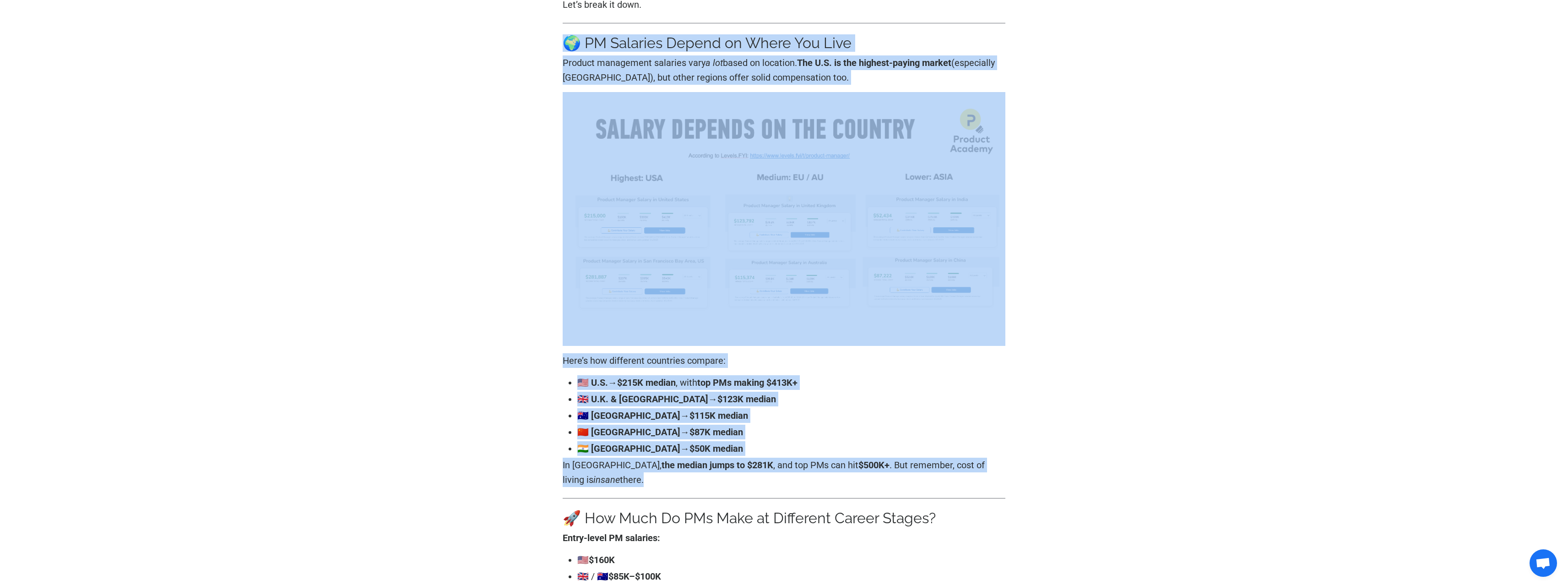
drag, startPoint x: 576, startPoint y: 178, endPoint x: 796, endPoint y: 482, distance: 375.3
click at [796, 482] on p "In [GEOGRAPHIC_DATA], the median jumps to $281K , and top PMs can hit $500K+ . …" at bounding box center [784, 472] width 443 height 30
click at [796, 481] on p "In [GEOGRAPHIC_DATA], the median jumps to $281K , and top PMs can hit $500K+ . …" at bounding box center [784, 472] width 443 height 30
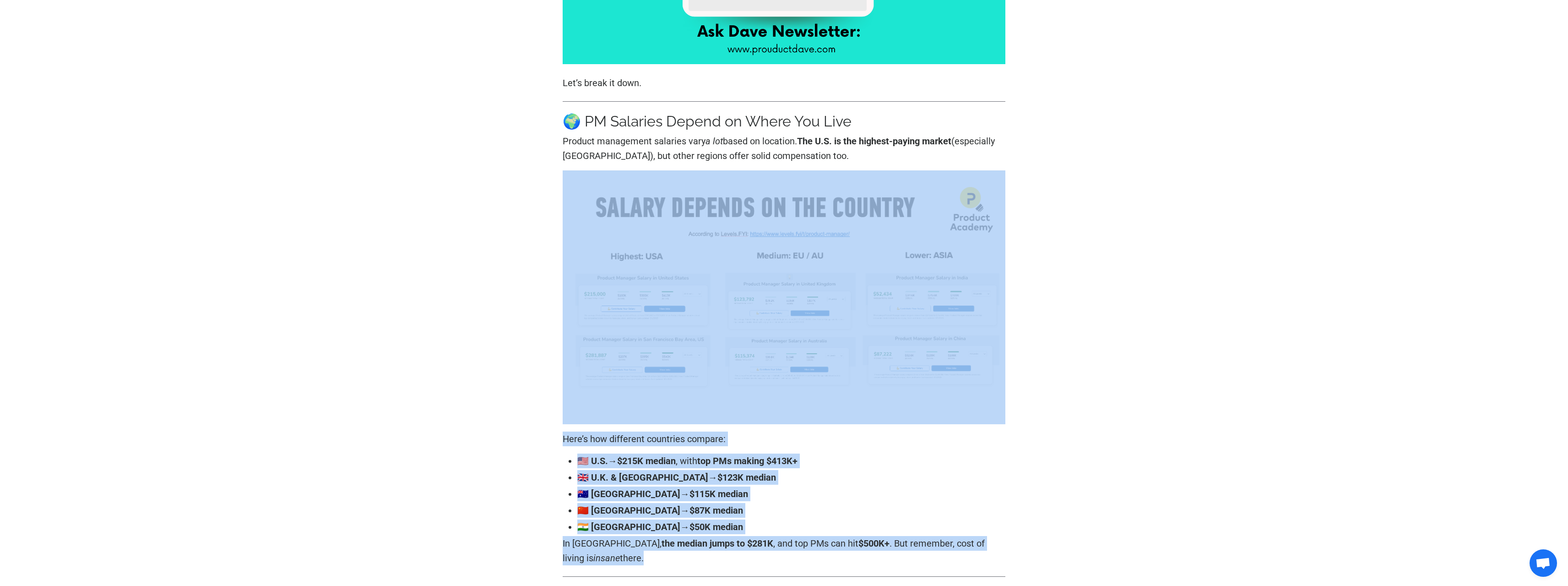
scroll to position [503, 0]
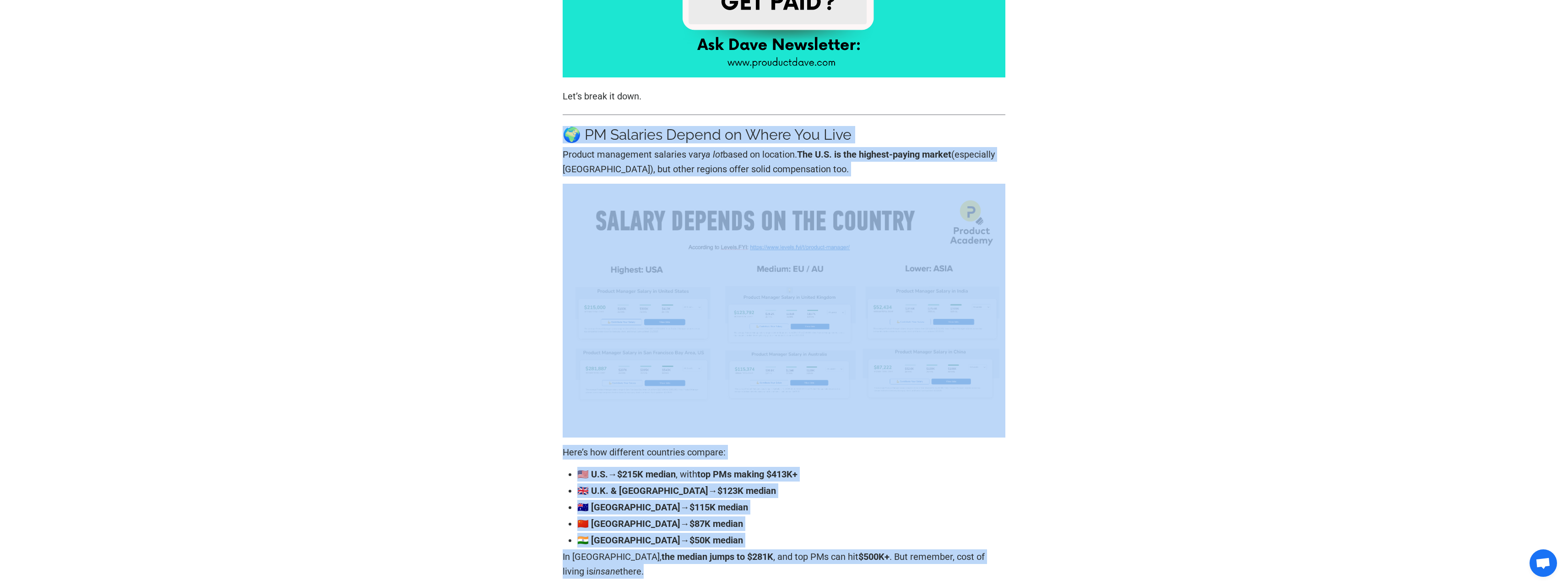
drag, startPoint x: 796, startPoint y: 481, endPoint x: 595, endPoint y: 136, distance: 399.3
click at [595, 136] on h3 "🌍 PM Salaries Depend on Where You Live" at bounding box center [784, 135] width 443 height 17
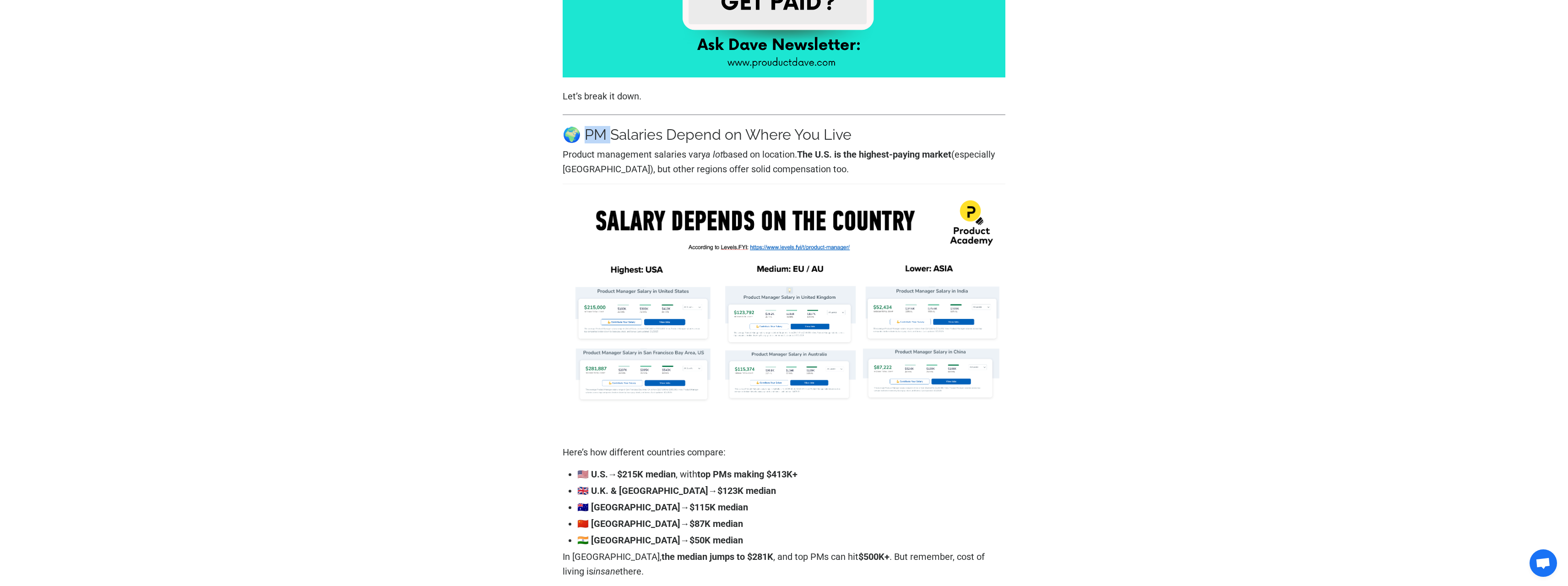
click at [595, 136] on h3 "🌍 PM Salaries Depend on Where You Live" at bounding box center [784, 135] width 443 height 17
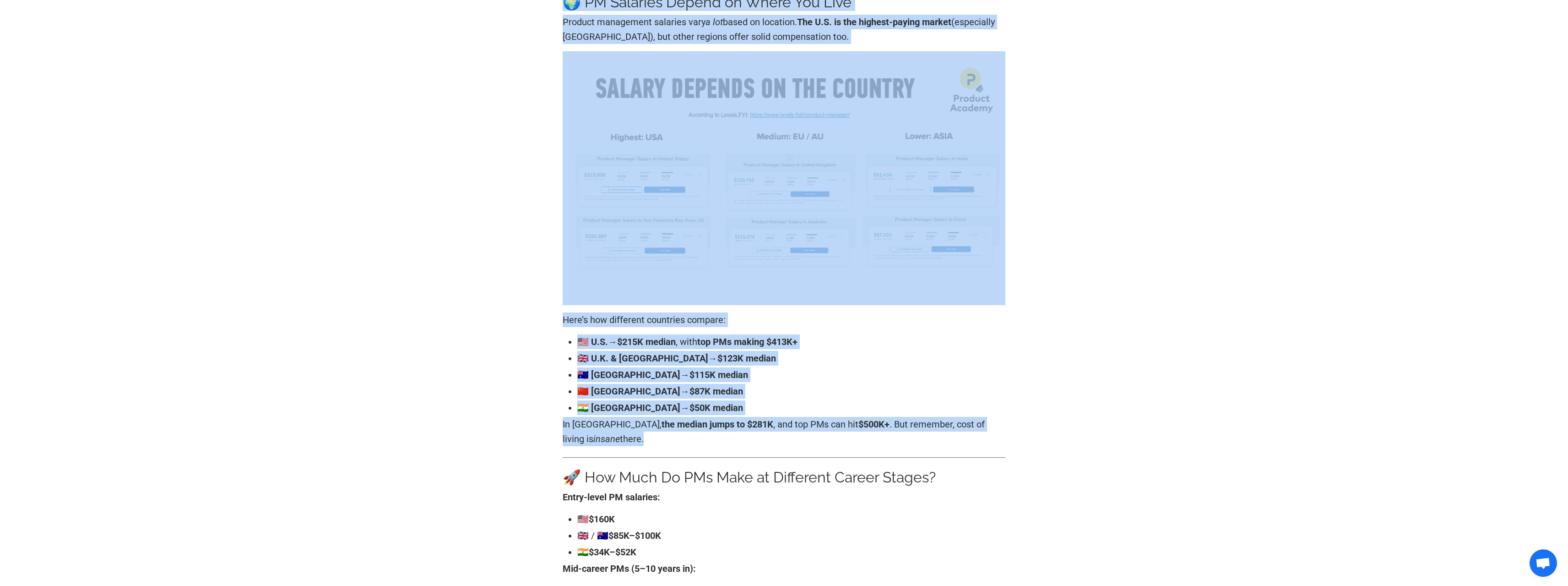
scroll to position [641, 0]
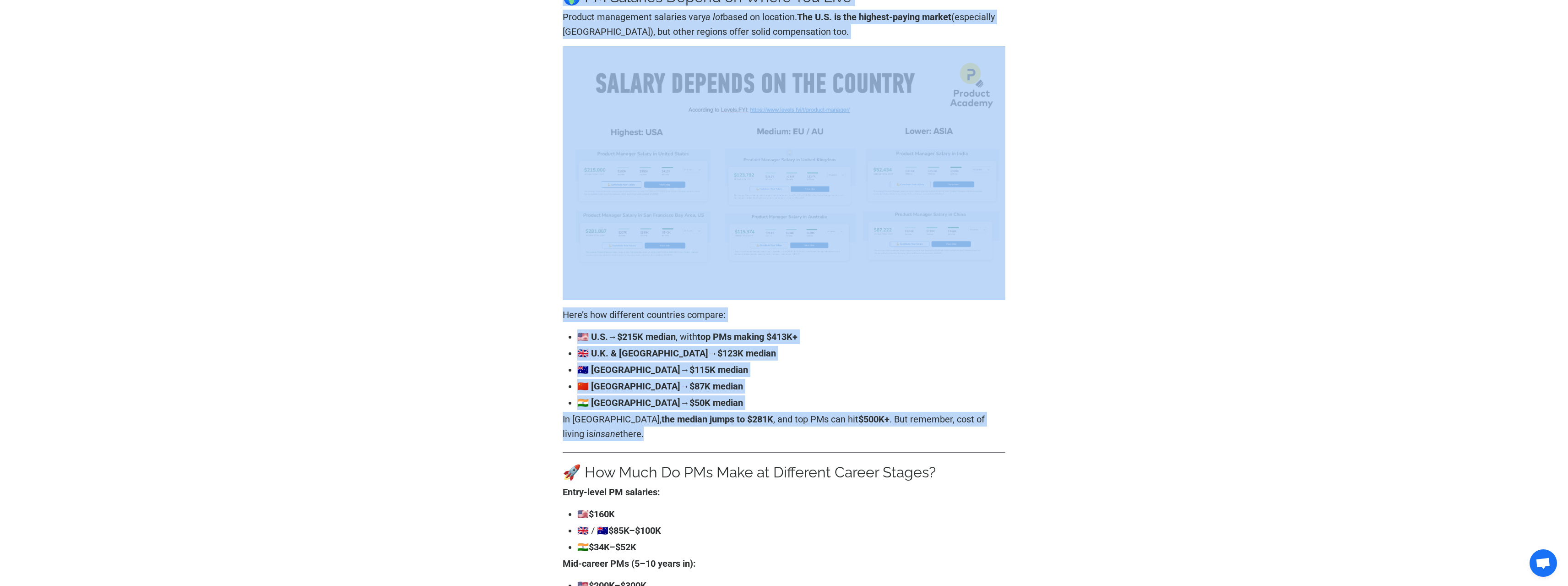
drag, startPoint x: 595, startPoint y: 136, endPoint x: 749, endPoint y: 428, distance: 330.1
click at [749, 428] on p "In [GEOGRAPHIC_DATA], the median jumps to $281K , and top PMs can hit $500K+ . …" at bounding box center [784, 427] width 443 height 30
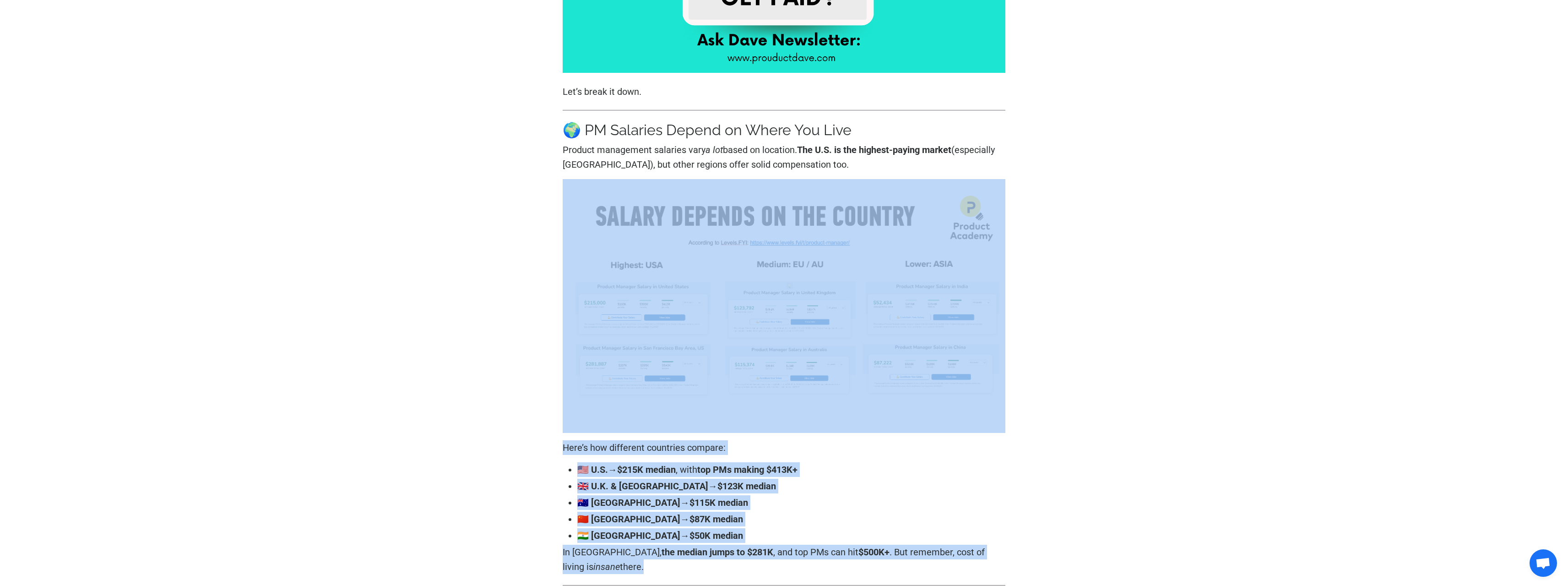
scroll to position [503, 0]
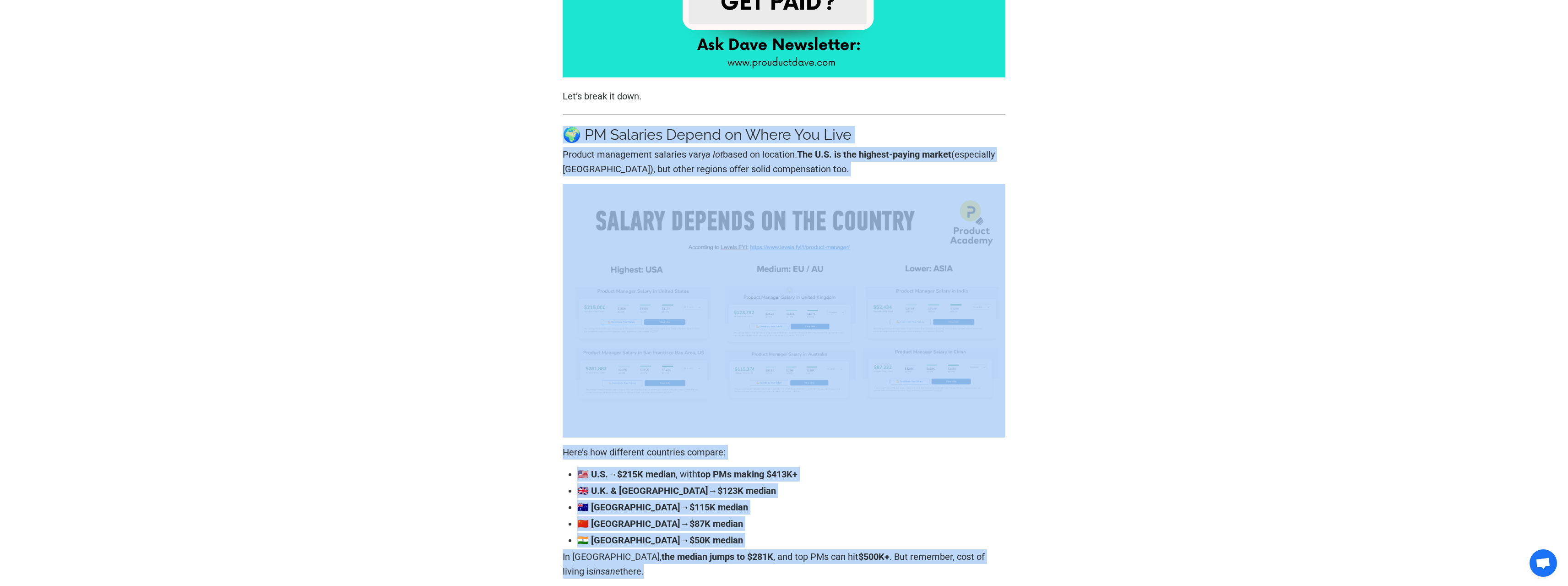
drag, startPoint x: 749, startPoint y: 428, endPoint x: 612, endPoint y: 123, distance: 334.4
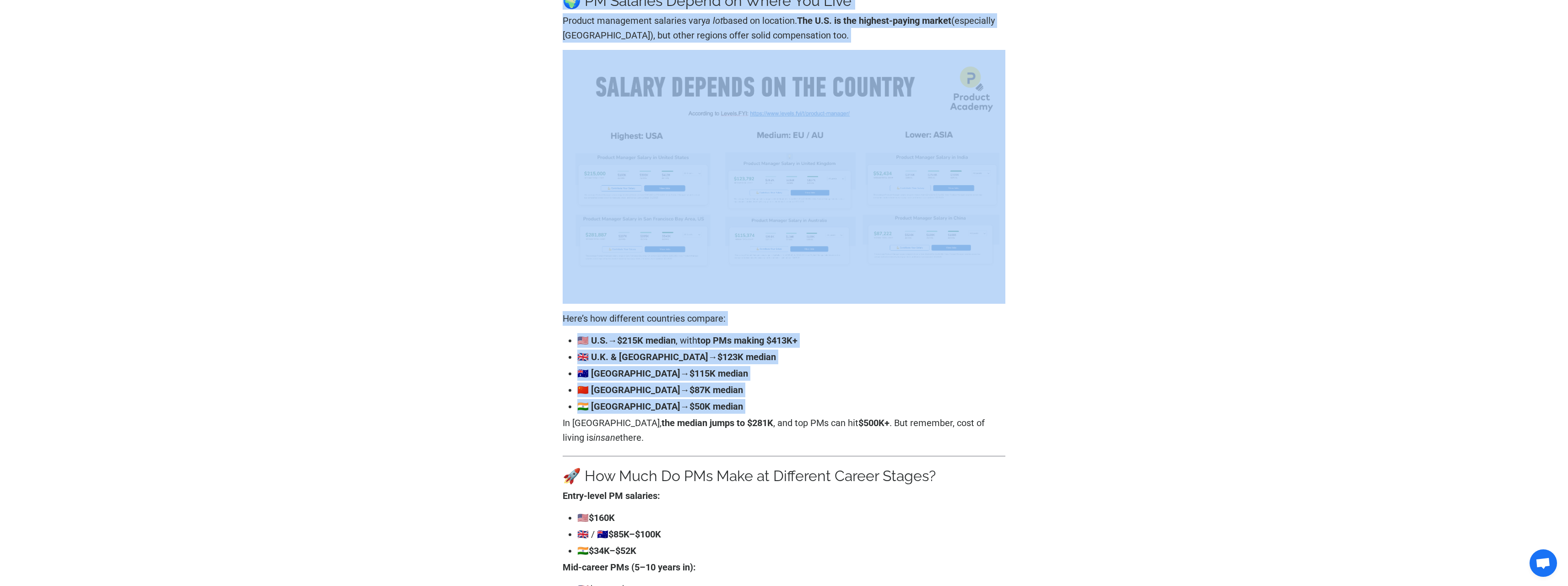
scroll to position [641, 0]
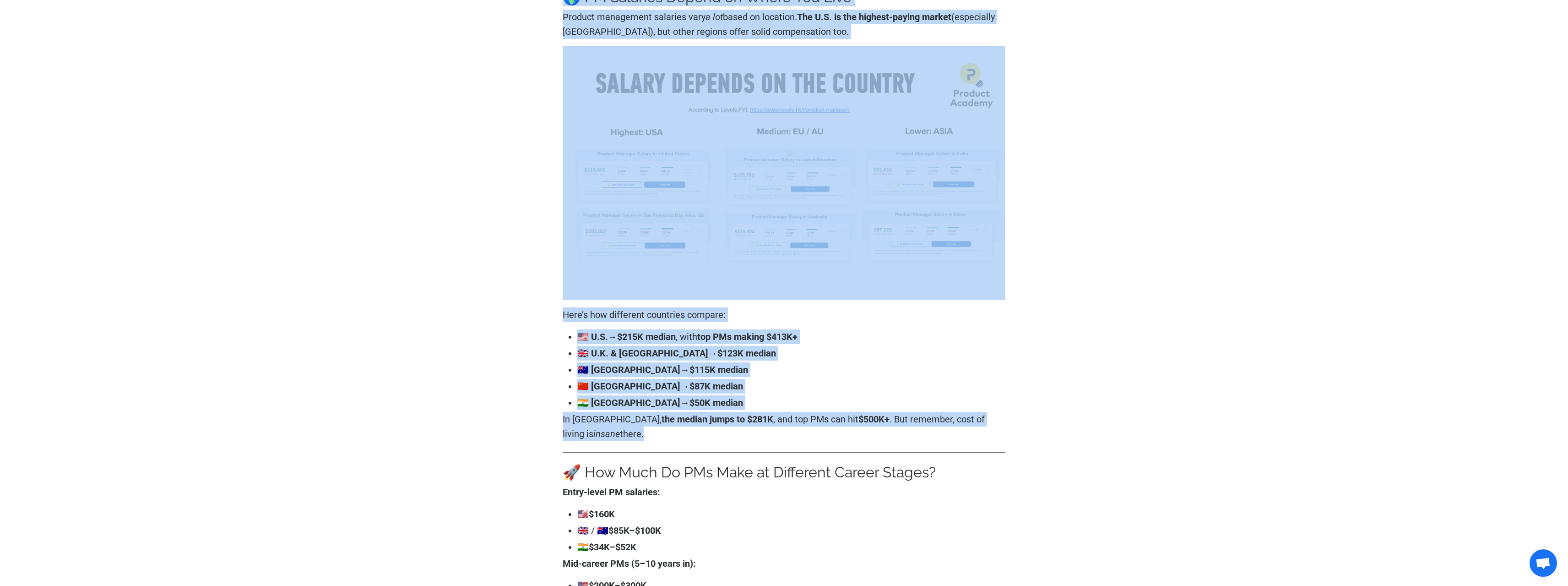
drag, startPoint x: 613, startPoint y: 122, endPoint x: 758, endPoint y: 433, distance: 343.1
click at [759, 433] on p "In [GEOGRAPHIC_DATA], the median jumps to $281K , and top PMs can hit $500K+ . …" at bounding box center [784, 427] width 443 height 30
click at [759, 424] on p "In [GEOGRAPHIC_DATA], the median jumps to $281K , and top PMs can hit $500K+ . …" at bounding box center [784, 427] width 443 height 30
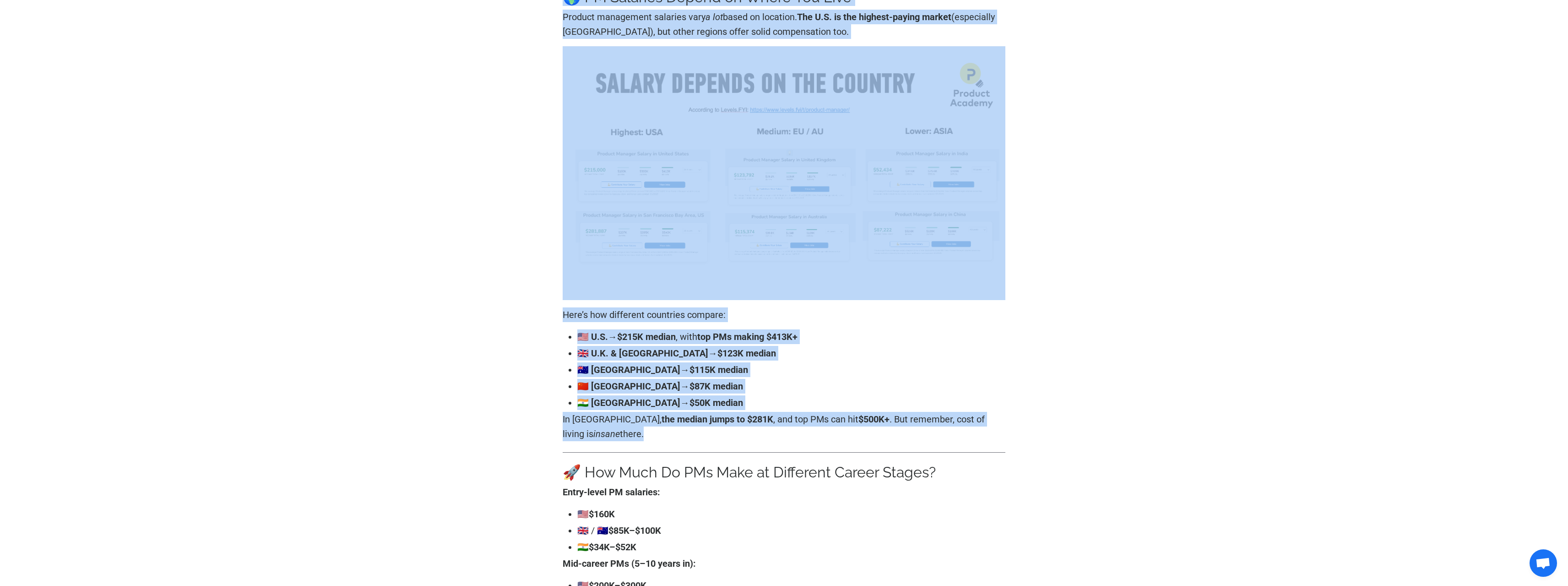
click at [776, 437] on p "In [GEOGRAPHIC_DATA], the median jumps to $281K , and top PMs can hit $500K+ . …" at bounding box center [784, 427] width 443 height 30
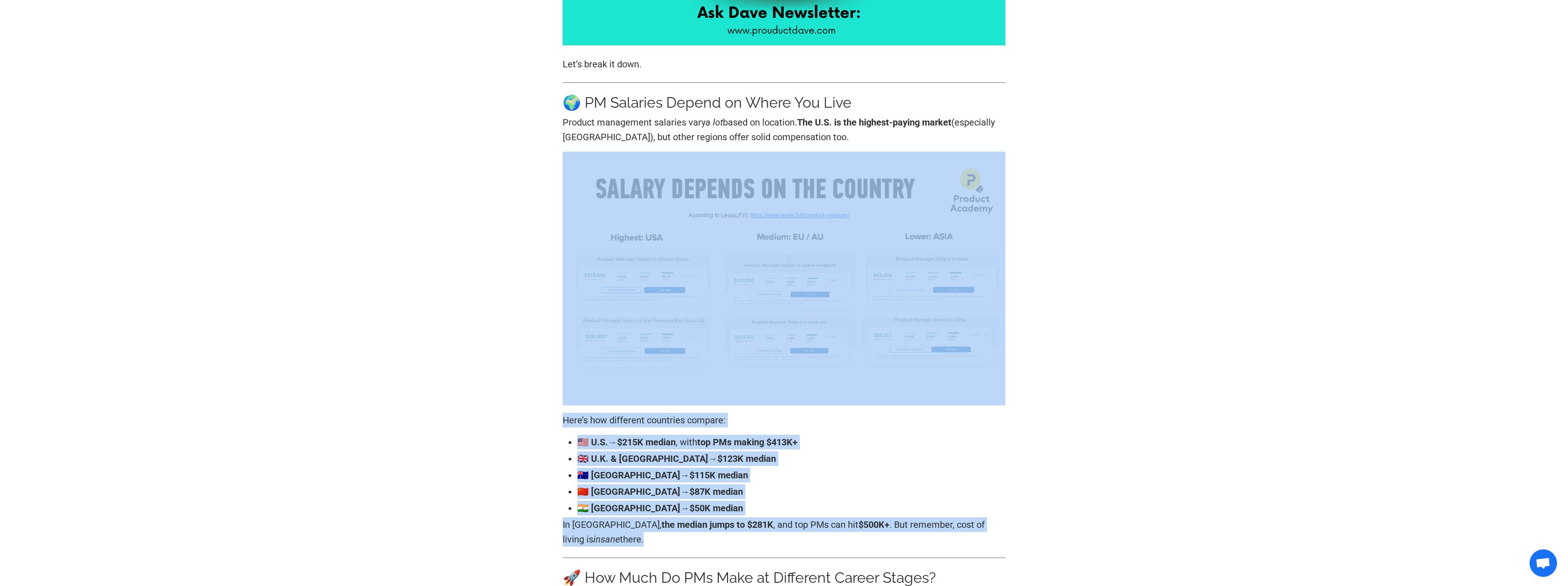
scroll to position [503, 0]
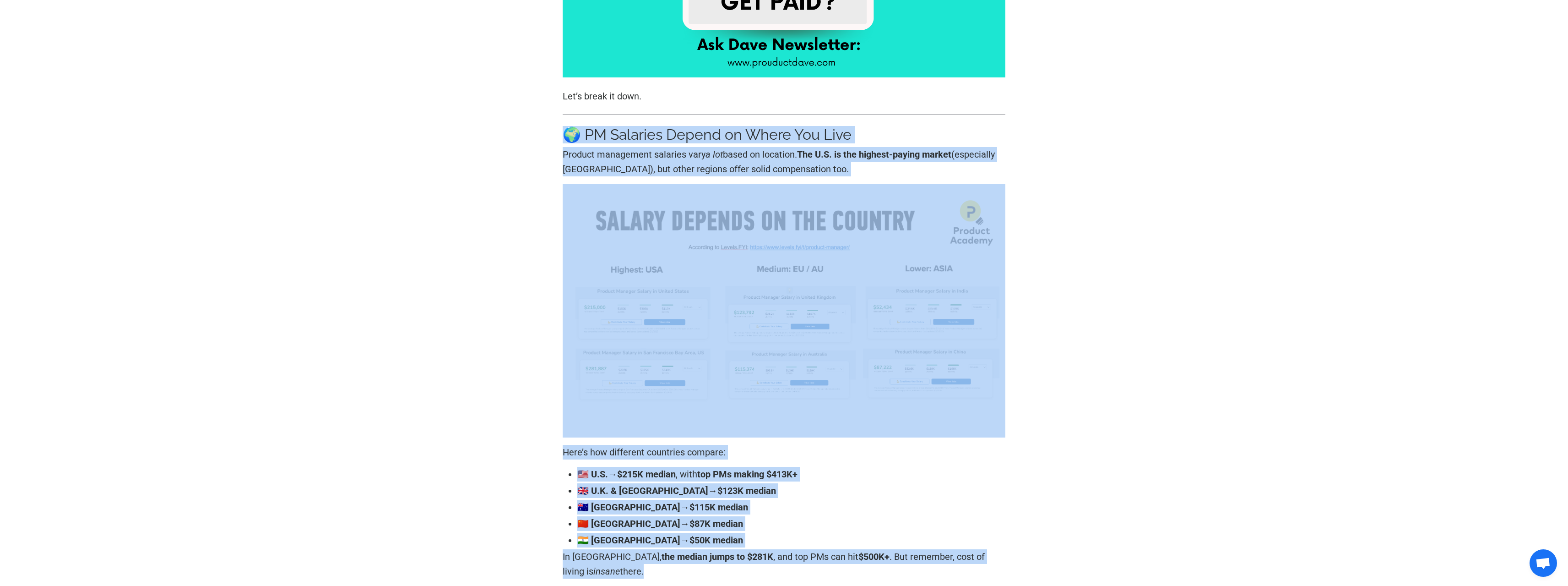
drag, startPoint x: 776, startPoint y: 437, endPoint x: 615, endPoint y: 133, distance: 344.0
click at [615, 133] on h3 "🌍 PM Salaries Depend on Where You Live" at bounding box center [784, 135] width 443 height 17
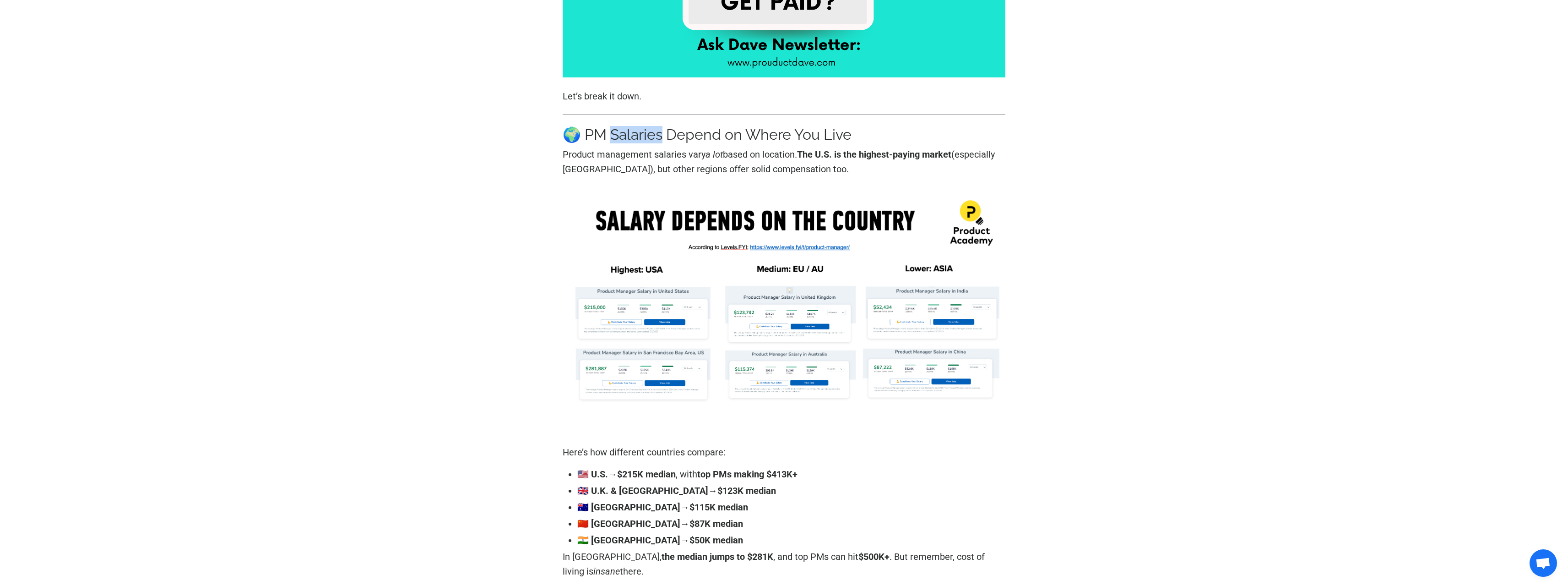
click at [613, 135] on h3 "🌍 PM Salaries Depend on Where You Live" at bounding box center [784, 135] width 443 height 17
click at [613, 135] on h3 "🌍 PM Salaries Depend on Where You Live" at bounding box center [784, 135] width 443 height 17
click at [615, 135] on h3 "🌍 PM Salaries Depend on Where You Live" at bounding box center [784, 135] width 443 height 17
click at [601, 135] on h3 "🌍 PM Salaries Depend on Where You Live" at bounding box center [784, 135] width 443 height 17
click at [602, 135] on h3 "🌍 PM Salaries Depend on Where You Live" at bounding box center [784, 135] width 443 height 17
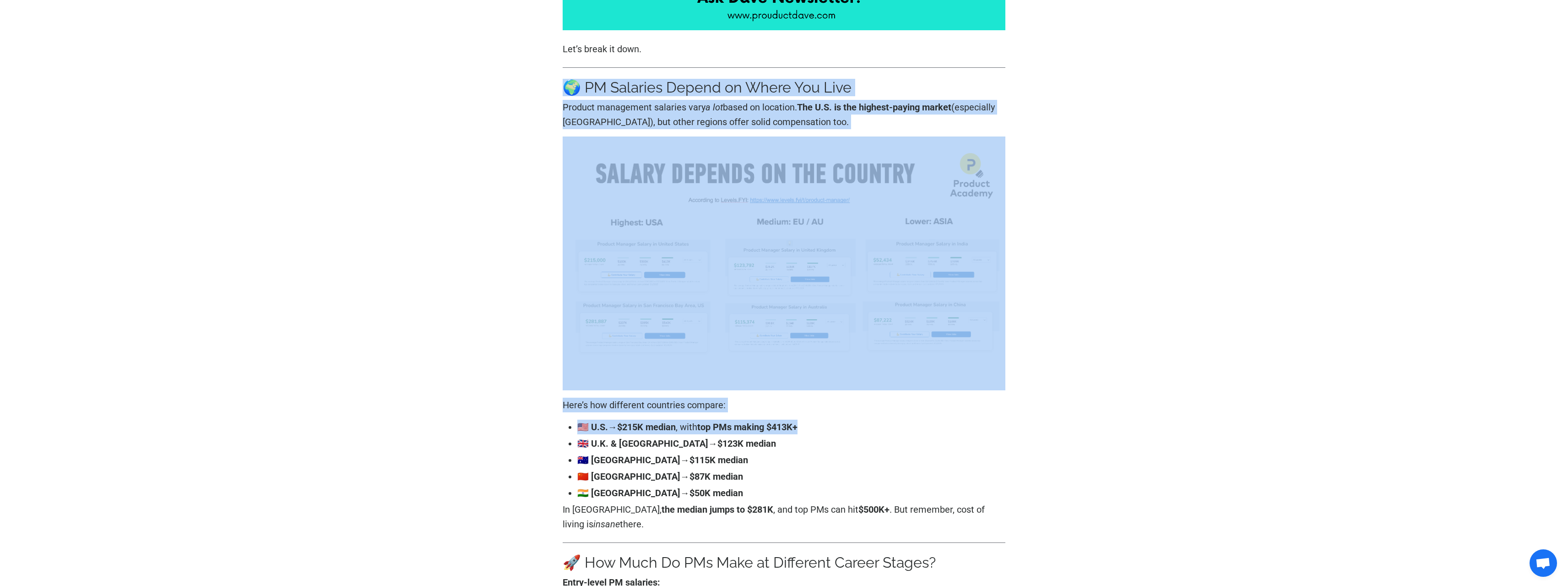
scroll to position [595, 0]
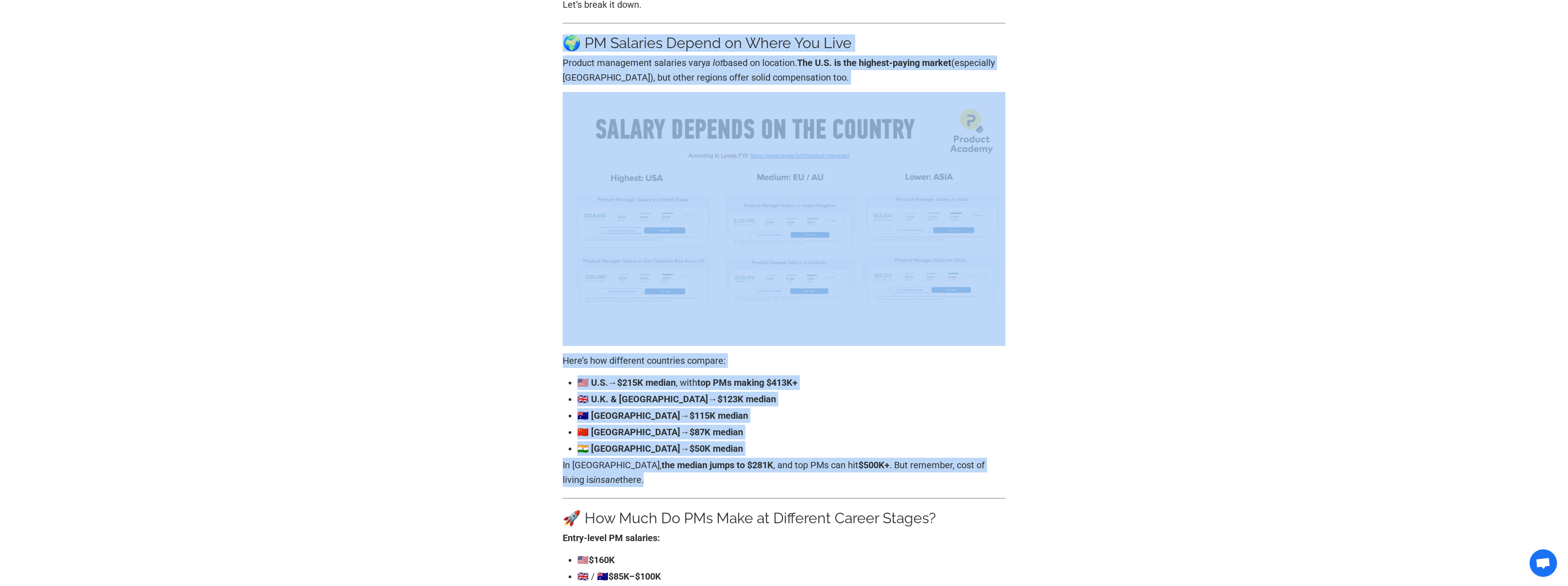
drag, startPoint x: 602, startPoint y: 135, endPoint x: 745, endPoint y: 471, distance: 365.2
click at [745, 471] on p "In [GEOGRAPHIC_DATA], the median jumps to $281K , and top PMs can hit $500K+ . …" at bounding box center [784, 472] width 443 height 30
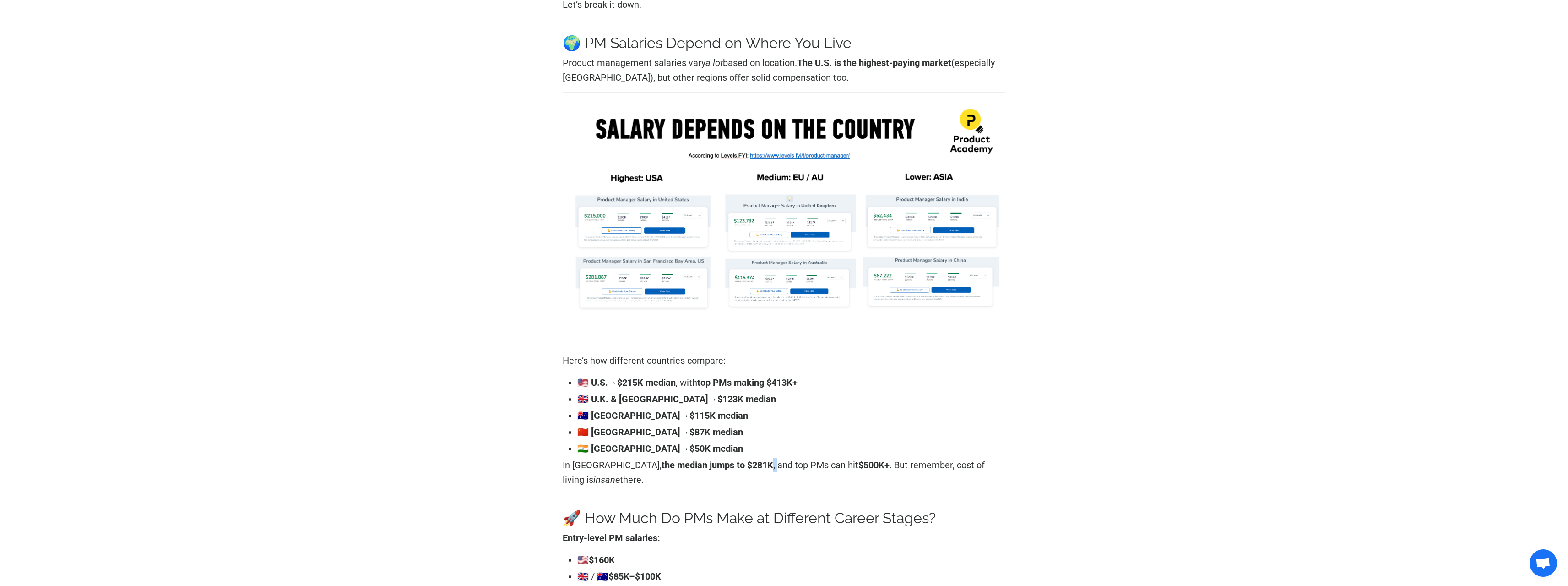
click at [746, 470] on p "In [GEOGRAPHIC_DATA], the median jumps to $281K , and top PMs can hit $500K+ . …" at bounding box center [784, 472] width 443 height 30
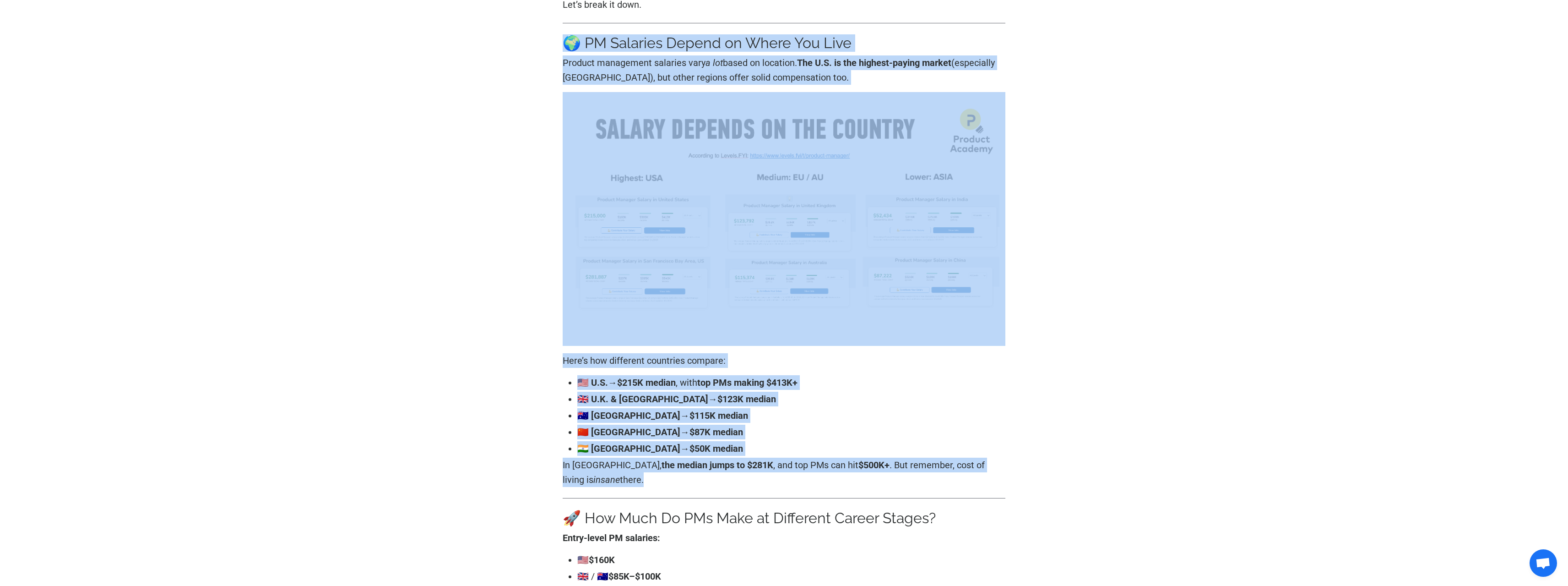
drag, startPoint x: 746, startPoint y: 470, endPoint x: 598, endPoint y: 37, distance: 457.6
click at [598, 37] on h3 "🌍 PM Salaries Depend on Where You Live" at bounding box center [784, 43] width 443 height 17
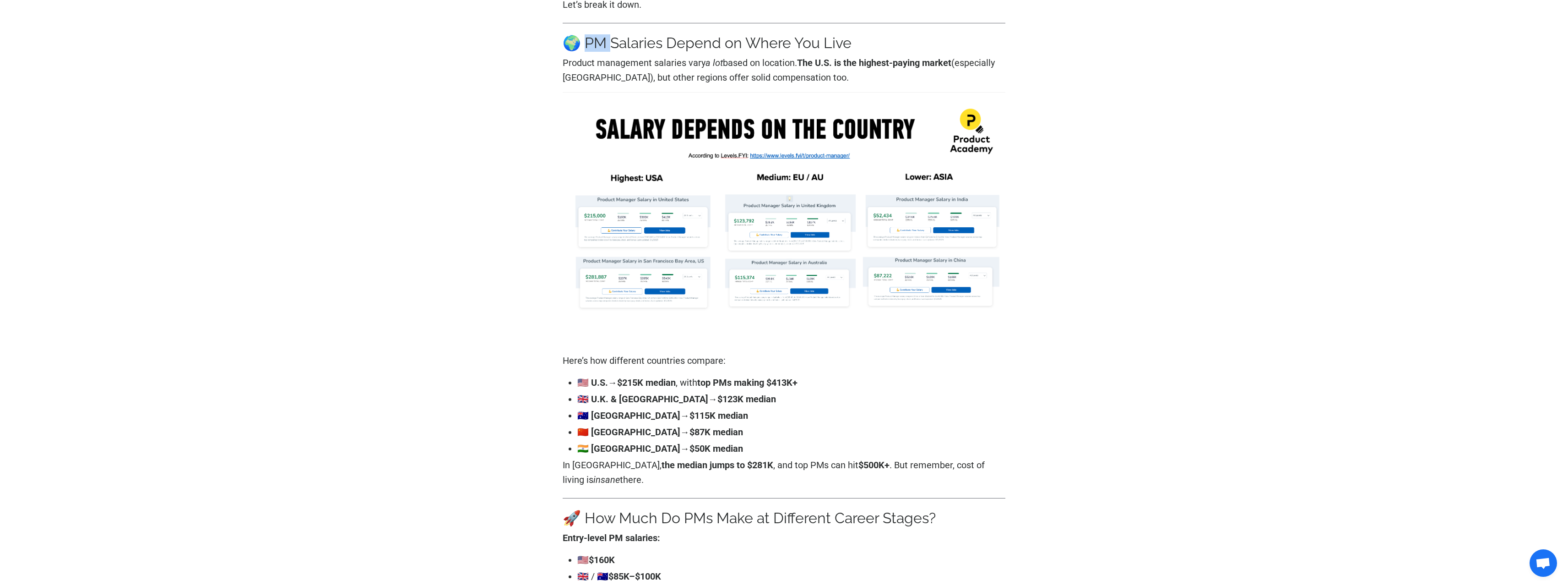
click at [598, 37] on h3 "🌍 PM Salaries Depend on Where You Live" at bounding box center [784, 43] width 443 height 17
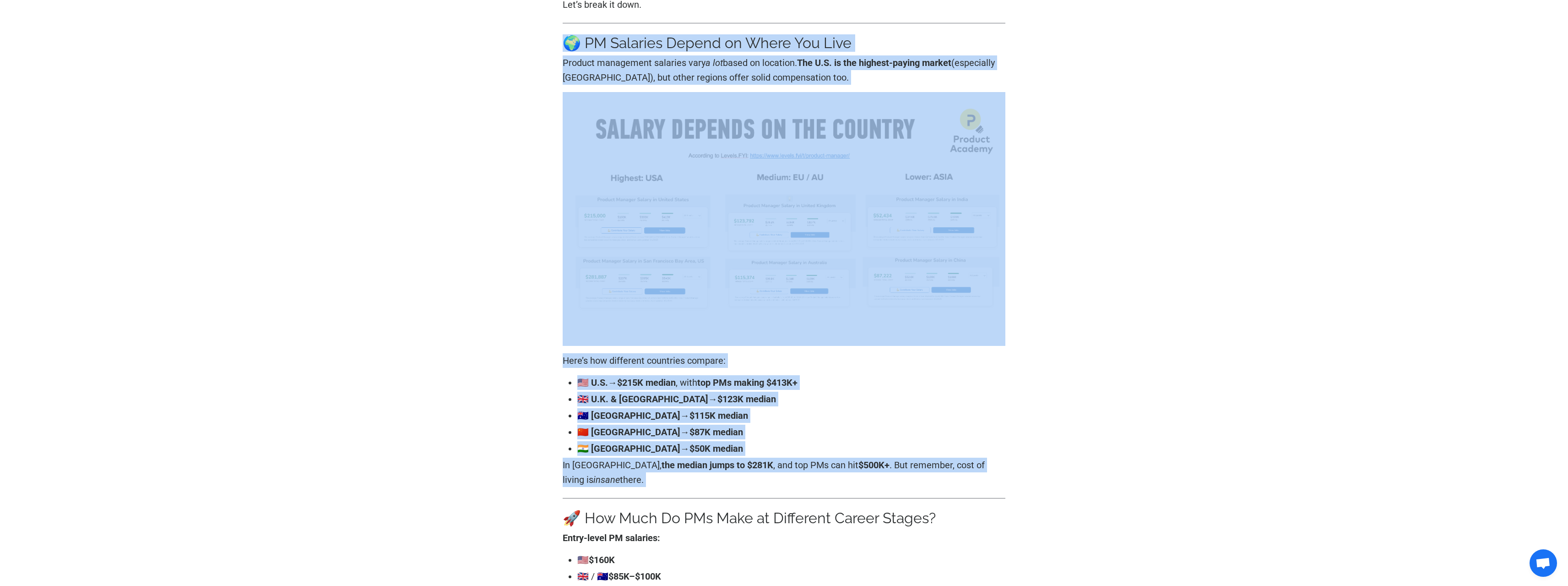
drag, startPoint x: 598, startPoint y: 37, endPoint x: 809, endPoint y: 494, distance: 503.4
click at [805, 482] on p "In [GEOGRAPHIC_DATA], the median jumps to $281K , and top PMs can hit $500K+ . …" at bounding box center [784, 472] width 443 height 30
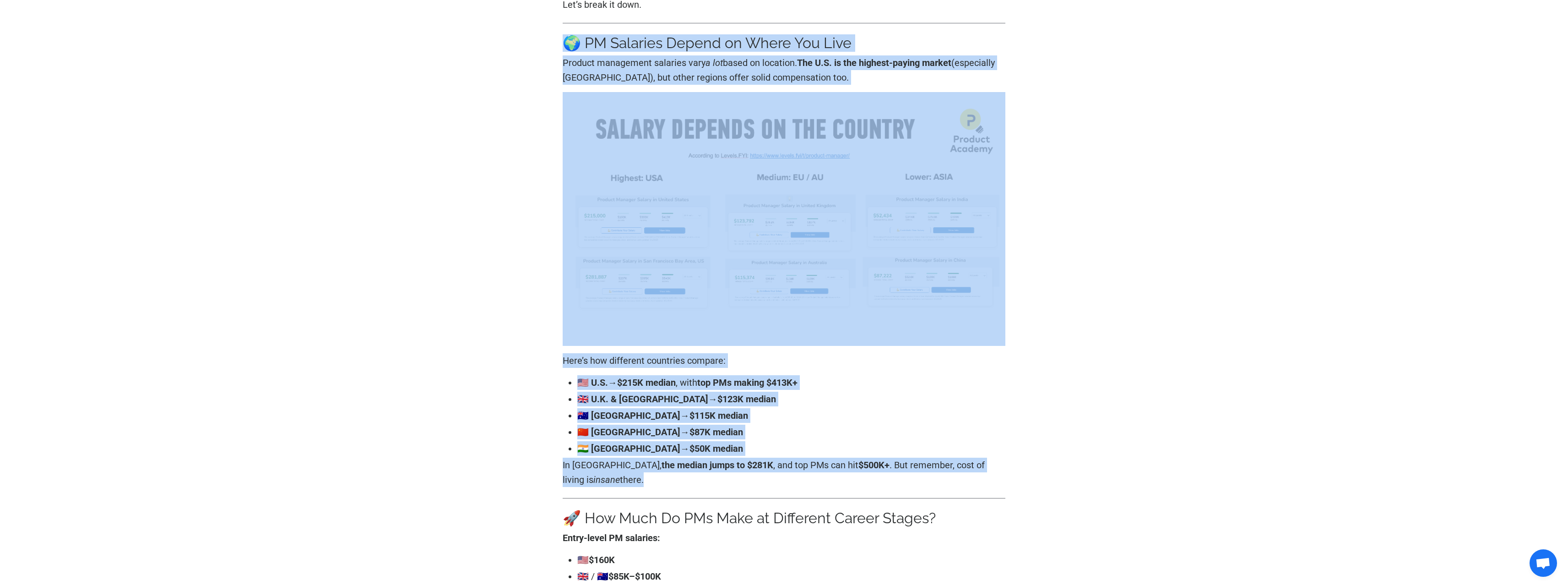
click at [607, 42] on h3 "🌍 PM Salaries Depend on Where You Live" at bounding box center [784, 43] width 443 height 17
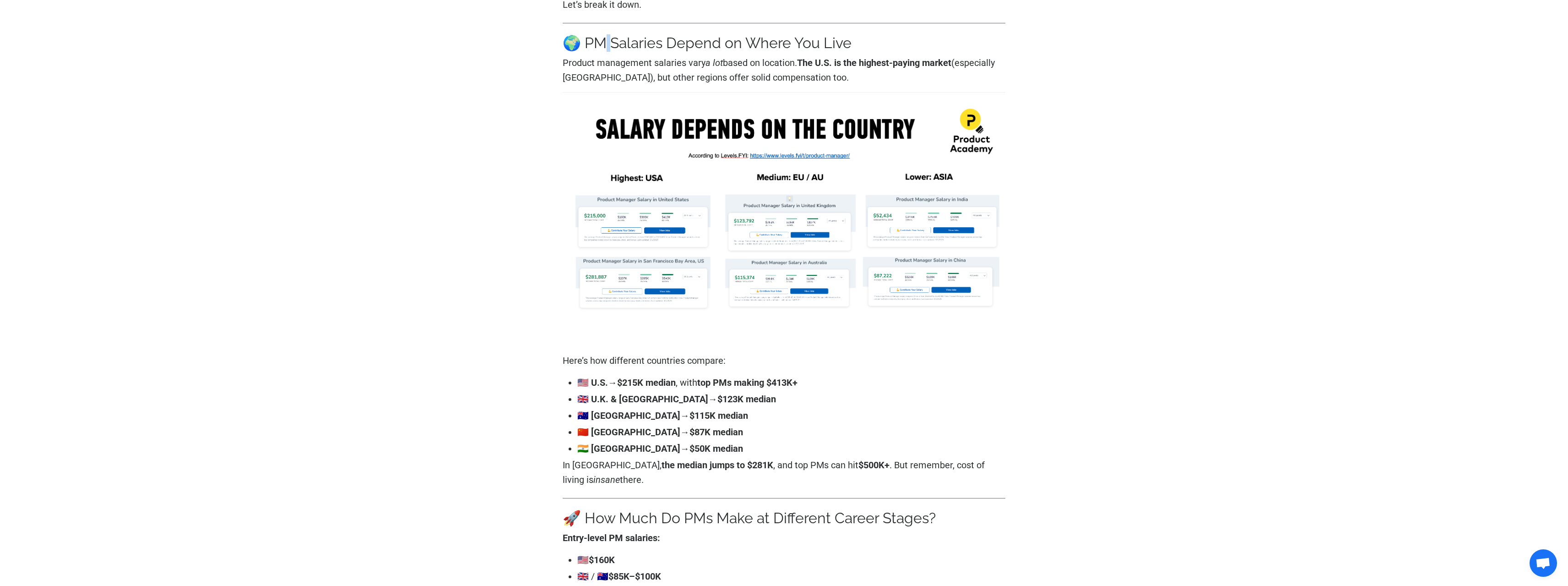
click at [607, 42] on h3 "🌍 PM Salaries Depend on Where You Live" at bounding box center [784, 43] width 443 height 17
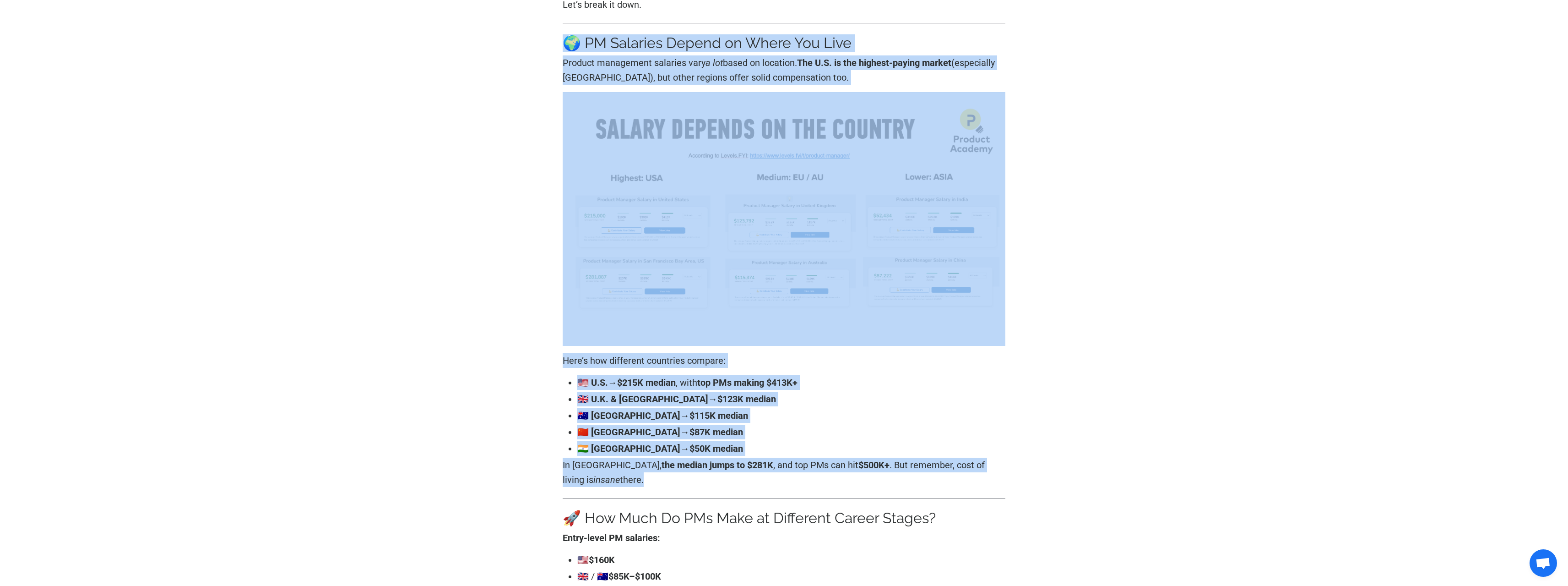
click at [791, 466] on p "In [GEOGRAPHIC_DATA], the median jumps to $281K , and top PMs can hit $500K+ . …" at bounding box center [784, 472] width 443 height 30
click at [791, 465] on p "In [GEOGRAPHIC_DATA], the median jumps to $281K , and top PMs can hit $500K+ . …" at bounding box center [784, 472] width 443 height 30
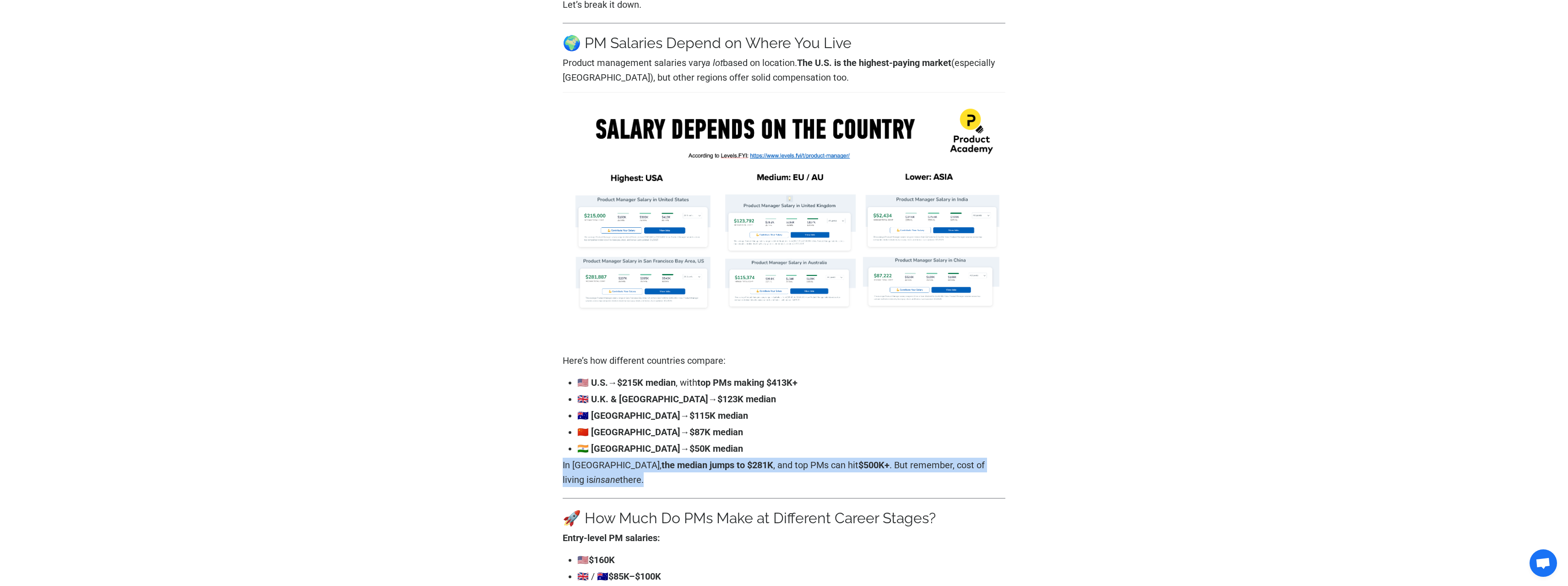
click at [791, 465] on p "In [GEOGRAPHIC_DATA], the median jumps to $281K , and top PMs can hit $500K+ . …" at bounding box center [784, 472] width 443 height 30
click at [790, 463] on p "In [GEOGRAPHIC_DATA], the median jumps to $281K , and top PMs can hit $500K+ . …" at bounding box center [784, 472] width 443 height 30
click at [791, 466] on p "In [GEOGRAPHIC_DATA], the median jumps to $281K , and top PMs can hit $500K+ . …" at bounding box center [784, 472] width 443 height 30
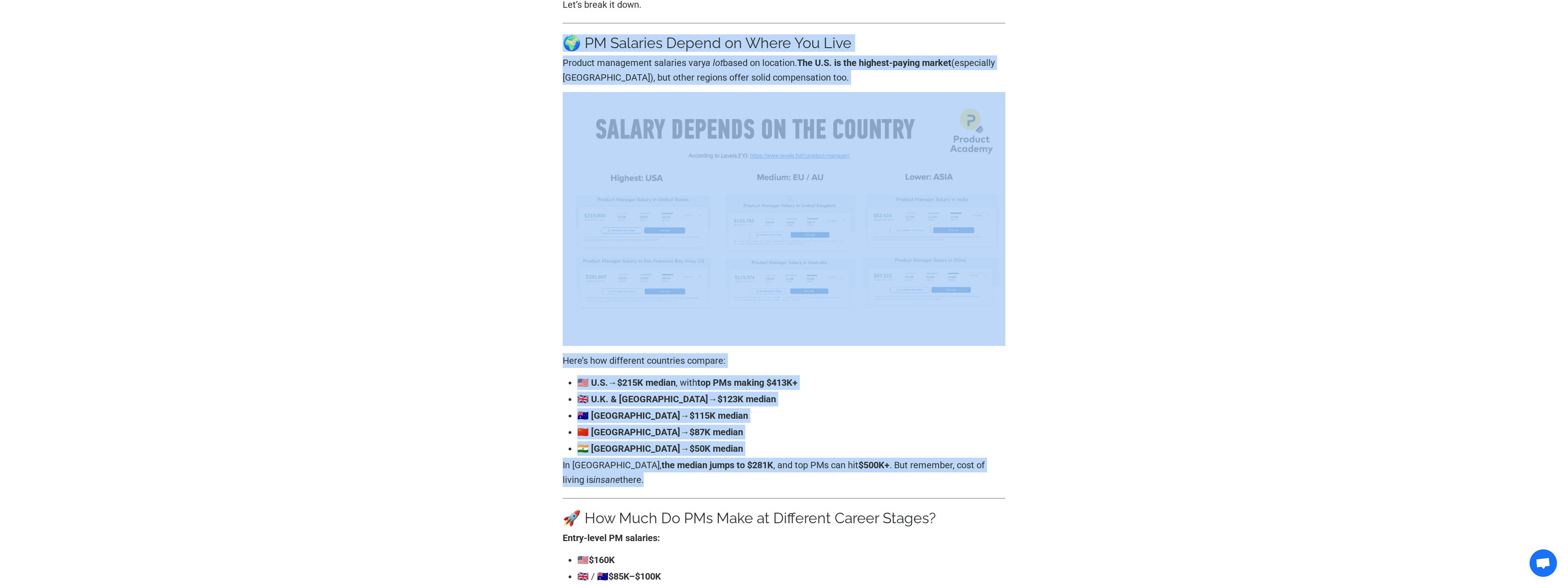
click at [692, 44] on h3 "🌍 PM Salaries Depend on Where You Live" at bounding box center [784, 43] width 443 height 17
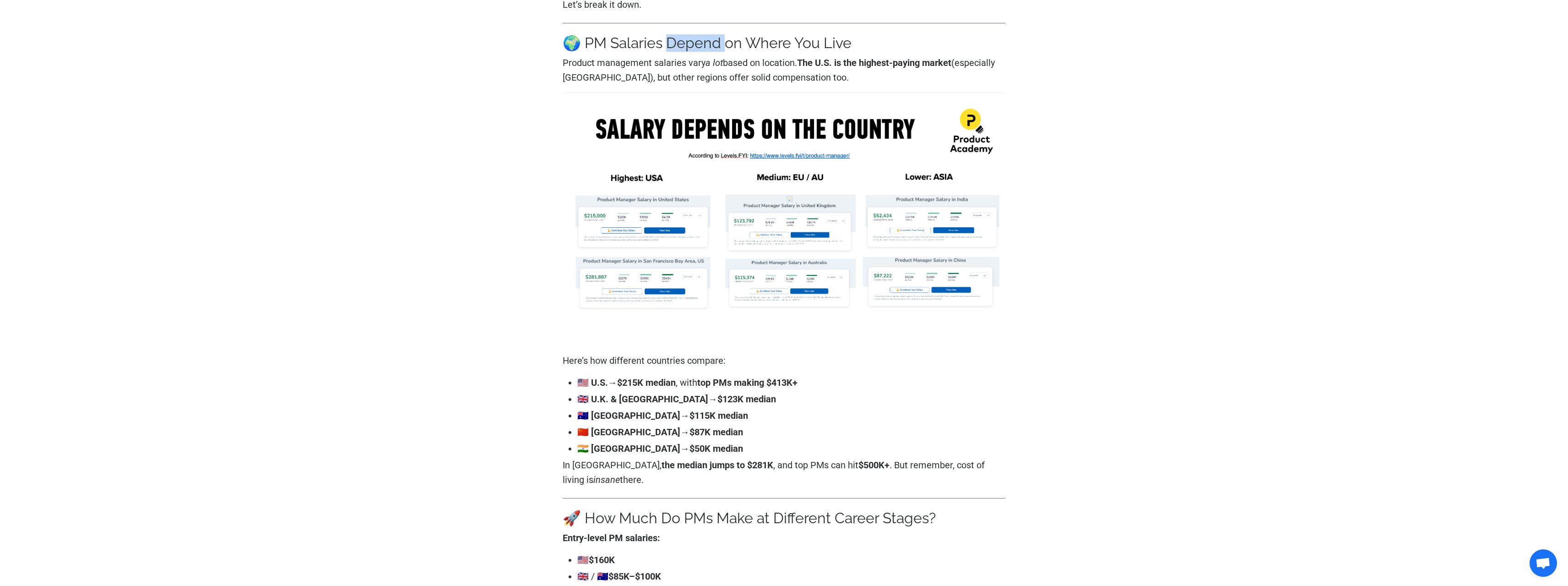
click at [692, 44] on h3 "🌍 PM Salaries Depend on Where You Live" at bounding box center [784, 43] width 443 height 17
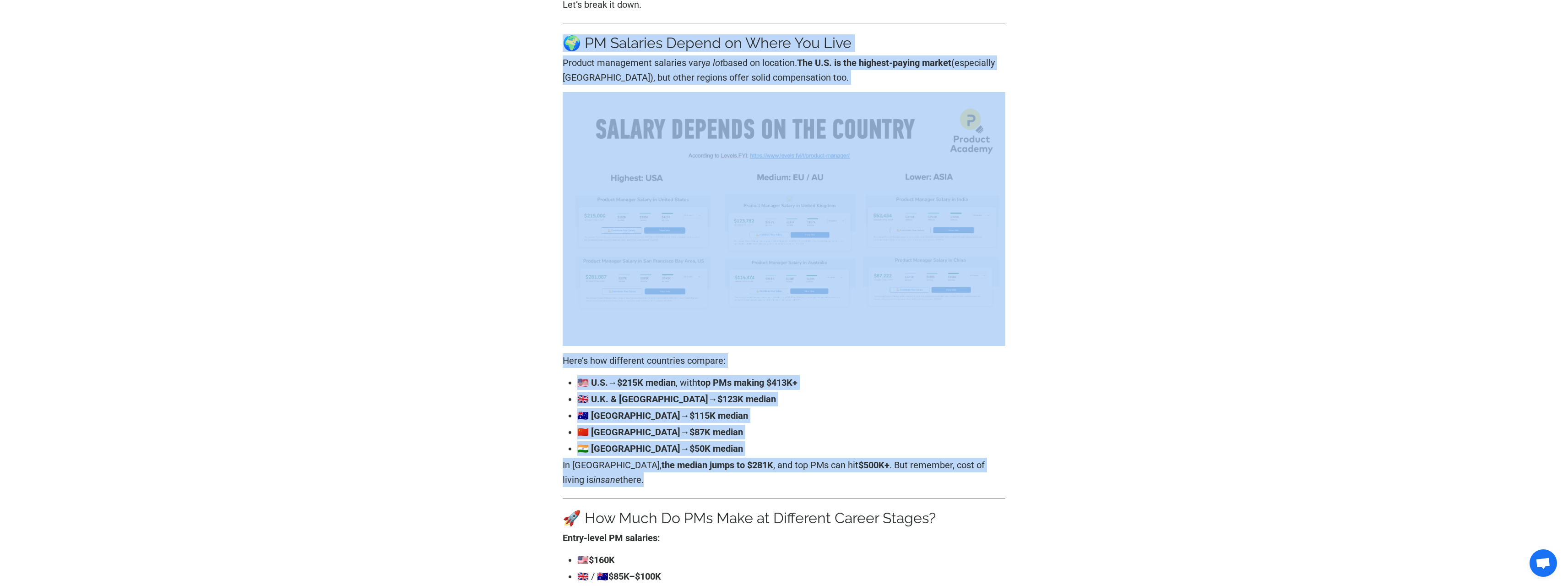
click at [845, 483] on p "In [GEOGRAPHIC_DATA], the median jumps to $281K , and top PMs can hit $500K+ . …" at bounding box center [784, 472] width 443 height 30
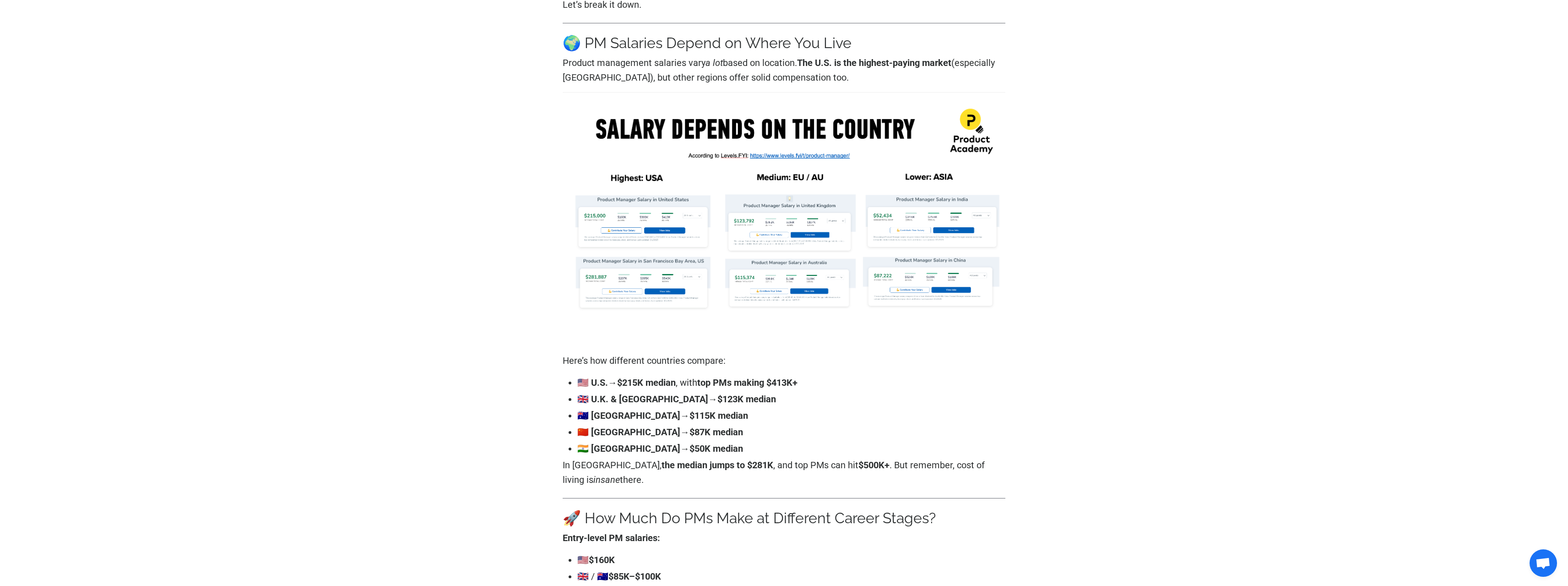
click at [678, 38] on h3 "🌍 PM Salaries Depend on Where You Live" at bounding box center [784, 43] width 443 height 17
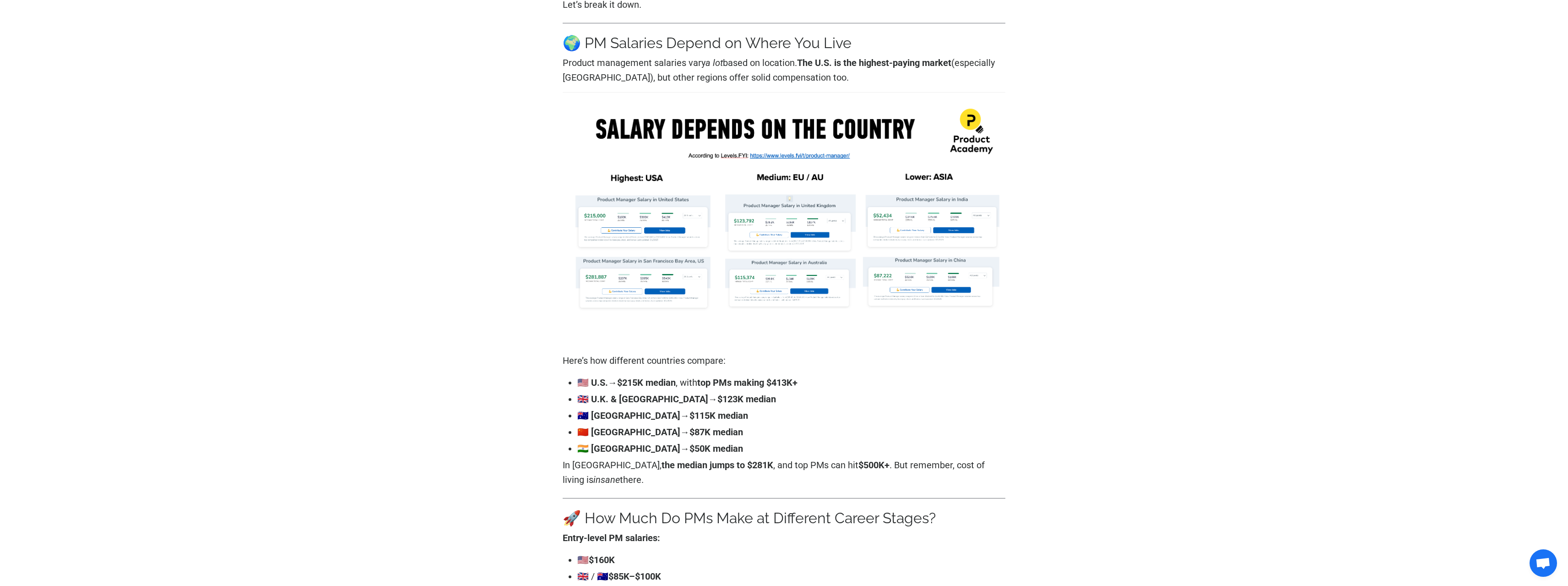
click at [614, 45] on h3 "🌍 PM Salaries Depend on Where You Live" at bounding box center [784, 43] width 443 height 17
click at [616, 45] on h3 "🌍 PM Salaries Depend on Where You Live" at bounding box center [784, 43] width 443 height 17
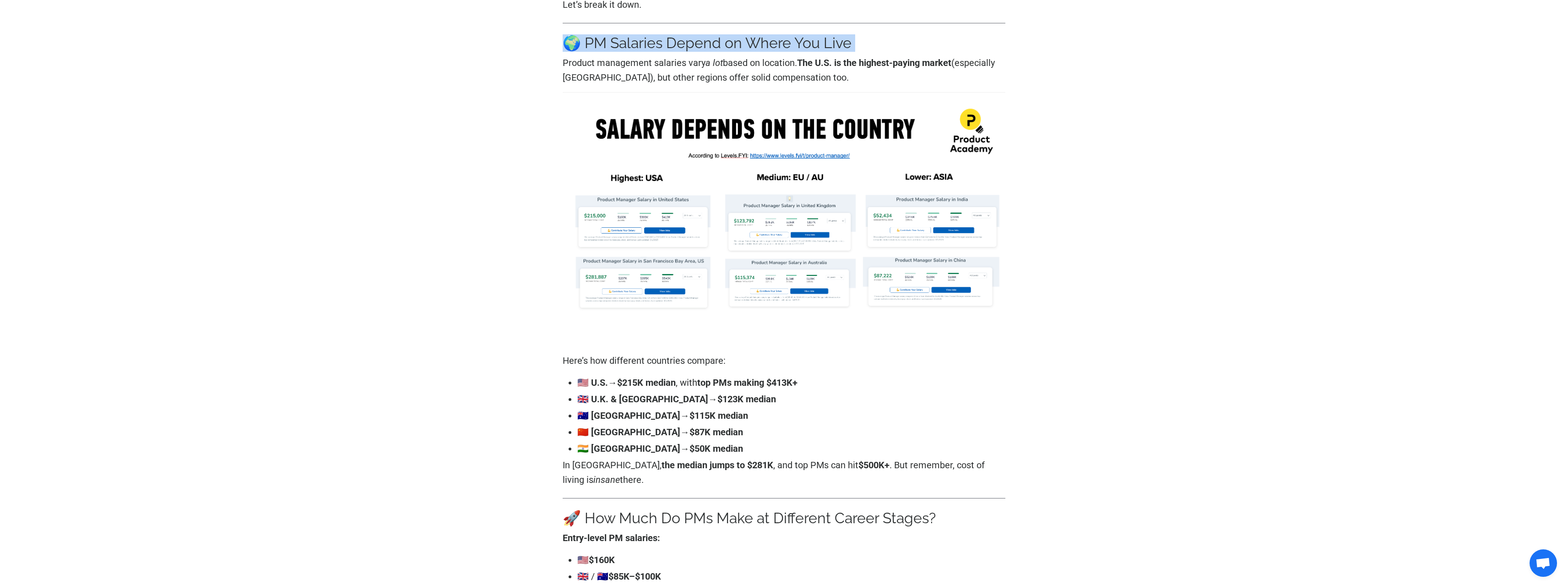
click at [633, 45] on h3 "🌍 PM Salaries Depend on Where You Live" at bounding box center [784, 43] width 443 height 17
click at [635, 45] on h3 "🌍 PM Salaries Depend on Where You Live" at bounding box center [784, 43] width 443 height 17
click at [636, 44] on h3 "🌍 PM Salaries Depend on Where You Live" at bounding box center [784, 43] width 443 height 17
click at [687, 47] on h3 "🌍 PM Salaries Depend on Where You Live" at bounding box center [784, 43] width 443 height 17
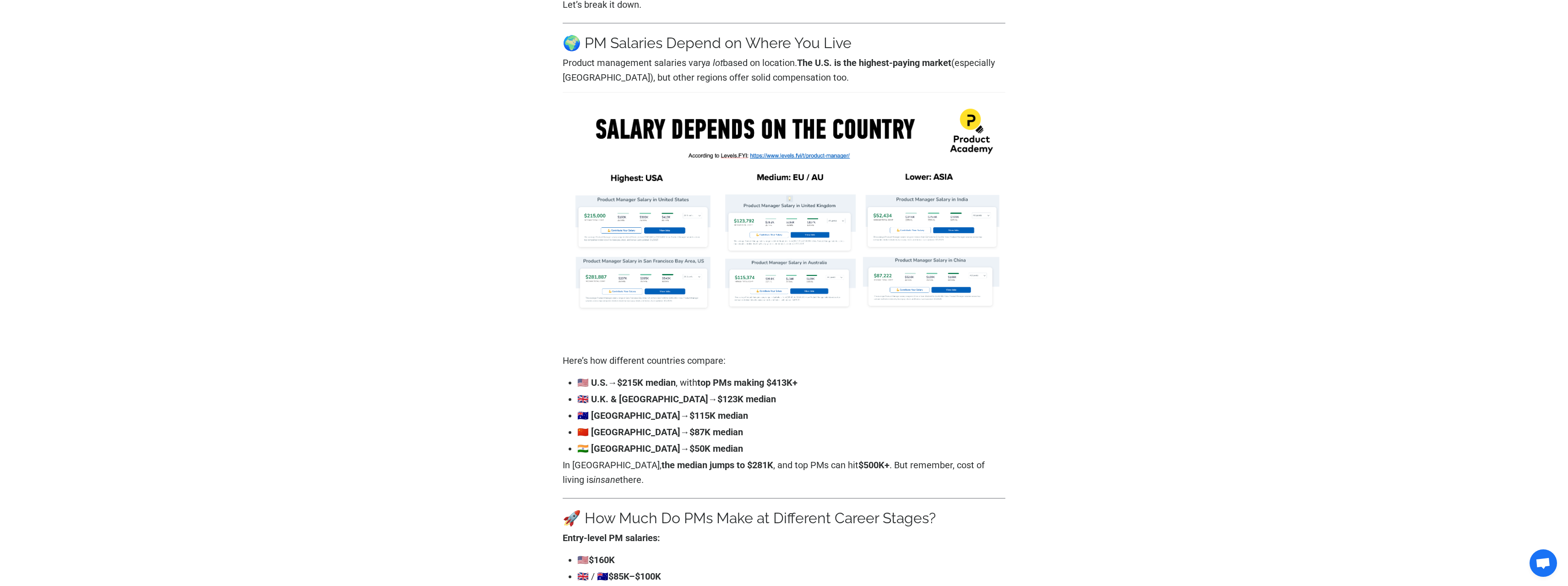
click at [668, 45] on h3 "🌍 PM Salaries Depend on Where You Live" at bounding box center [784, 43] width 443 height 17
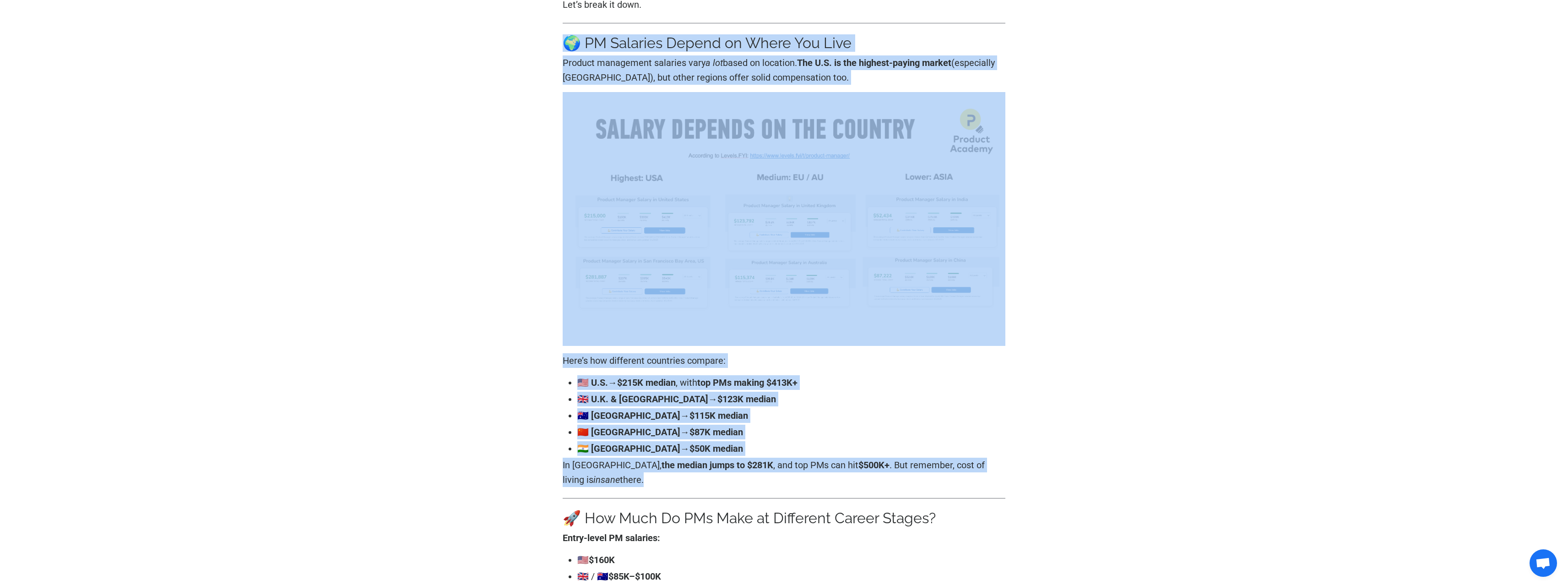
click at [891, 477] on p "In [GEOGRAPHIC_DATA], the median jumps to $281K , and top PMs can hit $500K+ . …" at bounding box center [784, 472] width 443 height 30
click at [891, 474] on p "In [GEOGRAPHIC_DATA], the median jumps to $281K , and top PMs can hit $500K+ . …" at bounding box center [784, 472] width 443 height 30
click at [891, 473] on p "In [GEOGRAPHIC_DATA], the median jumps to $281K , and top PMs can hit $500K+ . …" at bounding box center [784, 472] width 443 height 30
click at [890, 473] on p "In [GEOGRAPHIC_DATA], the median jumps to $281K , and top PMs can hit $500K+ . …" at bounding box center [784, 472] width 443 height 30
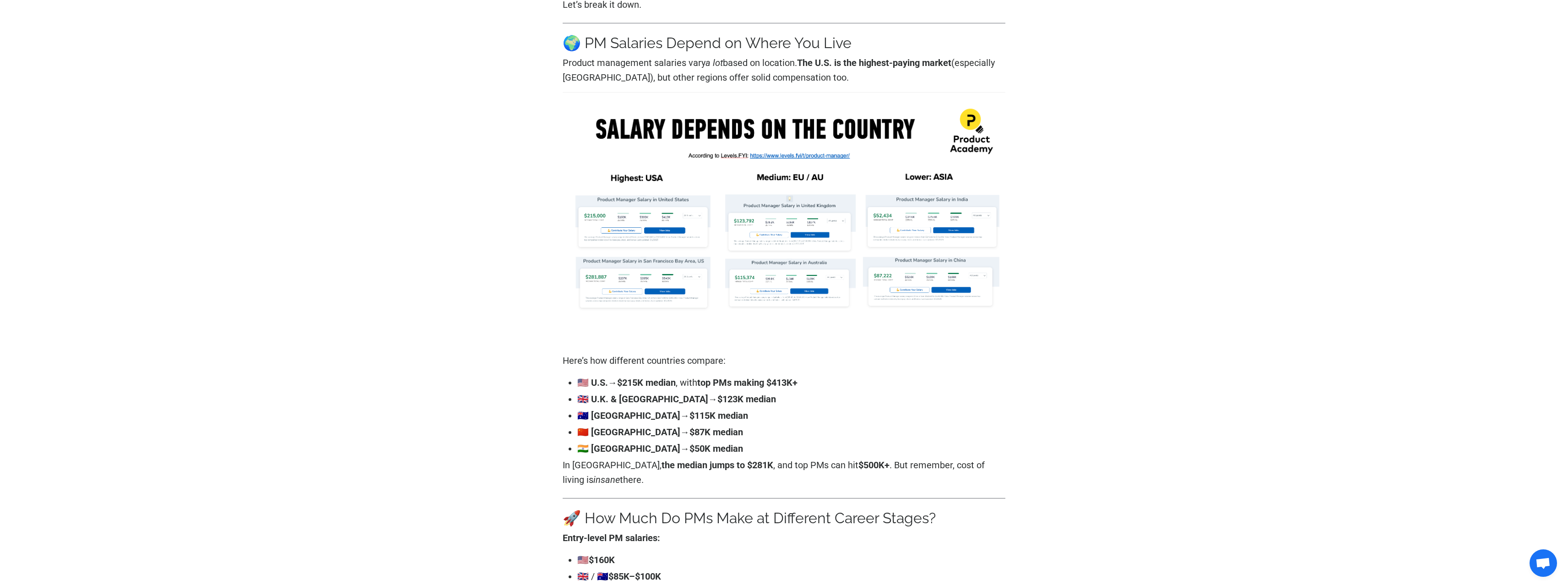
drag, startPoint x: 489, startPoint y: 32, endPoint x: 955, endPoint y: 492, distance: 654.8
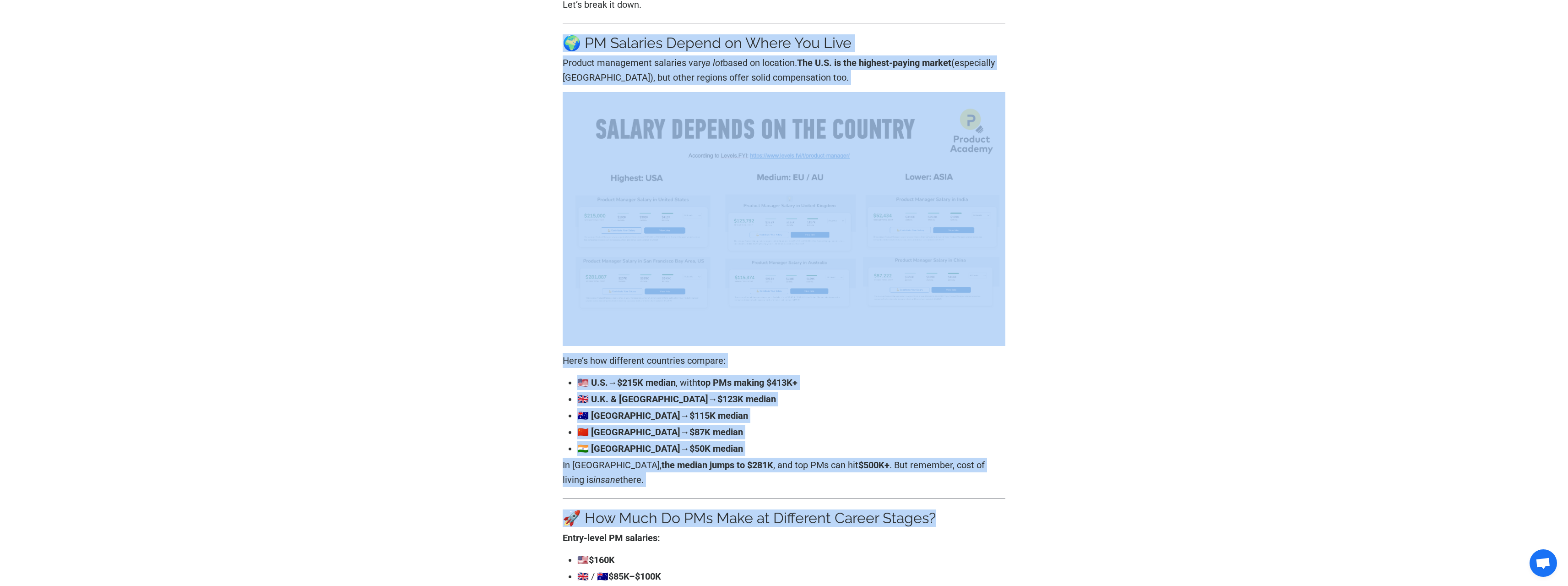
click at [932, 469] on p "In [GEOGRAPHIC_DATA], the median jumps to $281K , and top PMs can hit $500K+ . …" at bounding box center [784, 472] width 443 height 30
click at [928, 472] on p "In [GEOGRAPHIC_DATA], the median jumps to $281K , and top PMs can hit $500K+ . …" at bounding box center [784, 472] width 443 height 30
click at [928, 473] on p "In [GEOGRAPHIC_DATA], the median jumps to $281K , and top PMs can hit $500K+ . …" at bounding box center [784, 472] width 443 height 30
drag, startPoint x: 929, startPoint y: 474, endPoint x: 786, endPoint y: 457, distance: 144.0
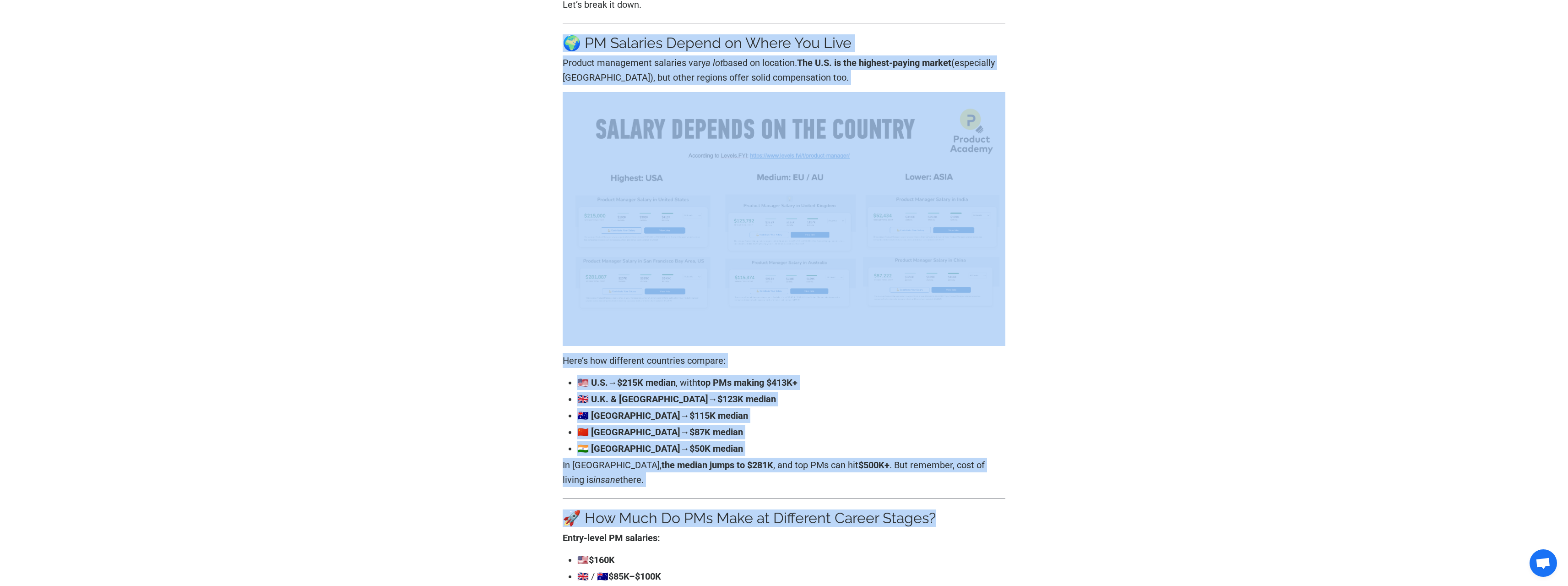
click at [928, 473] on p "In [GEOGRAPHIC_DATA], the median jumps to $281K , and top PMs can hit $500K+ . …" at bounding box center [784, 472] width 443 height 30
click at [782, 457] on p "In [GEOGRAPHIC_DATA], the median jumps to $281K , and top PMs can hit $500K+ . …" at bounding box center [784, 472] width 443 height 30
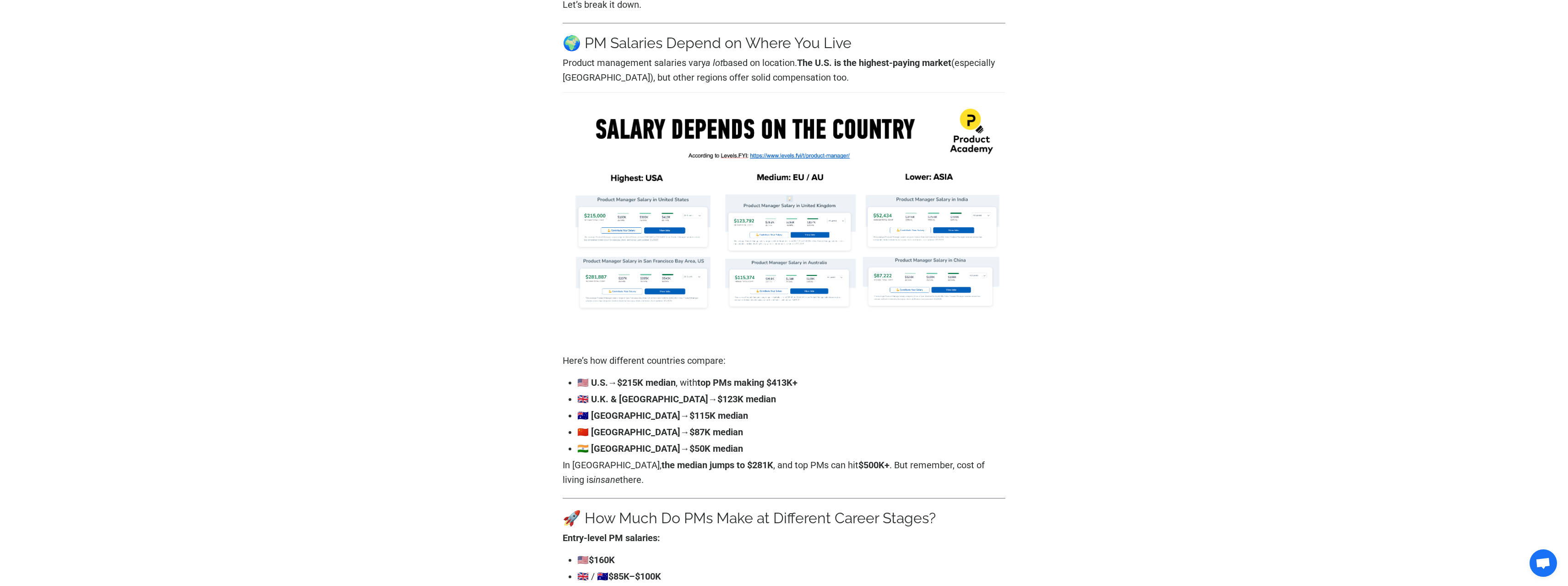
click at [771, 482] on p "In [GEOGRAPHIC_DATA], the median jumps to $281K , and top PMs can hit $500K+ . …" at bounding box center [784, 472] width 443 height 30
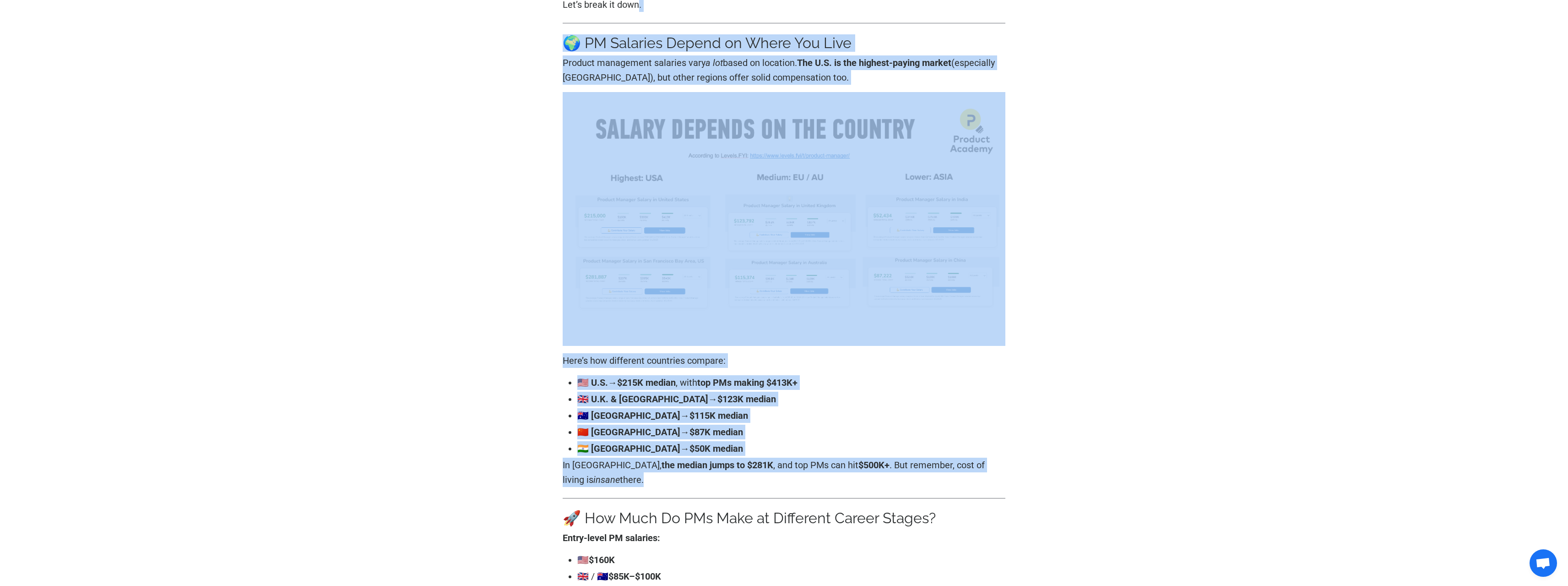
drag, startPoint x: 771, startPoint y: 482, endPoint x: 491, endPoint y: 21, distance: 539.4
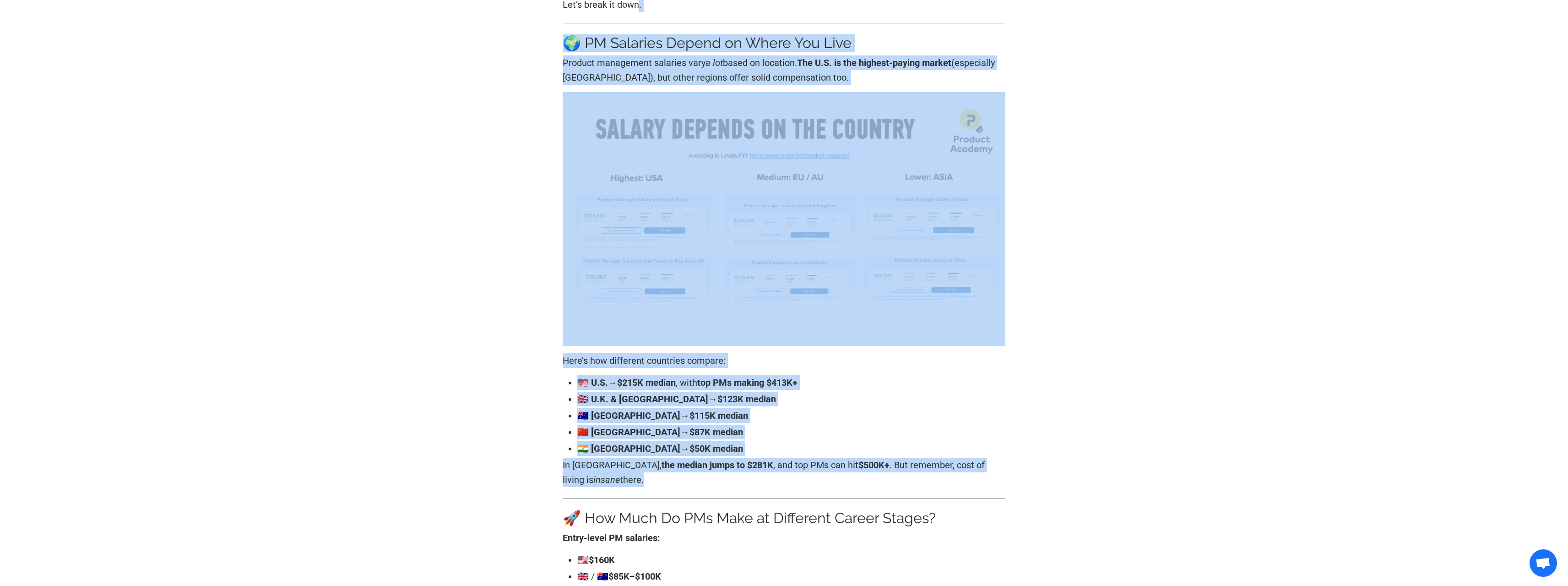
drag, startPoint x: 494, startPoint y: 39, endPoint x: 870, endPoint y: 481, distance: 580.3
click at [869, 478] on p "In [GEOGRAPHIC_DATA], the median jumps to $281K , and top PMs can hit $500K+ . …" at bounding box center [784, 472] width 443 height 30
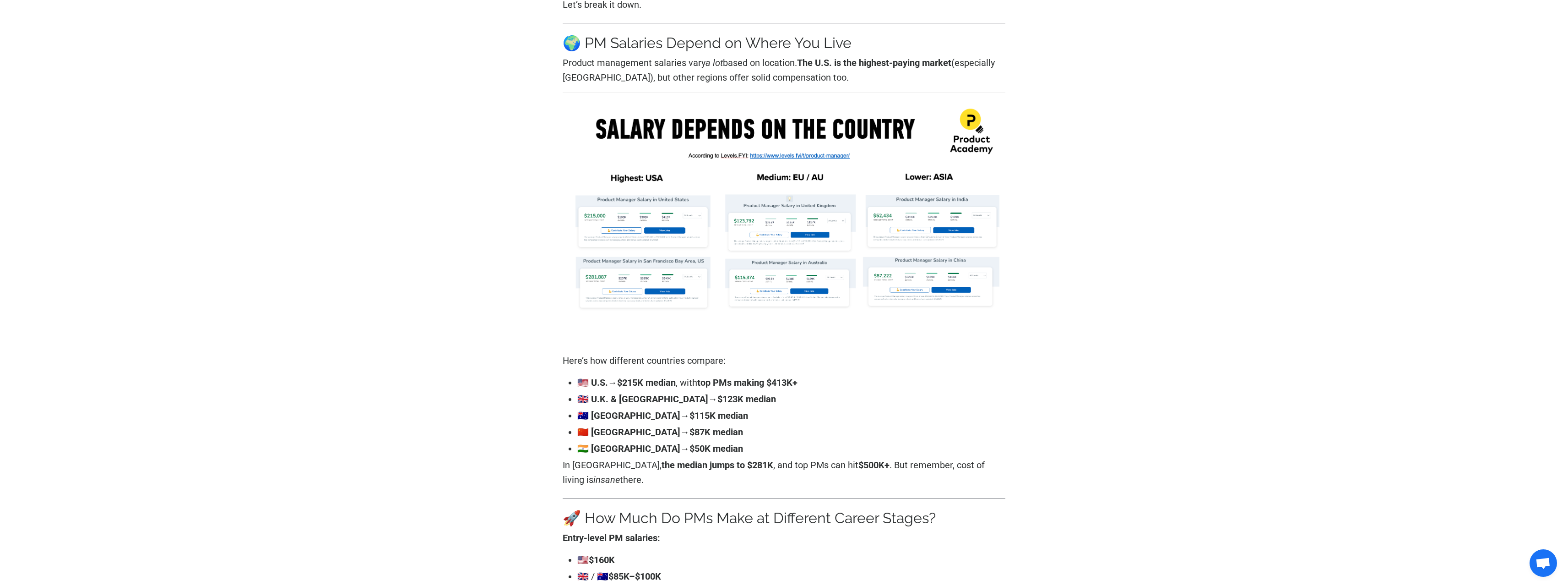
click at [869, 477] on p "In [GEOGRAPHIC_DATA], the median jumps to $281K , and top PMs can hit $500K+ . …" at bounding box center [784, 472] width 443 height 30
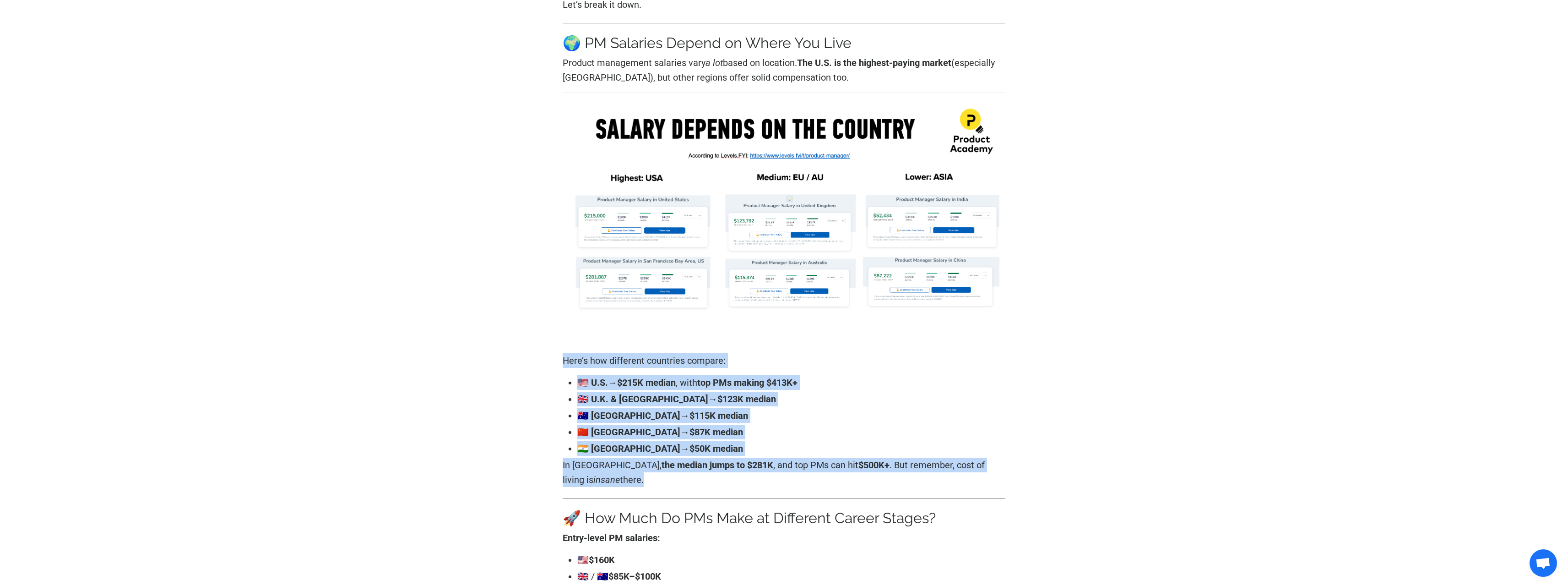
drag, startPoint x: 869, startPoint y: 477, endPoint x: 555, endPoint y: 353, distance: 337.6
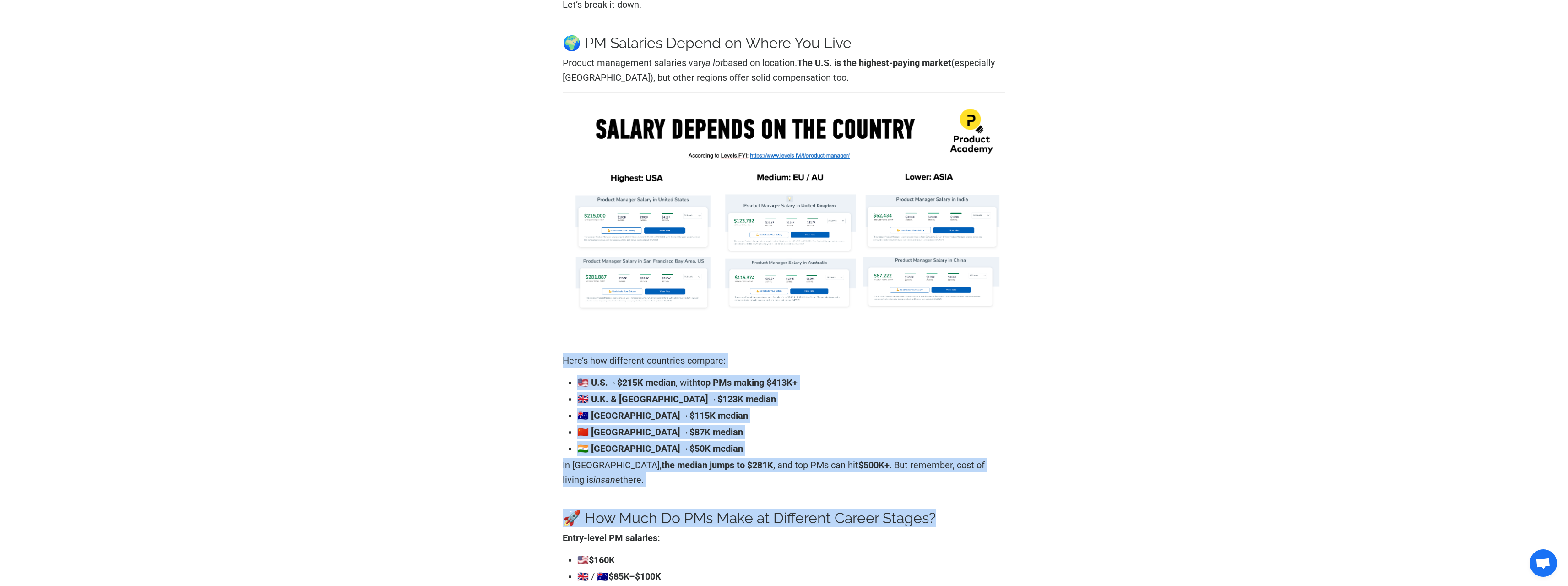
drag, startPoint x: 555, startPoint y: 353, endPoint x: 800, endPoint y: 513, distance: 292.6
click at [770, 482] on p "In [GEOGRAPHIC_DATA], the median jumps to $281K , and top PMs can hit $500K+ . …" at bounding box center [784, 472] width 443 height 30
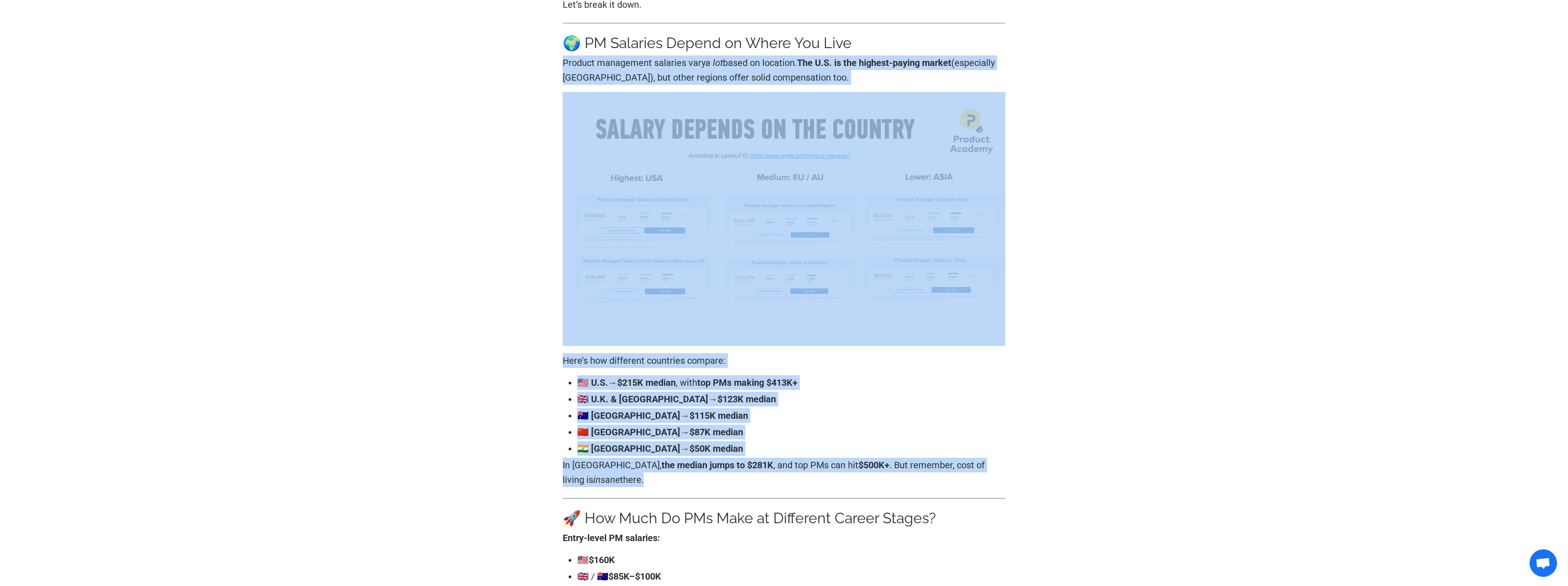
drag, startPoint x: 771, startPoint y: 483, endPoint x: 501, endPoint y: 69, distance: 494.3
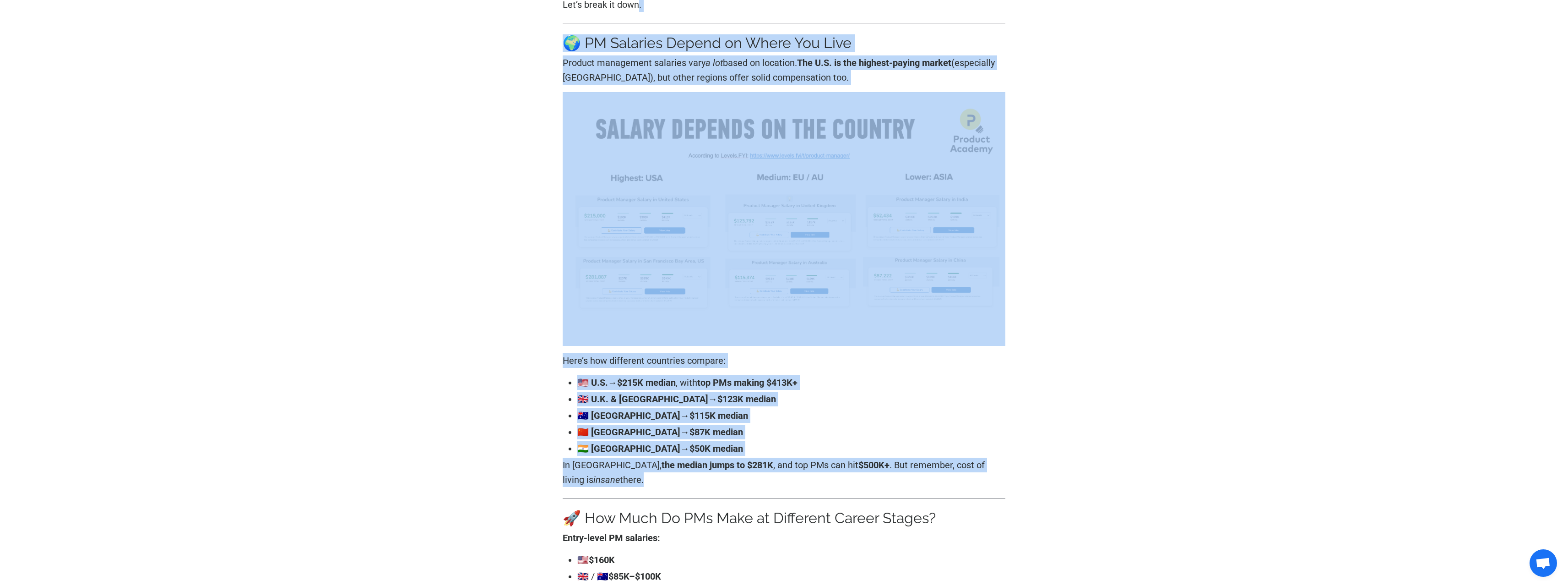
drag, startPoint x: 510, startPoint y: 45, endPoint x: 933, endPoint y: 492, distance: 615.4
click at [912, 471] on p "In [GEOGRAPHIC_DATA], the median jumps to $281K , and top PMs can hit $500K+ . …" at bounding box center [784, 472] width 443 height 30
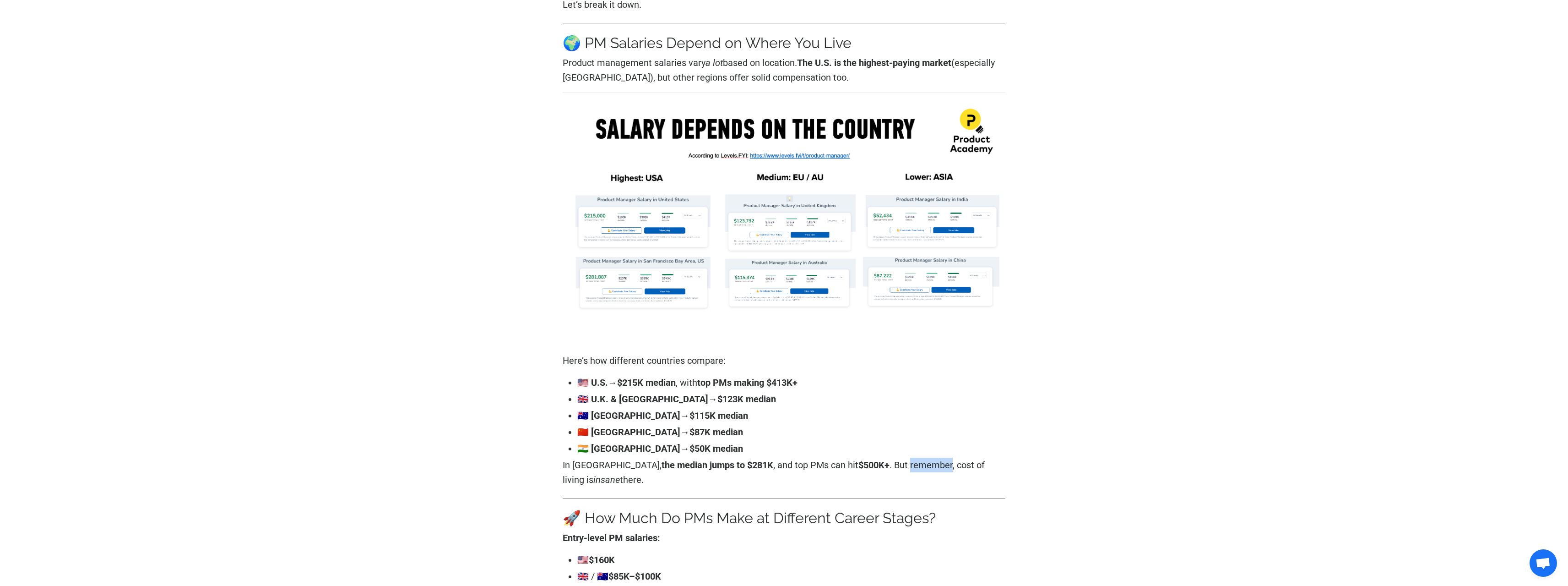
click at [912, 471] on p "In [GEOGRAPHIC_DATA], the median jumps to $281K , and top PMs can hit $500K+ . …" at bounding box center [784, 472] width 443 height 30
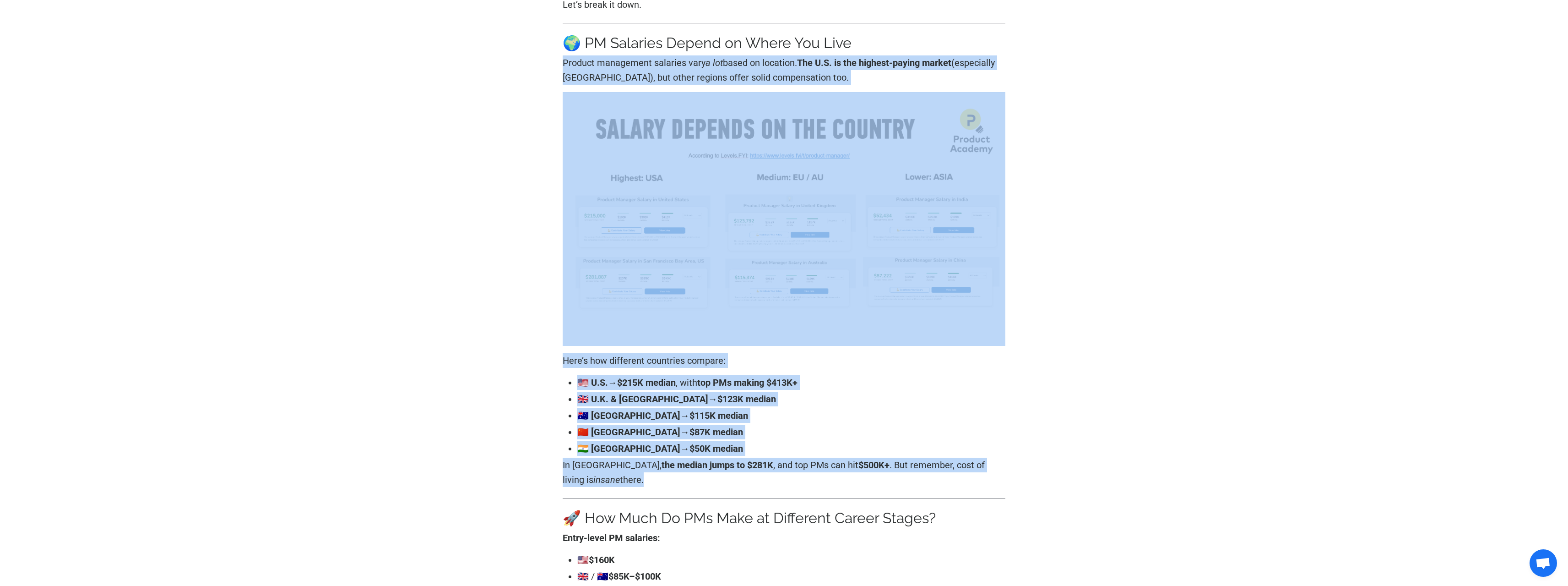
drag, startPoint x: 912, startPoint y: 471, endPoint x: 552, endPoint y: 60, distance: 546.4
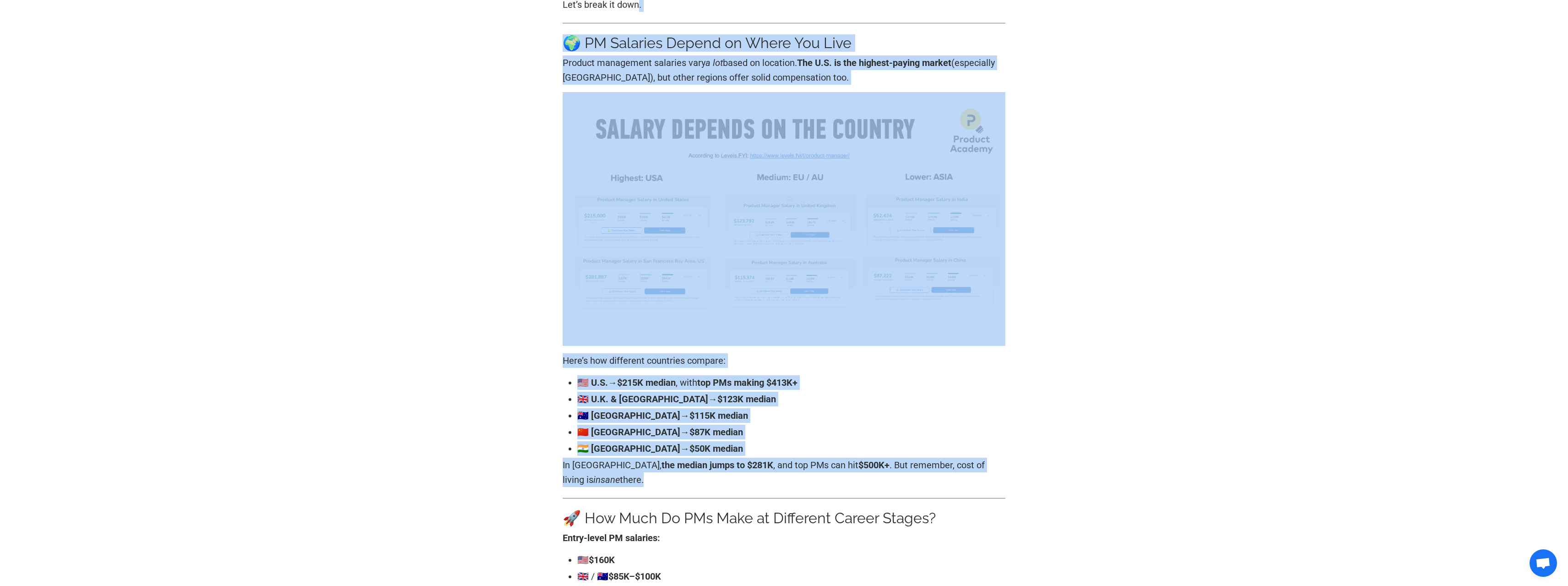
drag, startPoint x: 556, startPoint y: 48, endPoint x: 938, endPoint y: 494, distance: 587.2
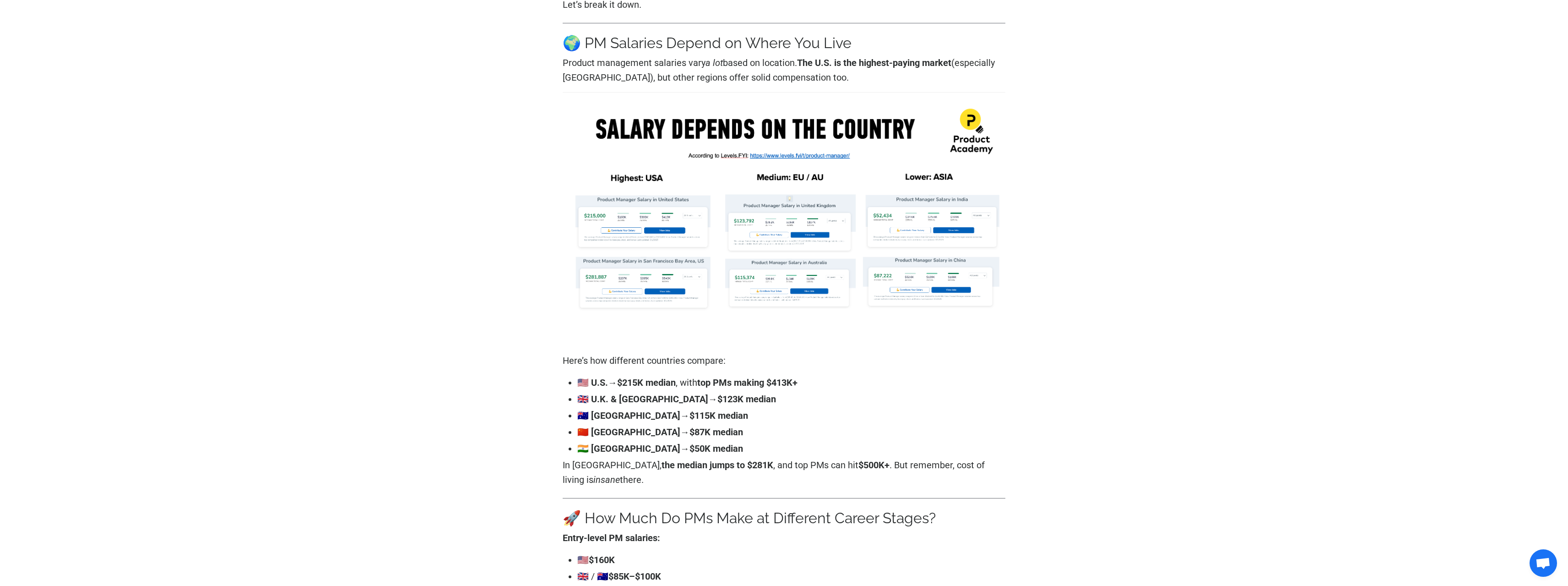
click at [915, 485] on p "In [GEOGRAPHIC_DATA], the median jumps to $281K , and top PMs can hit $500K+ . …" at bounding box center [784, 472] width 443 height 30
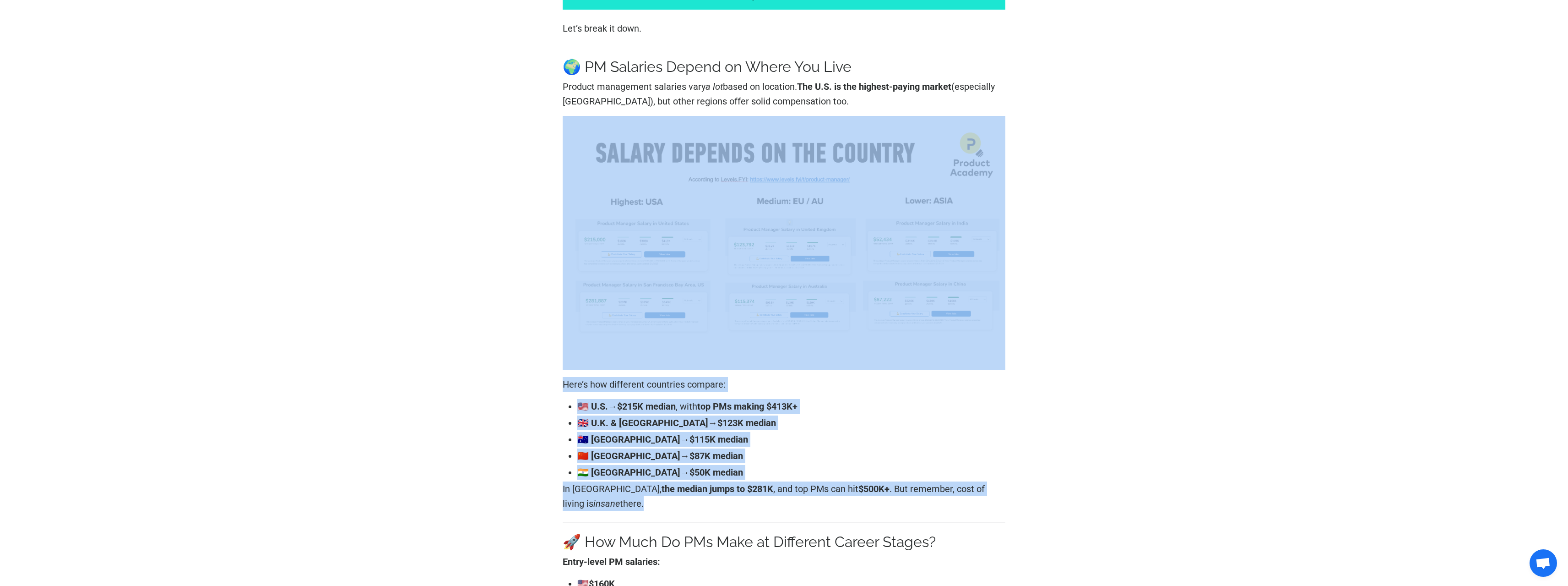
scroll to position [550, 0]
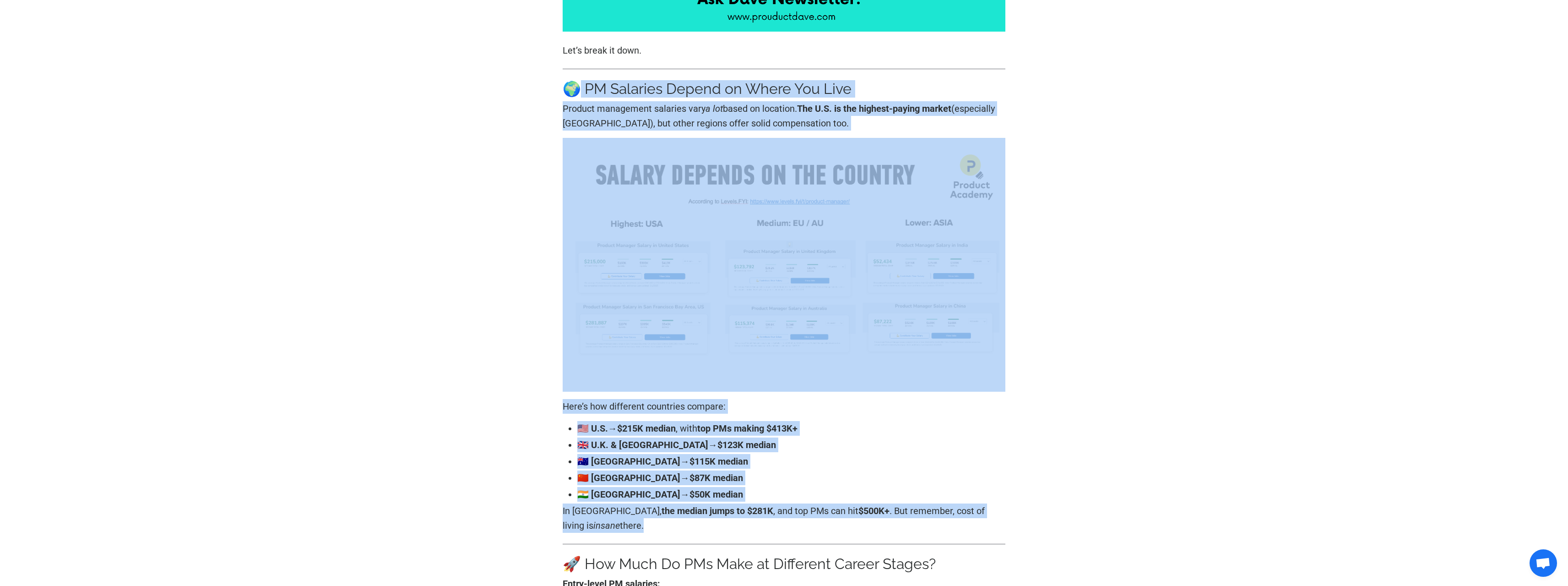
drag, startPoint x: 915, startPoint y: 485, endPoint x: 573, endPoint y: 85, distance: 526.3
click at [573, 85] on h3 "🌍 PM Salaries Depend on Where You Live" at bounding box center [784, 88] width 443 height 17
drag, startPoint x: 573, startPoint y: 85, endPoint x: 893, endPoint y: 534, distance: 551.4
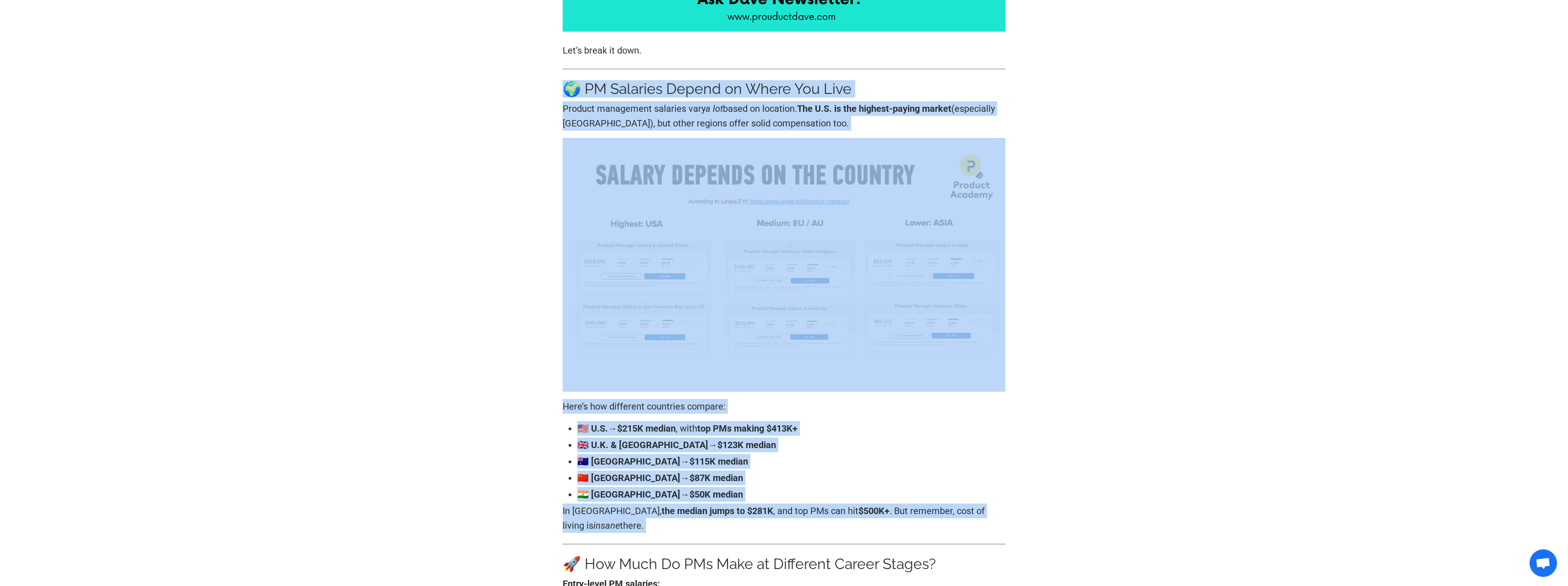
drag, startPoint x: 893, startPoint y: 534, endPoint x: 531, endPoint y: 85, distance: 576.8
drag, startPoint x: 531, startPoint y: 84, endPoint x: 857, endPoint y: 514, distance: 539.6
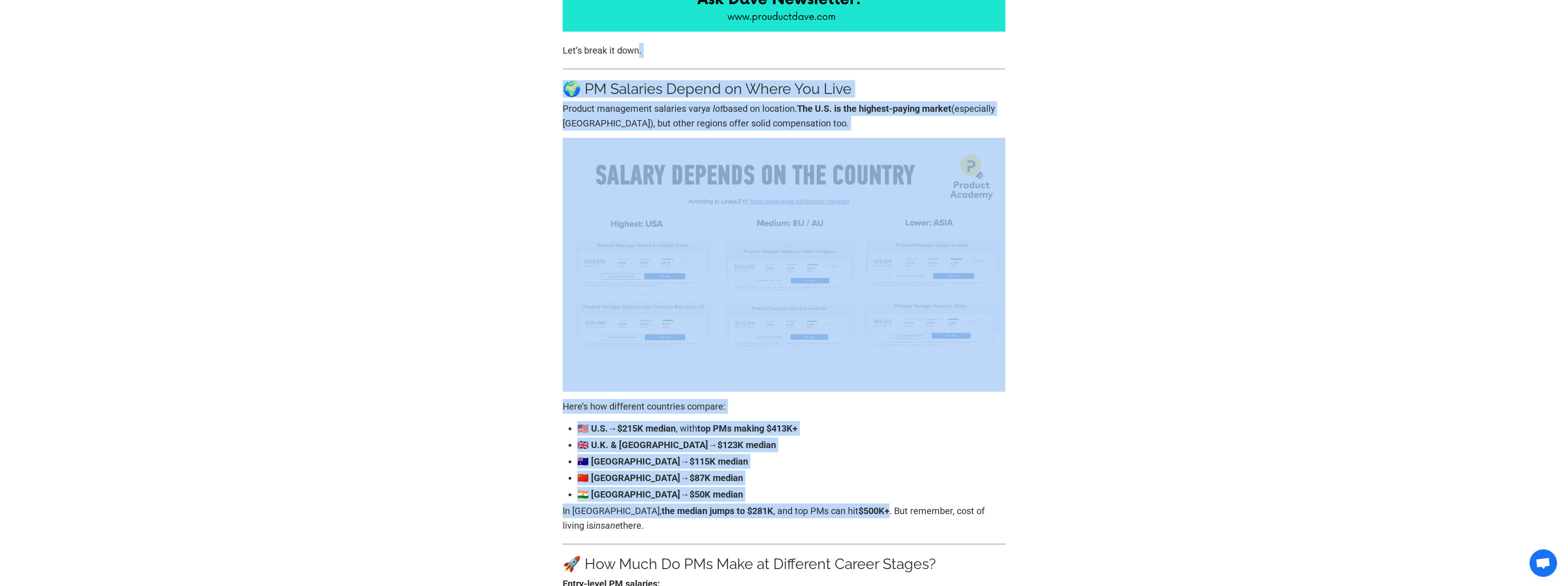
click at [858, 514] on strong "$500K+" at bounding box center [874, 510] width 31 height 11
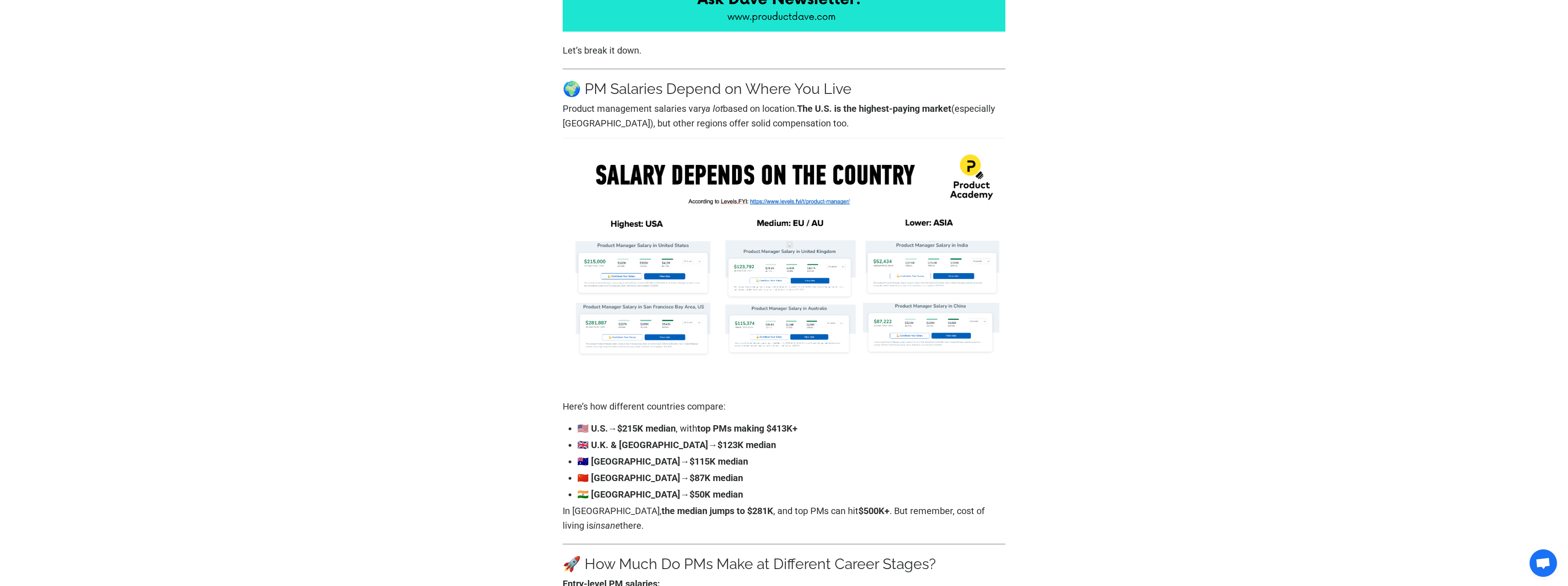
click at [858, 514] on strong "$500K+" at bounding box center [874, 510] width 31 height 11
click at [859, 514] on strong "$500K+" at bounding box center [874, 510] width 31 height 11
click at [865, 523] on p "In [GEOGRAPHIC_DATA], the median jumps to $281K , and top PMs can hit $500K+ . …" at bounding box center [784, 518] width 443 height 30
click at [866, 523] on p "In [GEOGRAPHIC_DATA], the median jumps to $281K , and top PMs can hit $500K+ . …" at bounding box center [784, 518] width 443 height 30
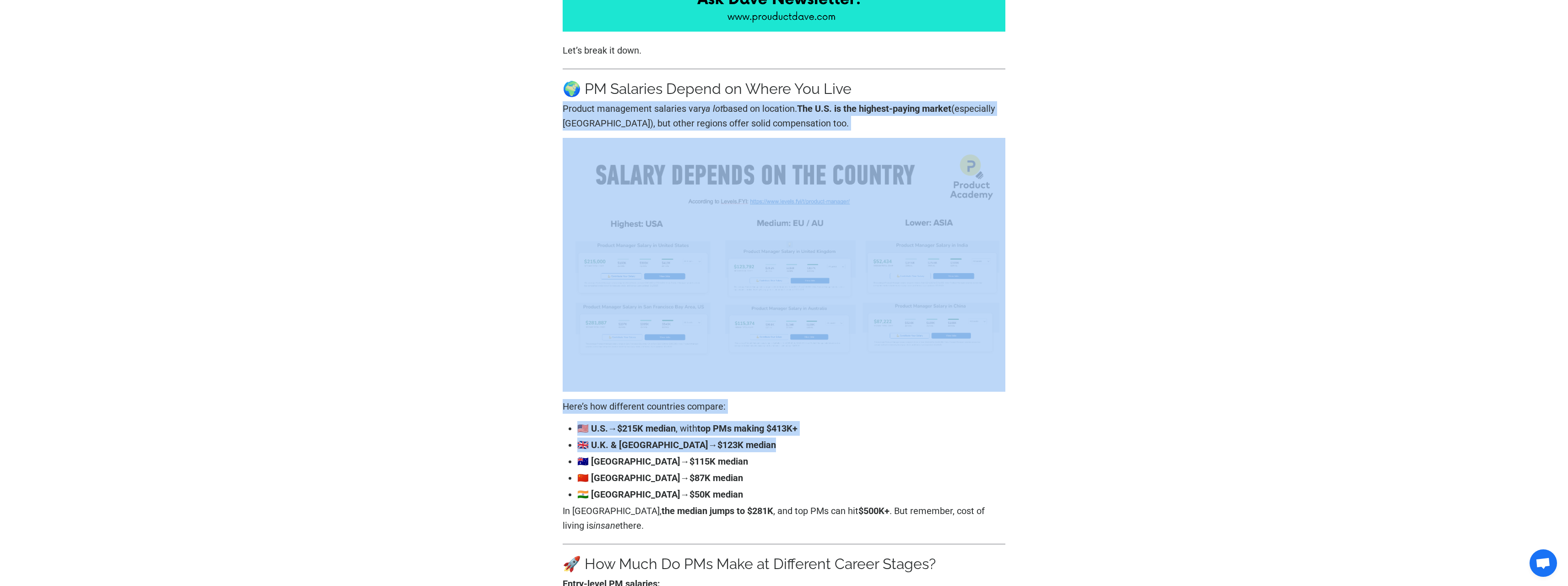
drag, startPoint x: 506, startPoint y: 100, endPoint x: 985, endPoint y: 482, distance: 612.7
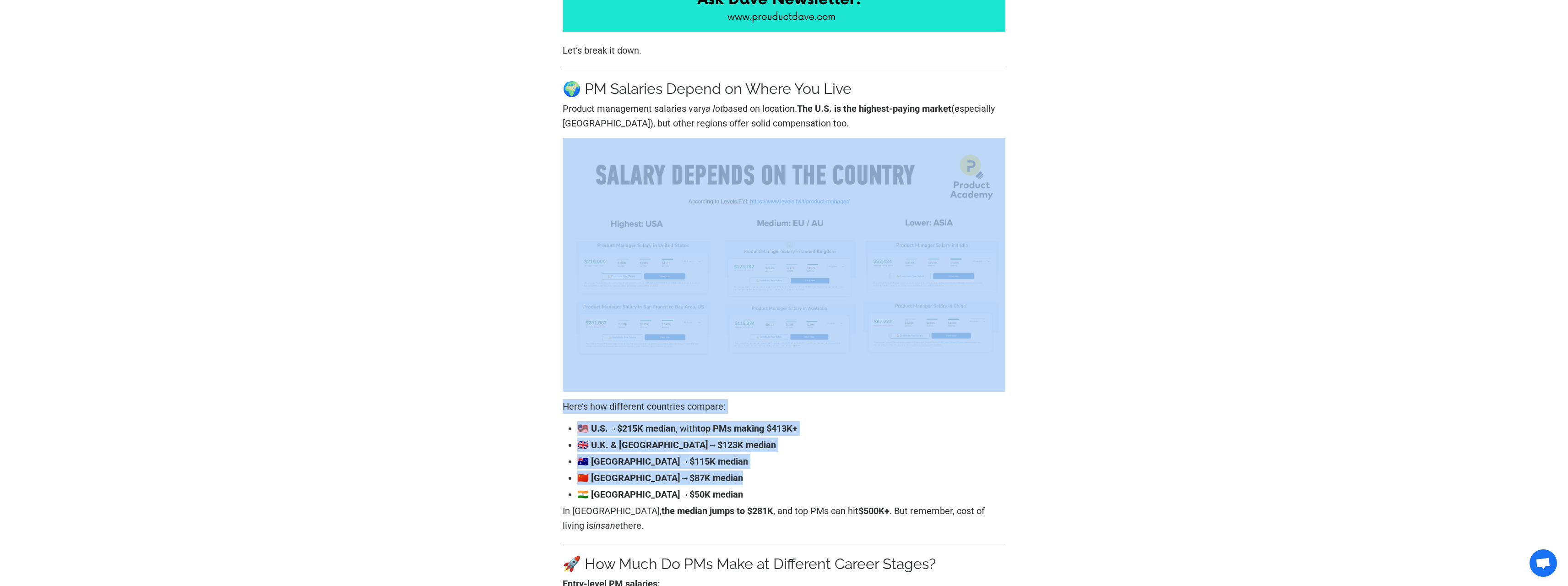
drag, startPoint x: 801, startPoint y: 417, endPoint x: 1037, endPoint y: 518, distance: 256.7
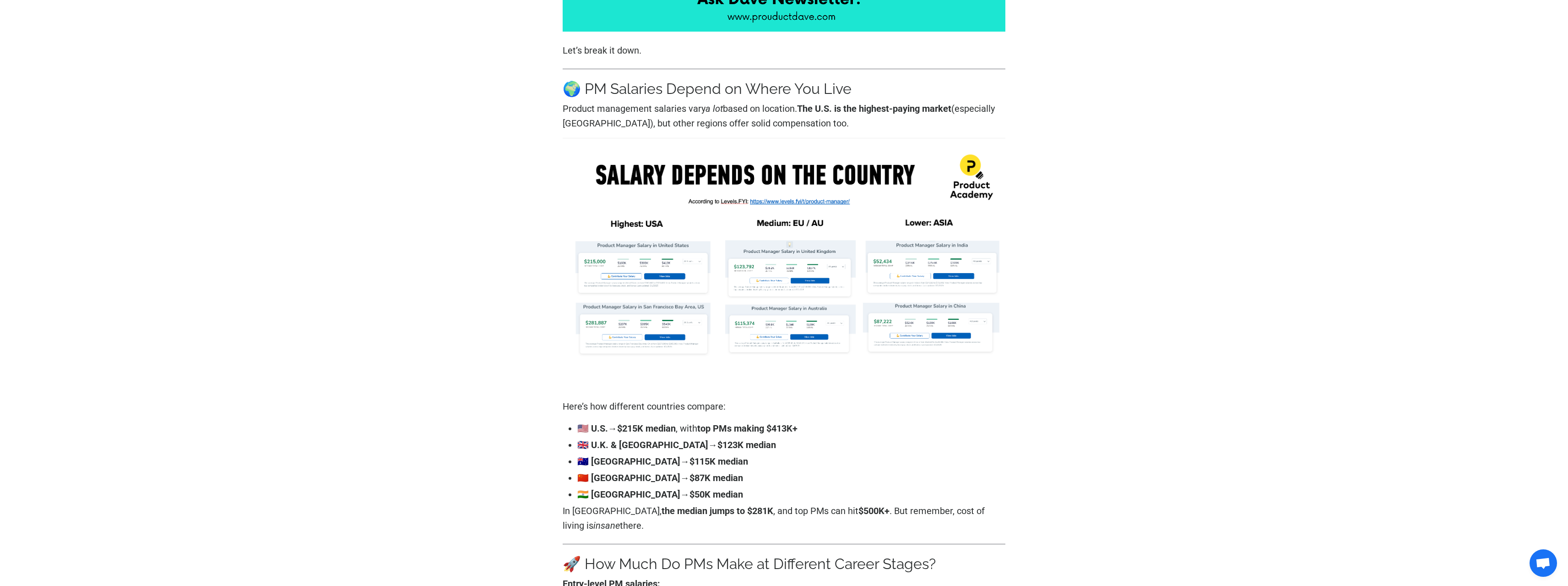
drag, startPoint x: 1074, startPoint y: 524, endPoint x: 486, endPoint y: 153, distance: 695.3
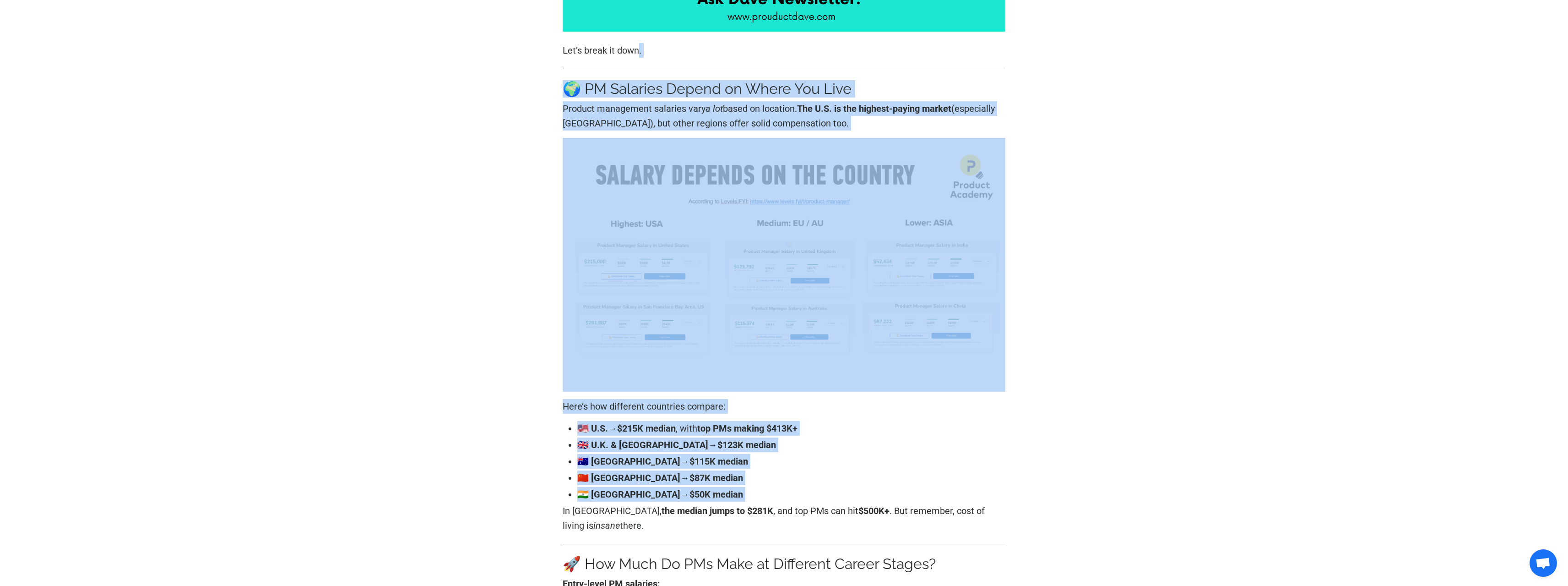
drag, startPoint x: 535, startPoint y: 85, endPoint x: 964, endPoint y: 494, distance: 592.7
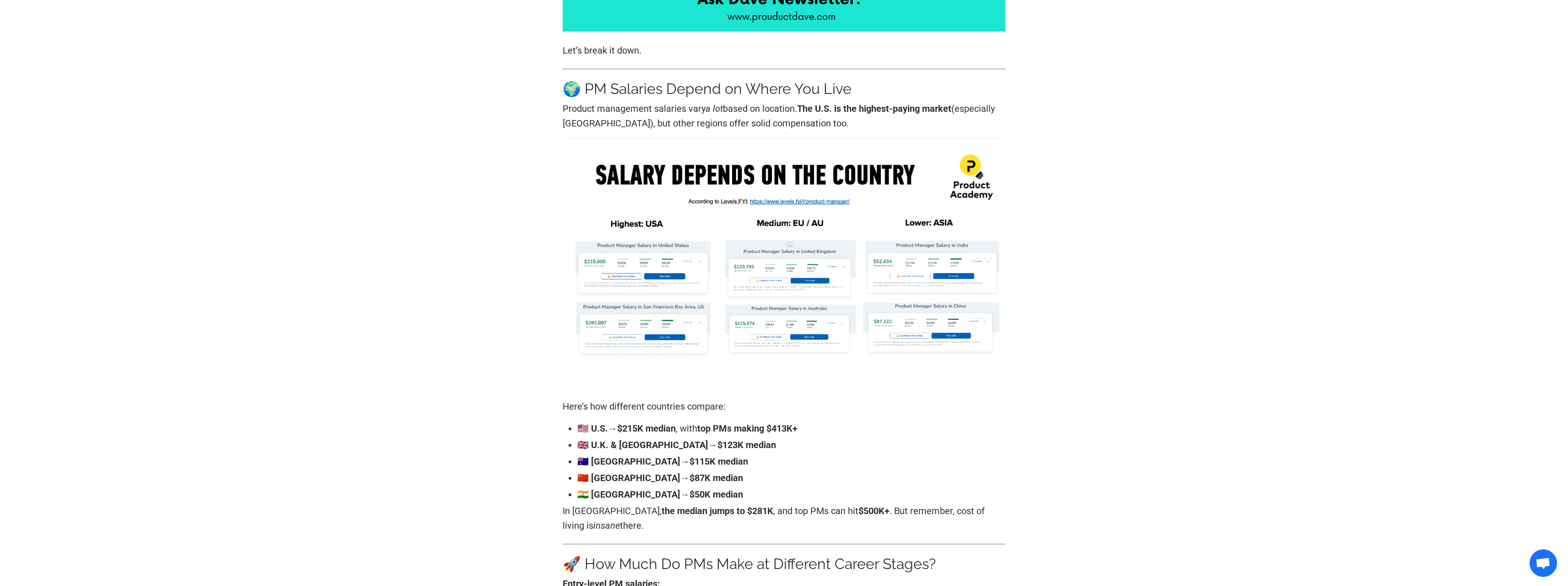
click at [966, 518] on p "In [GEOGRAPHIC_DATA], the median jumps to $281K , and top PMs can hit $500K+ . …" at bounding box center [784, 518] width 443 height 30
click at [569, 87] on h3 "🌍 PM Salaries Depend on Where You Live" at bounding box center [784, 88] width 443 height 17
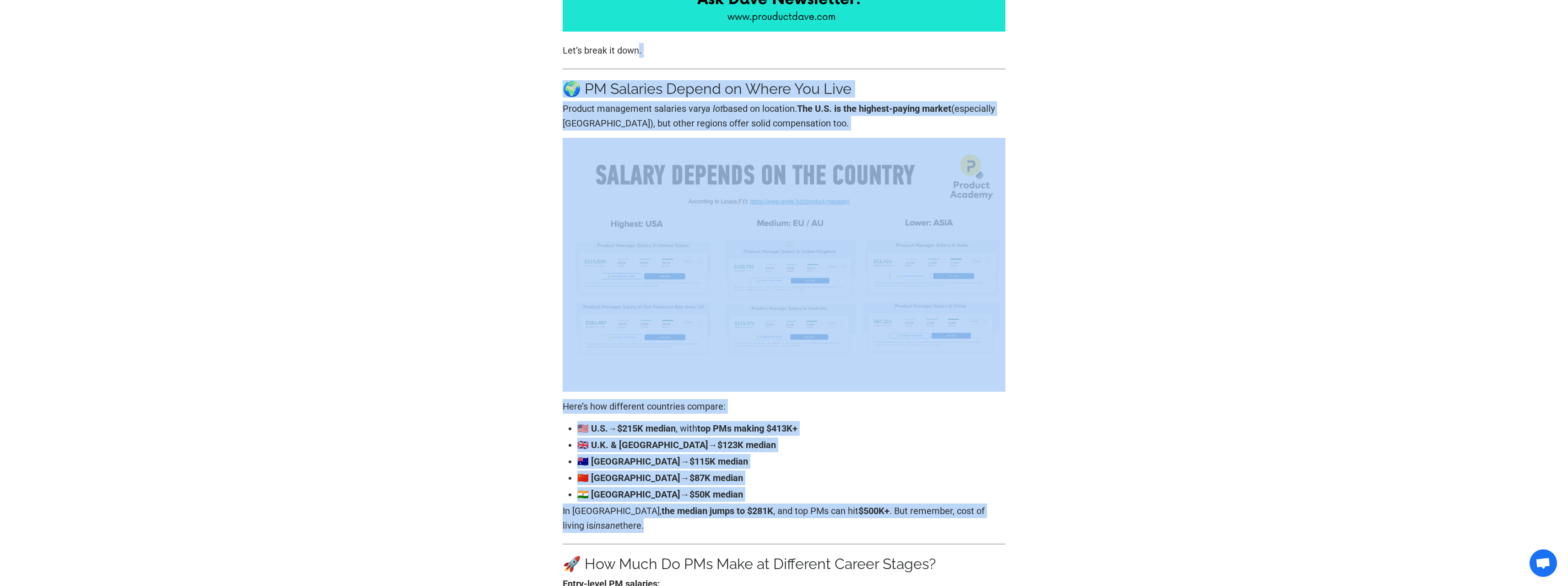
drag, startPoint x: 569, startPoint y: 87, endPoint x: 929, endPoint y: 536, distance: 575.5
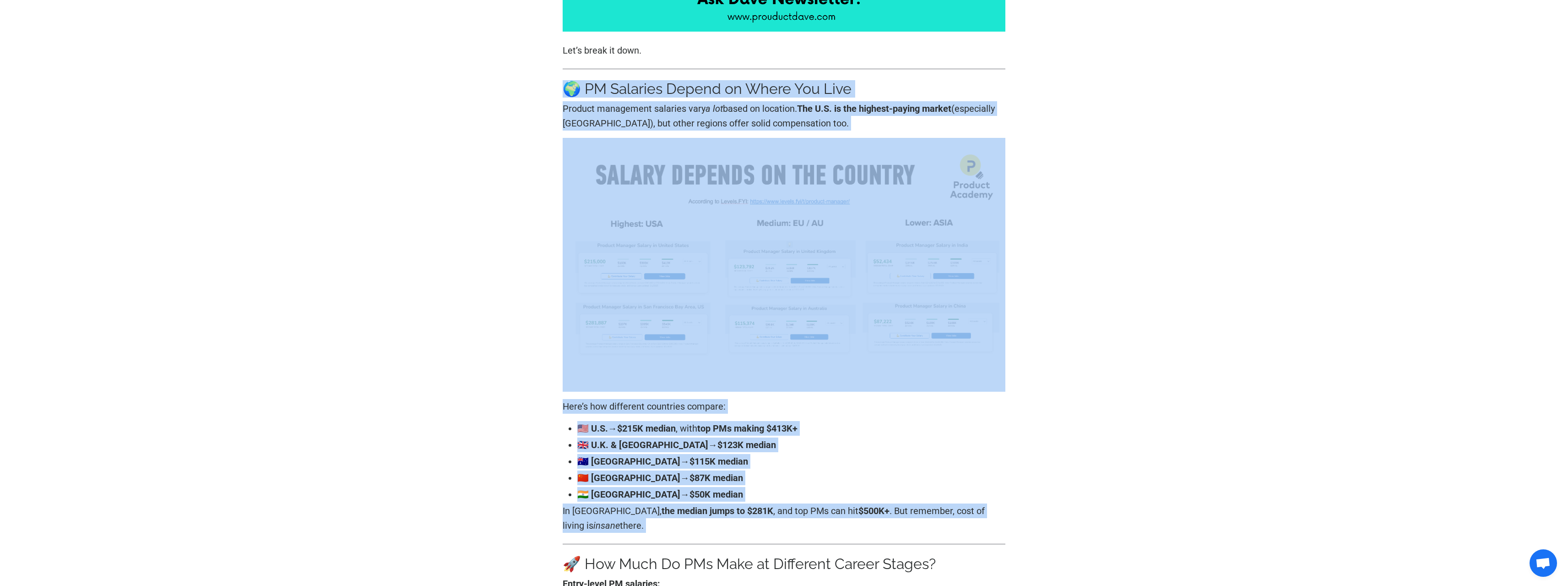
drag, startPoint x: 929, startPoint y: 536, endPoint x: 573, endPoint y: 77, distance: 580.9
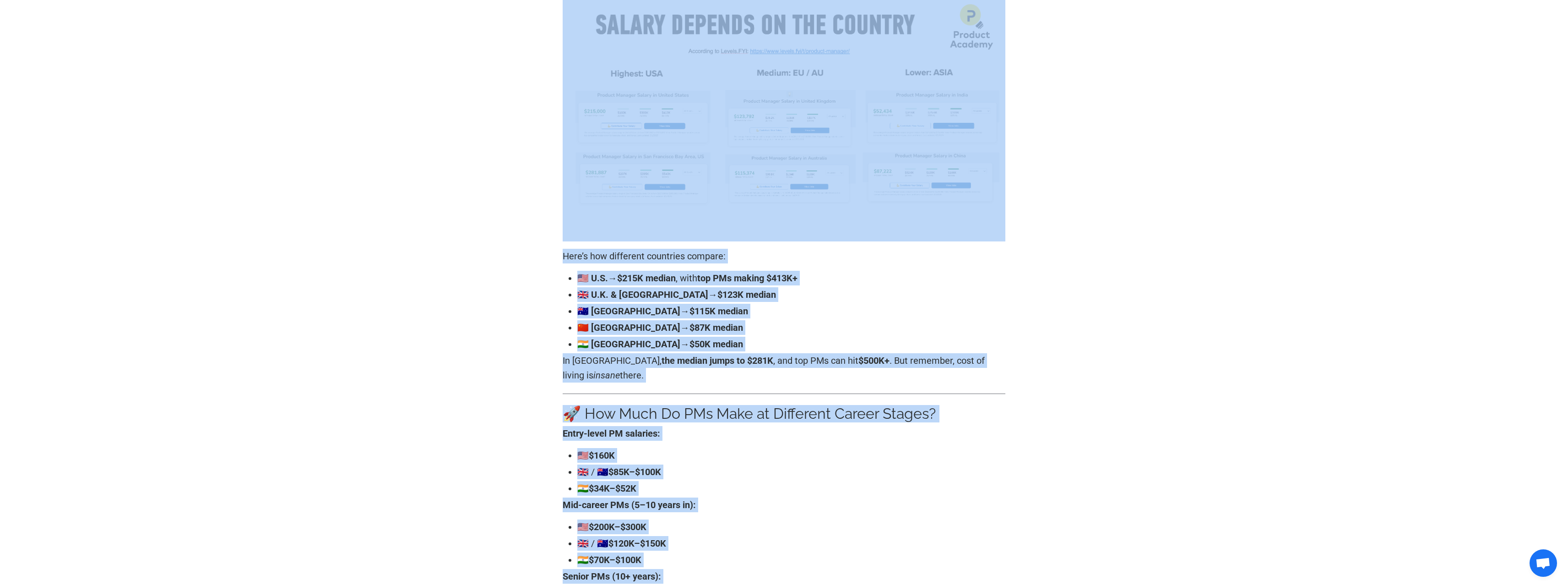
scroll to position [879, 0]
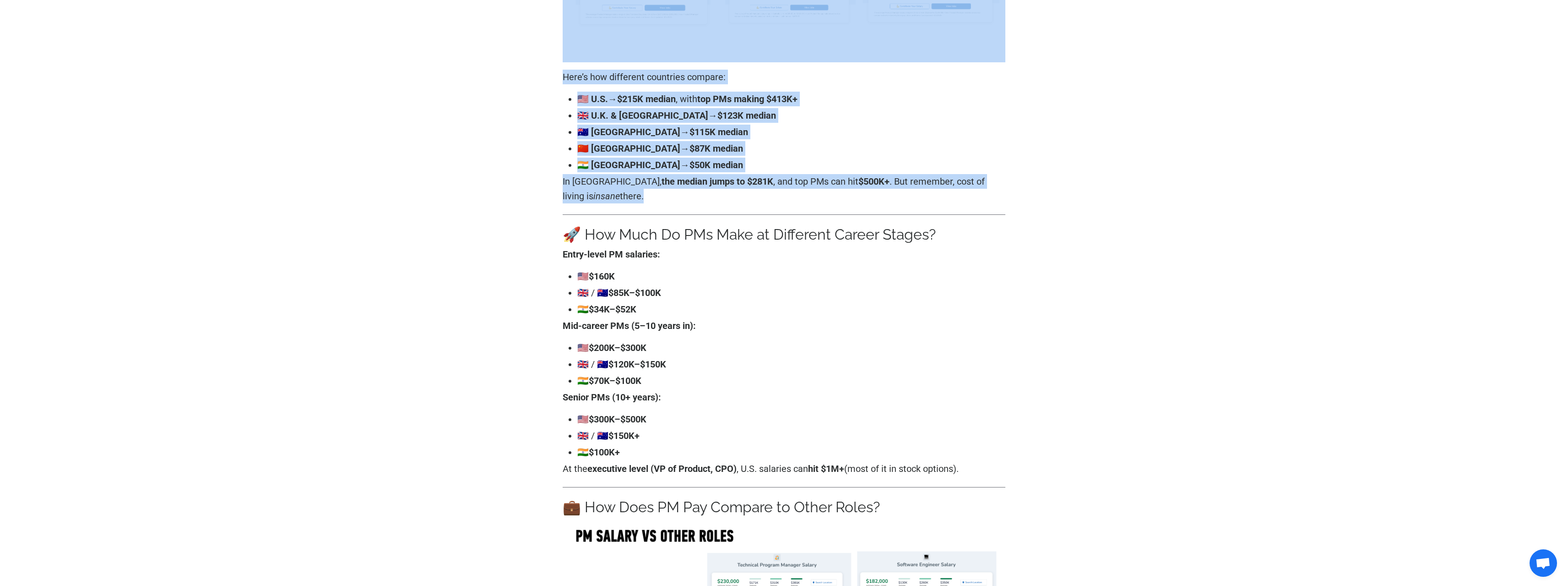
drag, startPoint x: 573, startPoint y: 77, endPoint x: 630, endPoint y: 196, distance: 131.9
click at [629, 199] on div "Hey Friends! 👋 If you’re thinking about a career in product management, you’ve …" at bounding box center [784, 499] width 443 height 2313
click at [631, 195] on p "In [GEOGRAPHIC_DATA], the median jumps to $281K , and top PMs can hit $500K+ . …" at bounding box center [784, 189] width 443 height 30
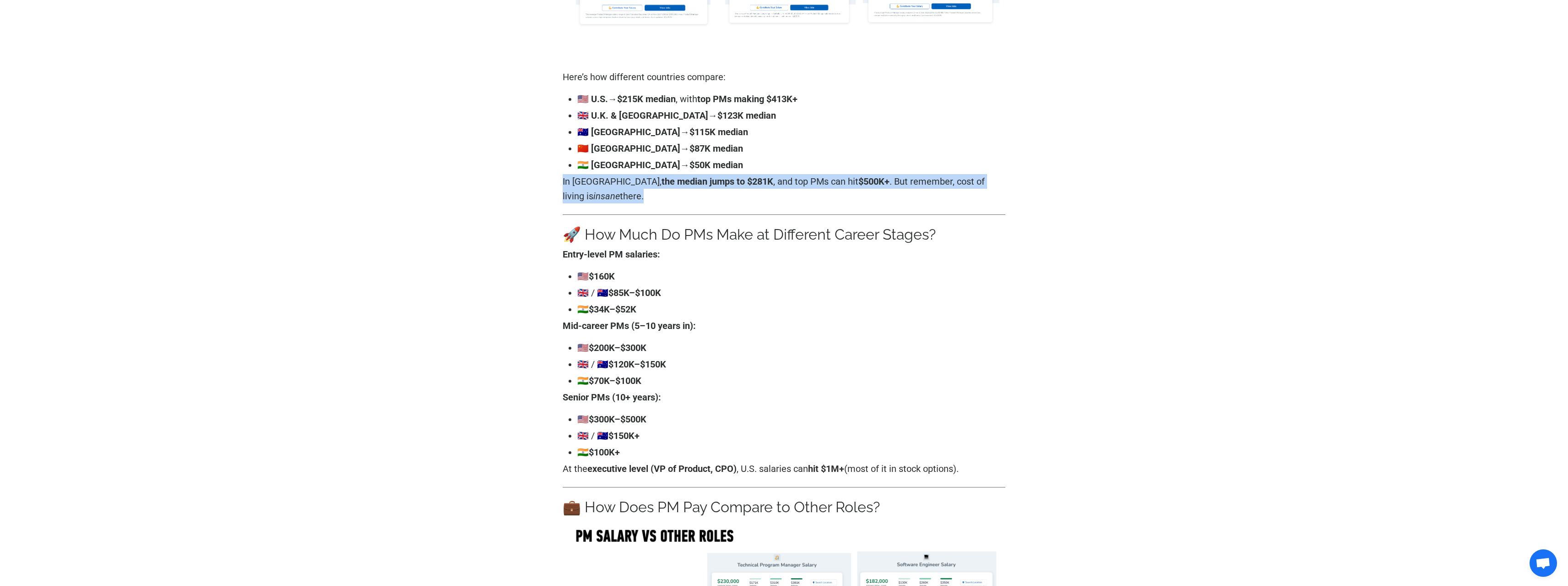
drag, startPoint x: 631, startPoint y: 195, endPoint x: 630, endPoint y: 187, distance: 8.1
click at [630, 187] on p "In [GEOGRAPHIC_DATA], the median jumps to $281K , and top PMs can hit $500K+ . …" at bounding box center [784, 189] width 443 height 30
click at [629, 184] on p "In [GEOGRAPHIC_DATA], the median jumps to $281K , and top PMs can hit $500K+ . …" at bounding box center [784, 189] width 443 height 30
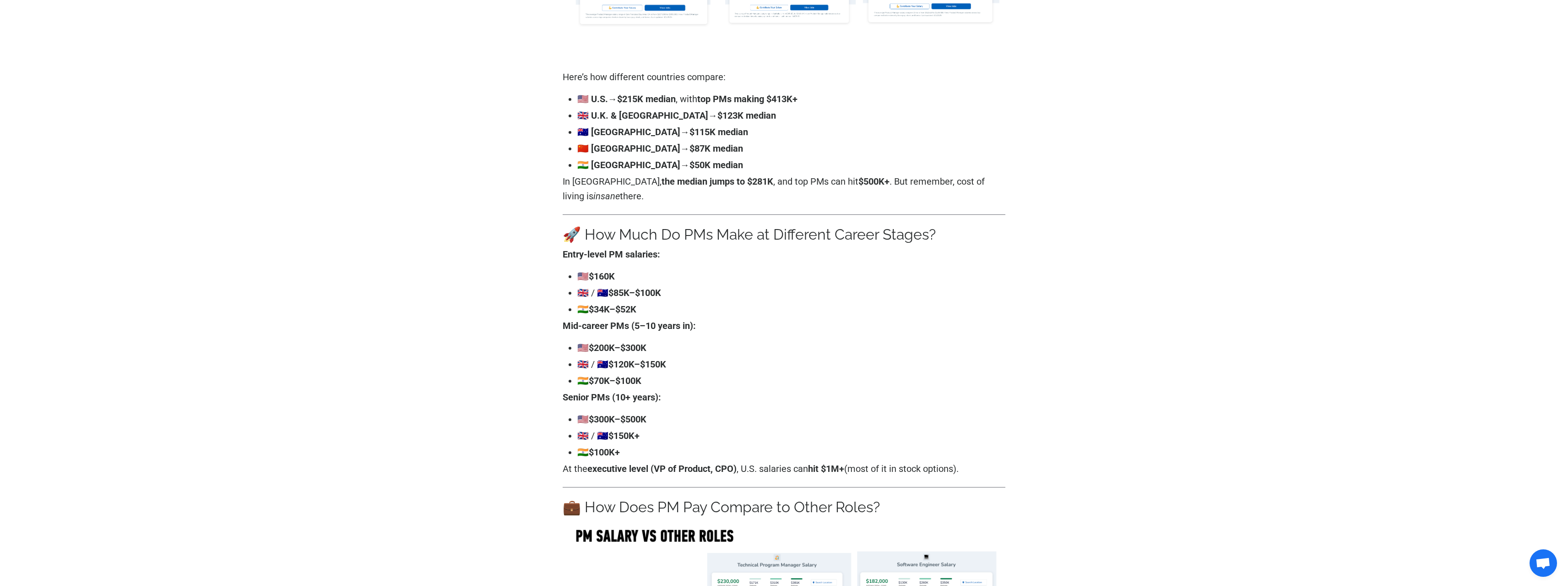
click at [518, 165] on div "How Much Do Product Managers Actually Get Paid? 💰 [DATE] Share with a friend He…" at bounding box center [785, 447] width 591 height 2467
